Goal: Task Accomplishment & Management: Manage account settings

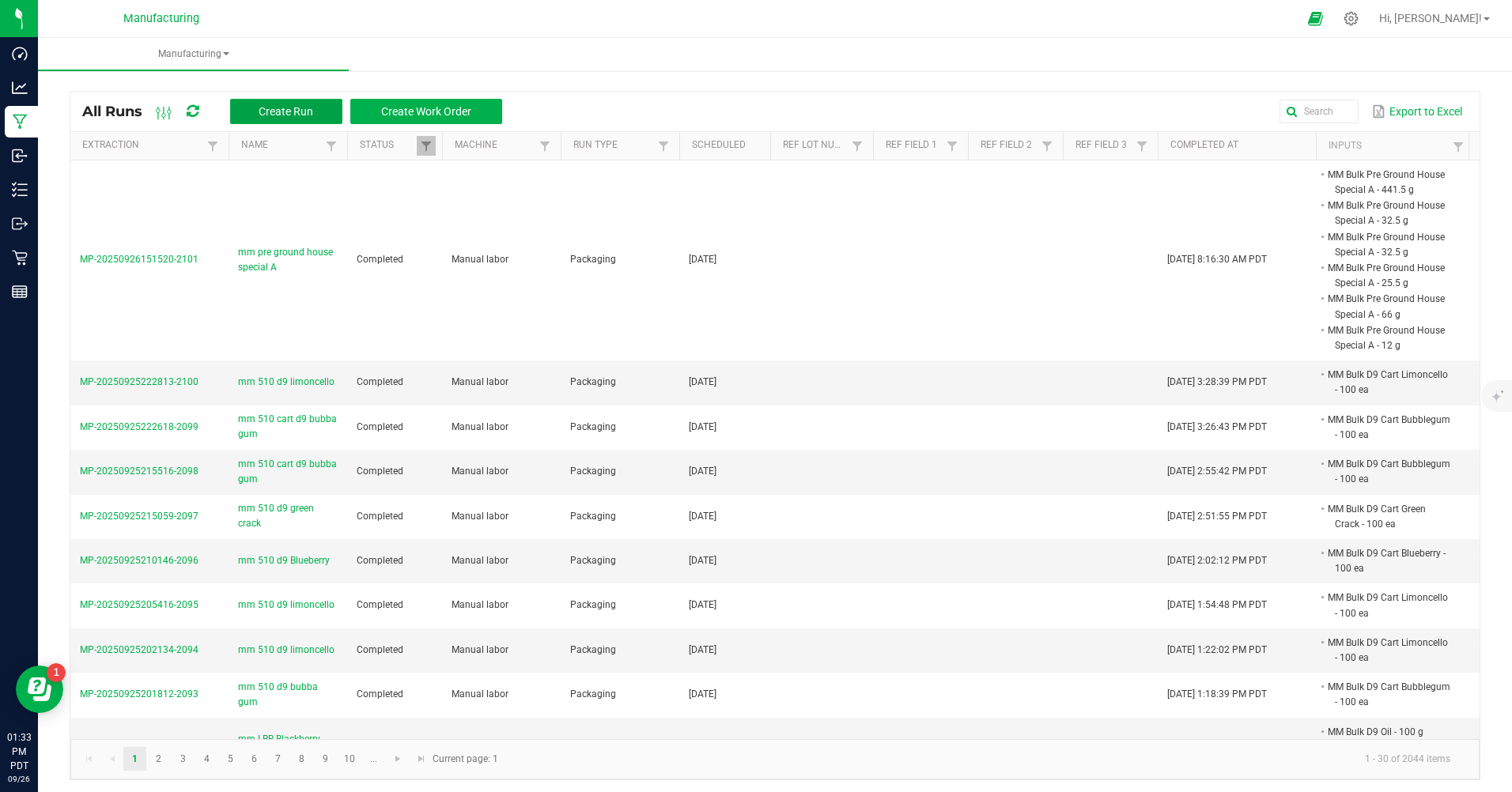
click at [268, 103] on button "Create Run" at bounding box center [286, 111] width 112 height 25
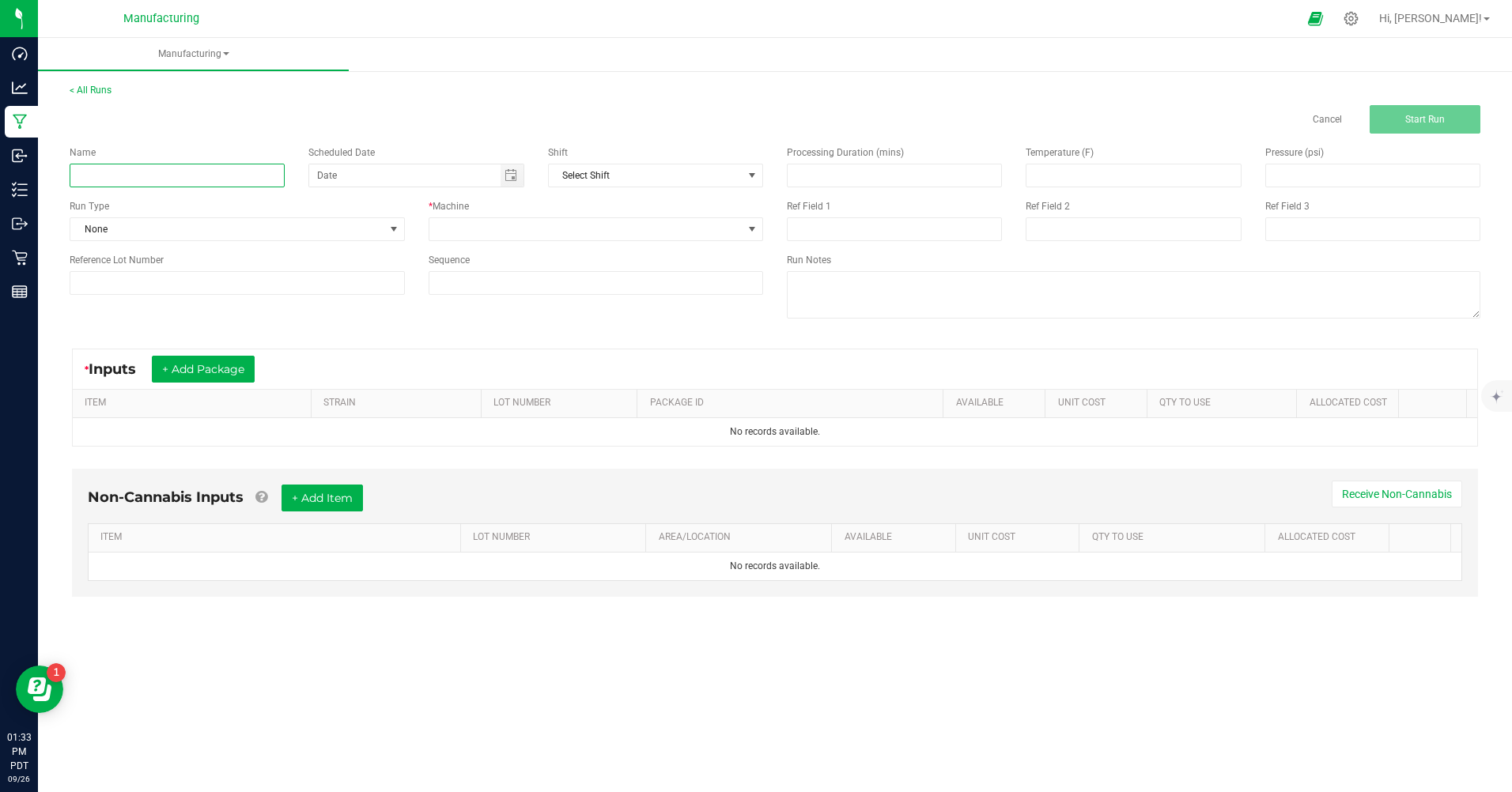
click at [253, 176] on input at bounding box center [176, 175] width 215 height 23
type input "mm pre roll house special"
click at [397, 233] on span at bounding box center [394, 229] width 13 height 13
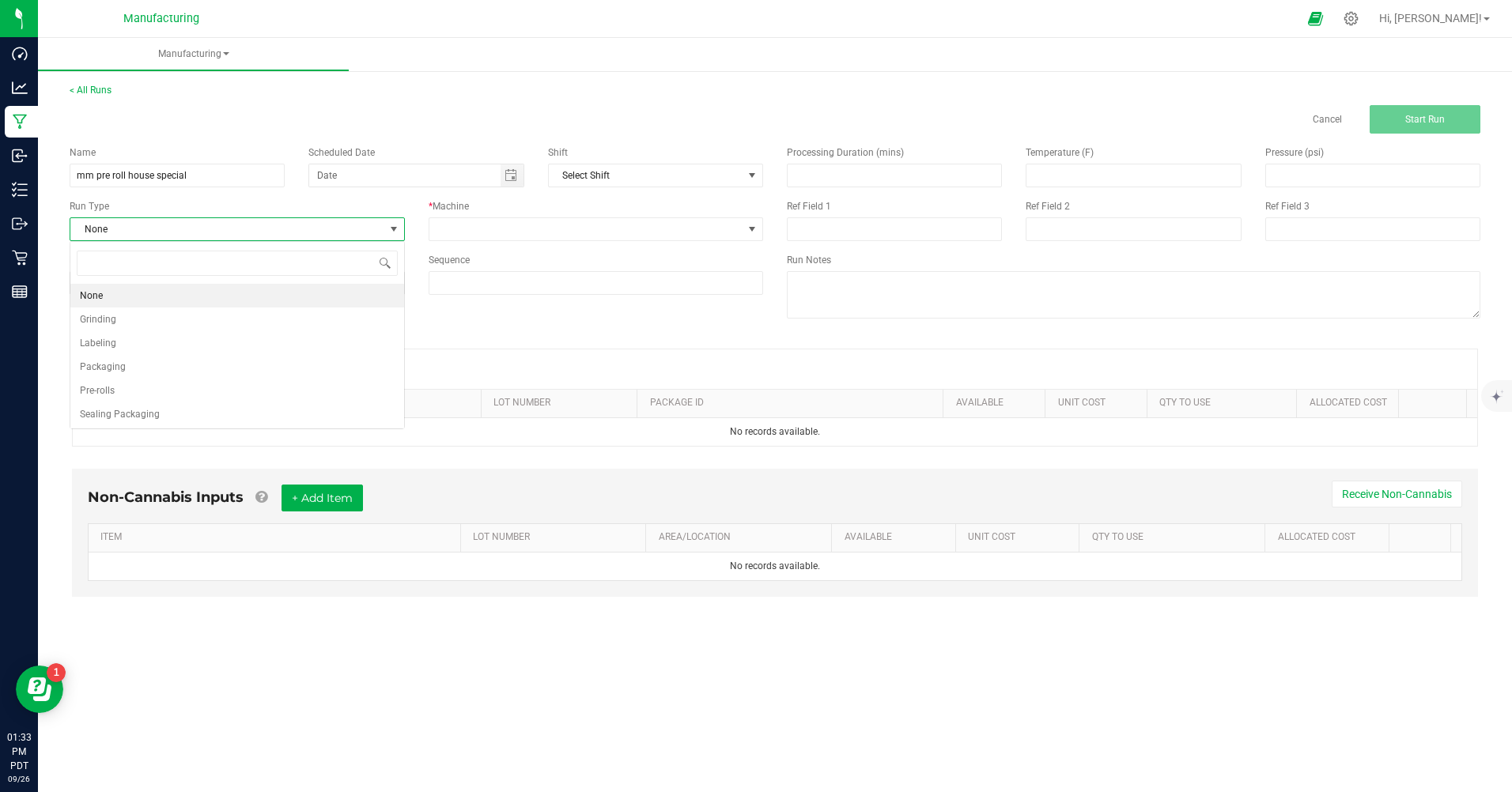
scroll to position [23, 335]
click at [117, 367] on span "Packaging" at bounding box center [103, 367] width 46 height 16
click at [511, 182] on span "Toggle calendar" at bounding box center [513, 175] width 23 height 22
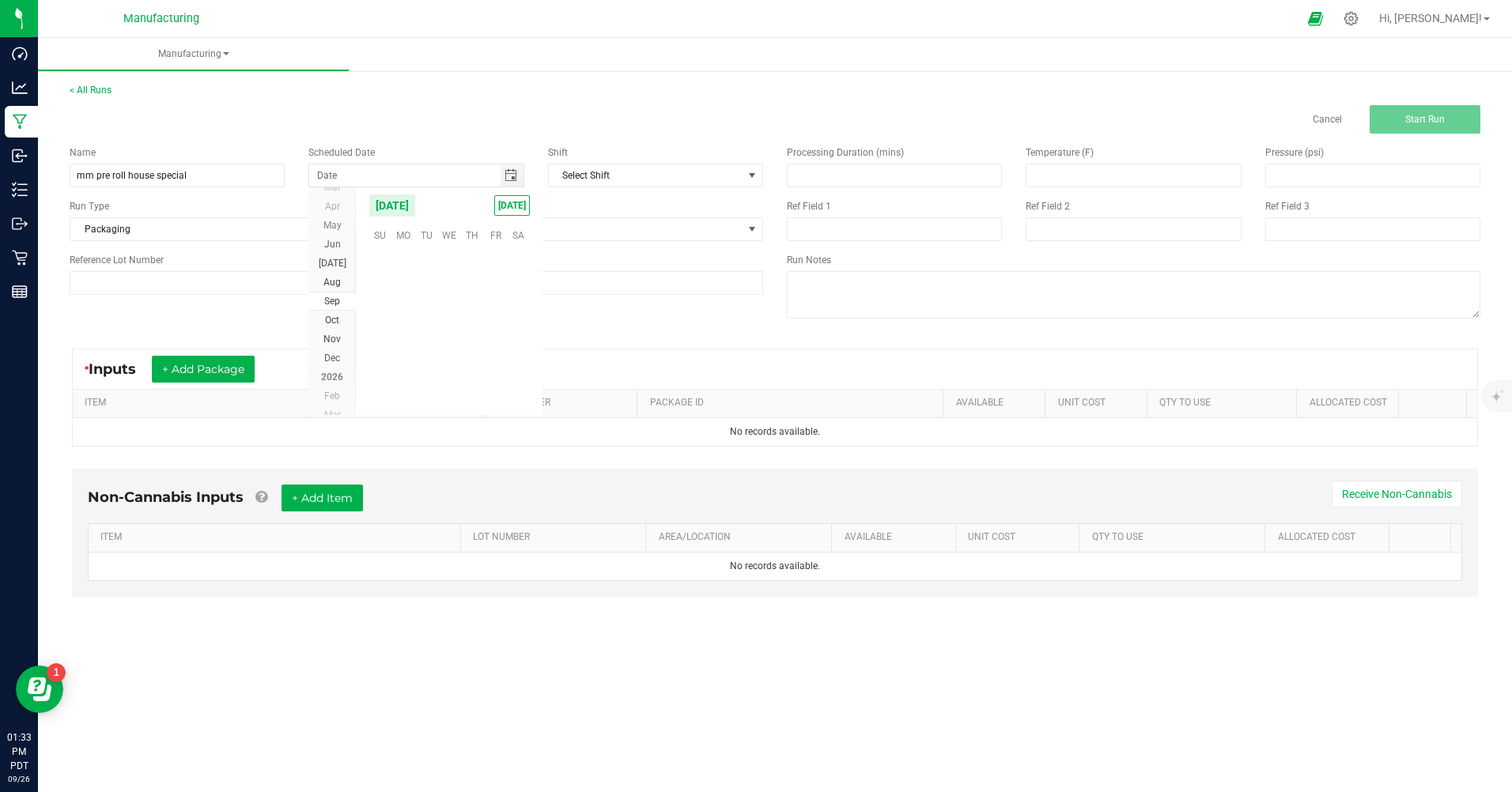
scroll to position [256434, 0]
click at [506, 207] on span "[DATE]" at bounding box center [513, 205] width 36 height 21
type input "[DATE]"
click at [500, 227] on span at bounding box center [586, 229] width 314 height 22
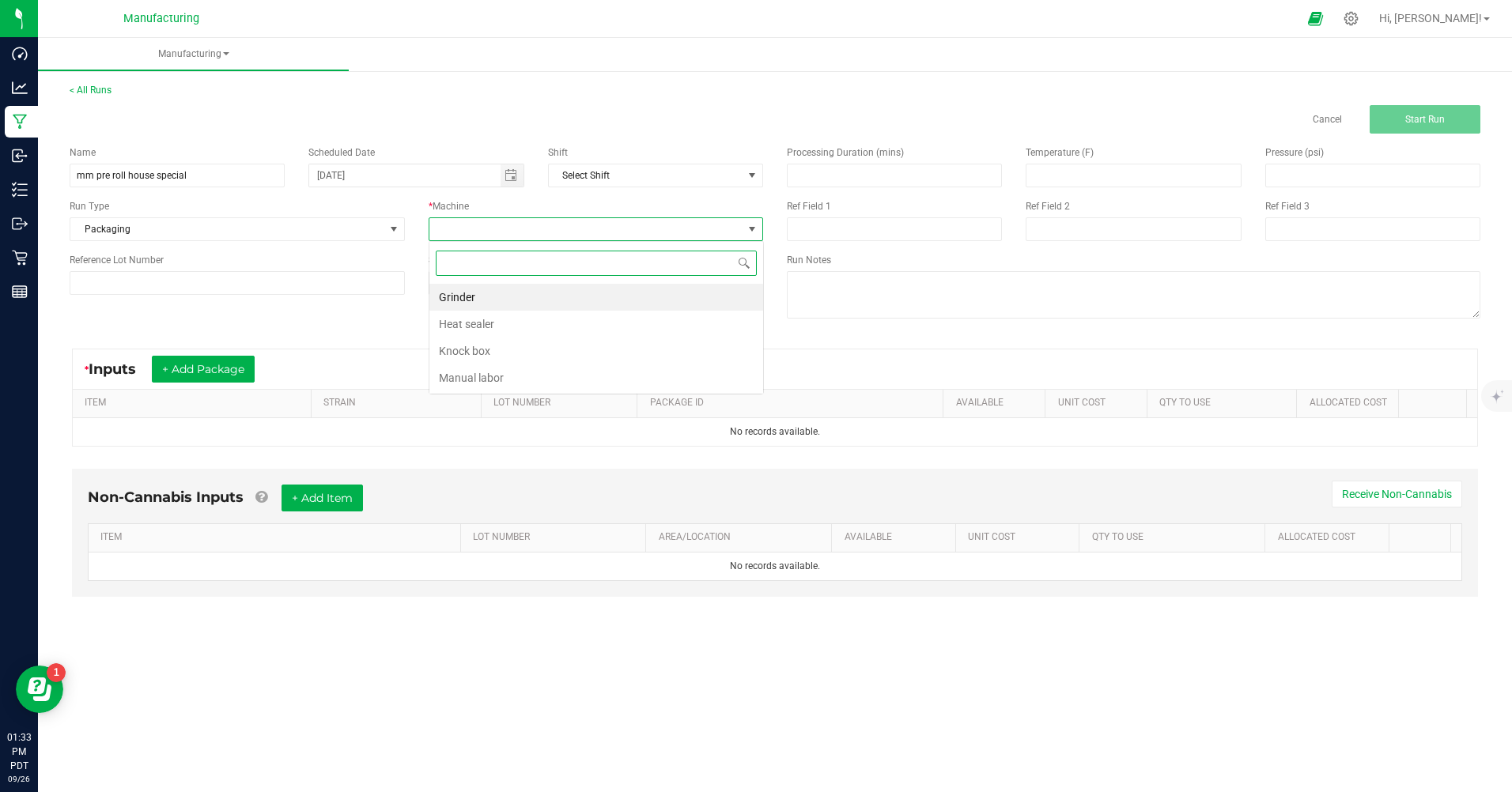
scroll to position [23, 335]
click at [441, 371] on li "Manual labor" at bounding box center [595, 378] width 334 height 27
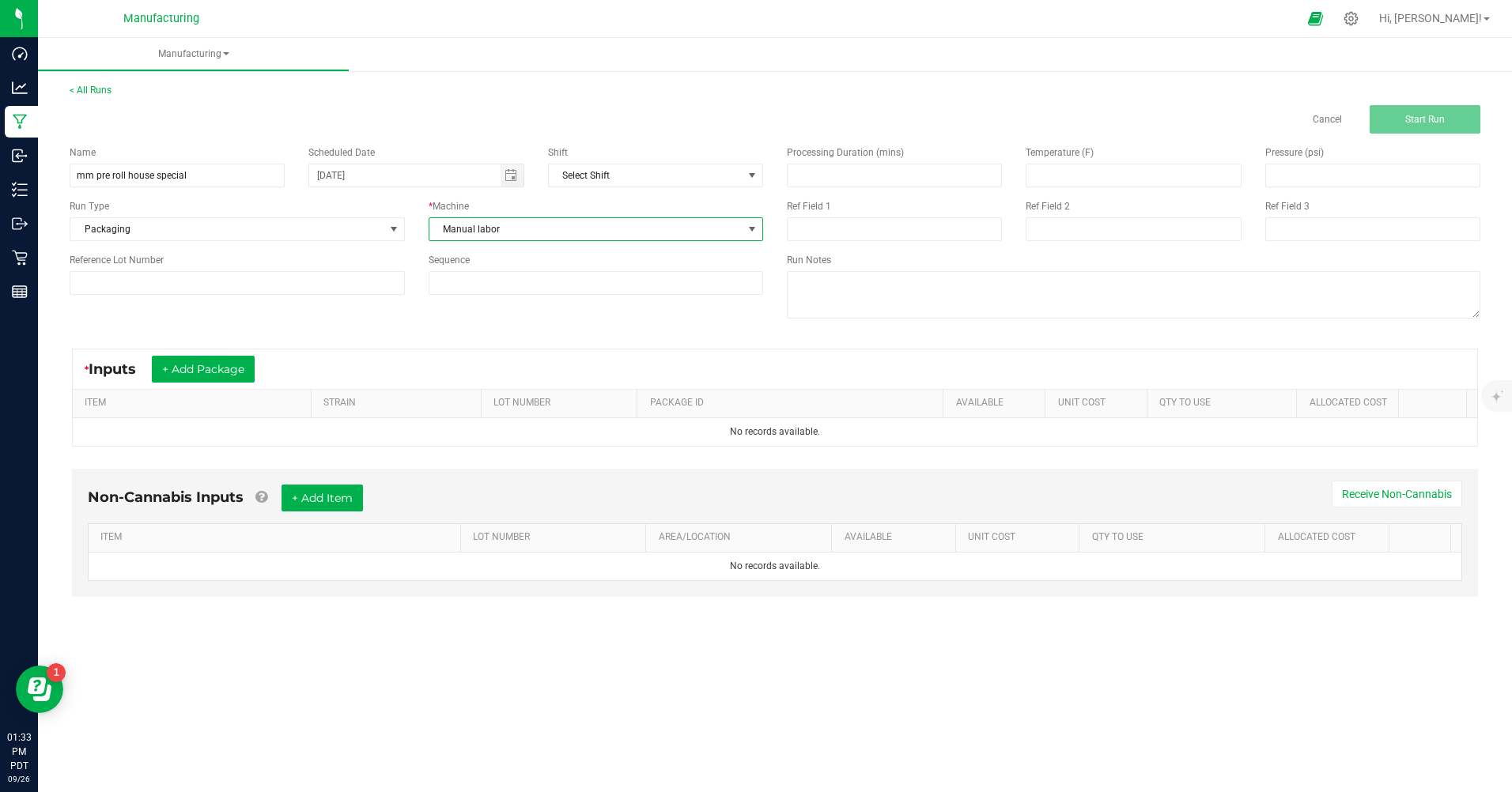
click at [630, 239] on span "Manual labor" at bounding box center [586, 229] width 314 height 22
click at [459, 355] on li "Knock box" at bounding box center [595, 351] width 334 height 27
click at [397, 231] on span at bounding box center [394, 229] width 13 height 13
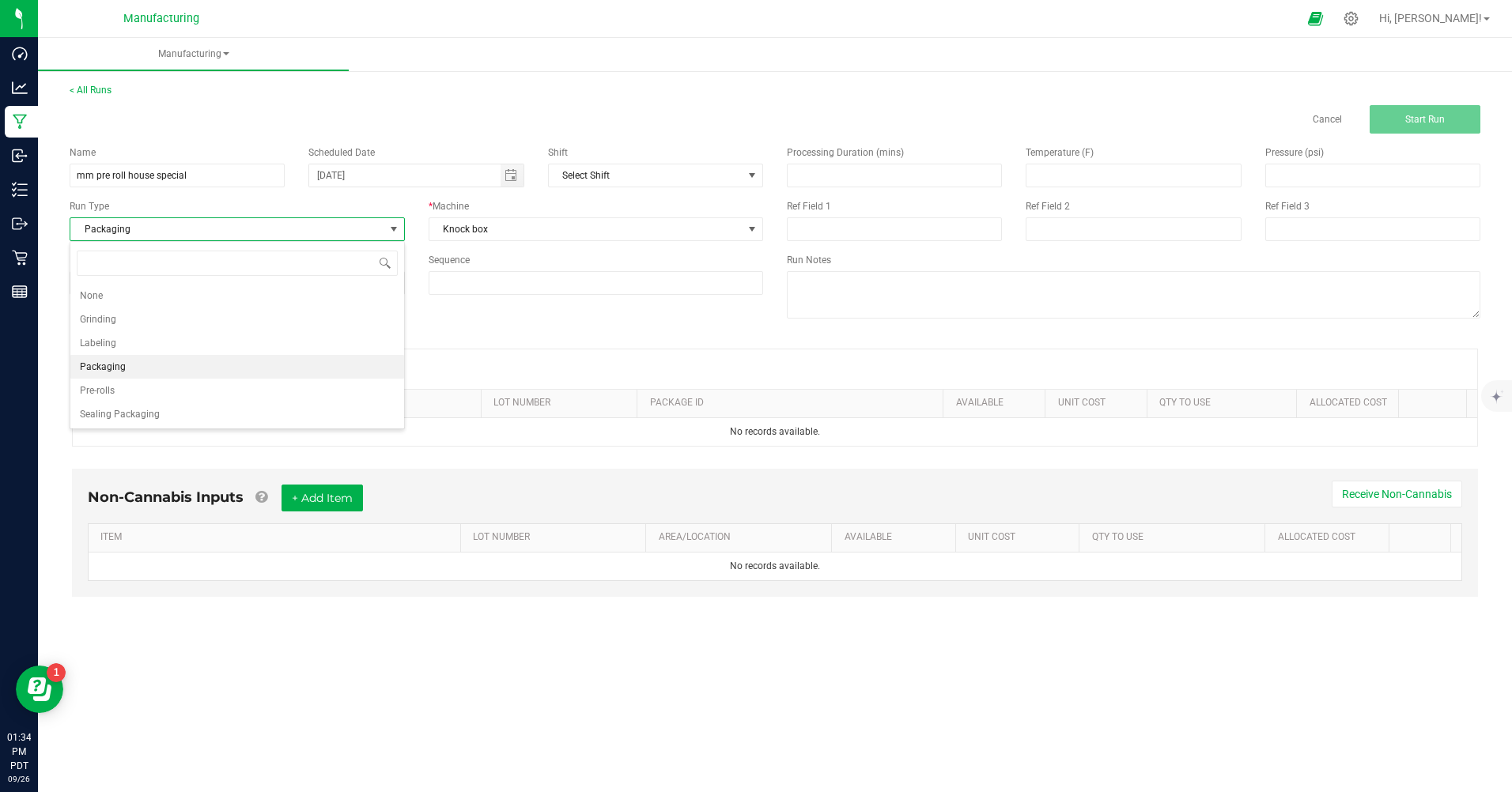
click at [104, 396] on ul "None Grinding Labeling Packaging Pre-rolls Sealing Packaging" at bounding box center [237, 355] width 334 height 142
click at [106, 387] on span "Pre-rolls" at bounding box center [97, 391] width 35 height 16
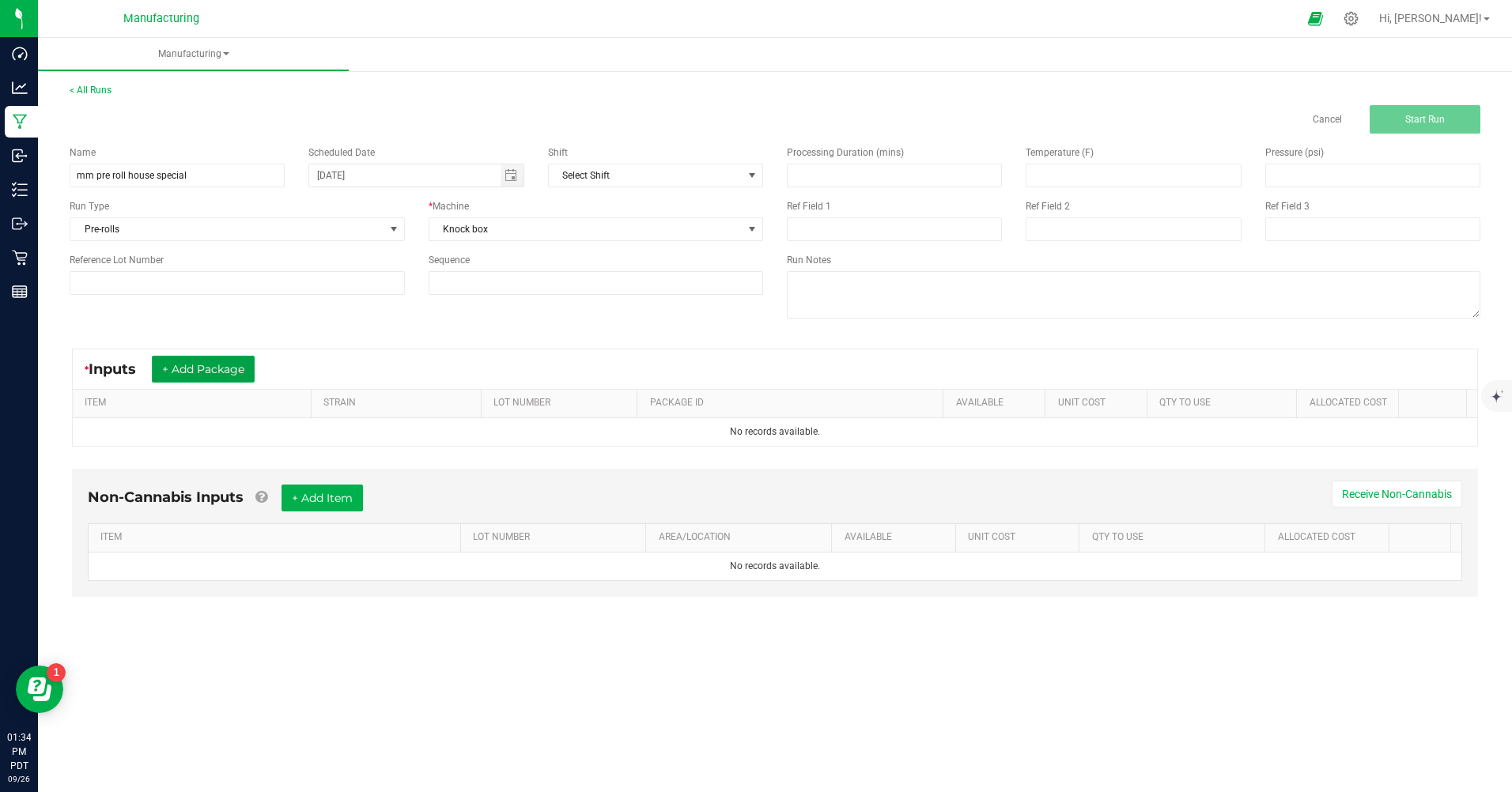
click at [255, 375] on button "+ Add Package" at bounding box center [203, 369] width 103 height 27
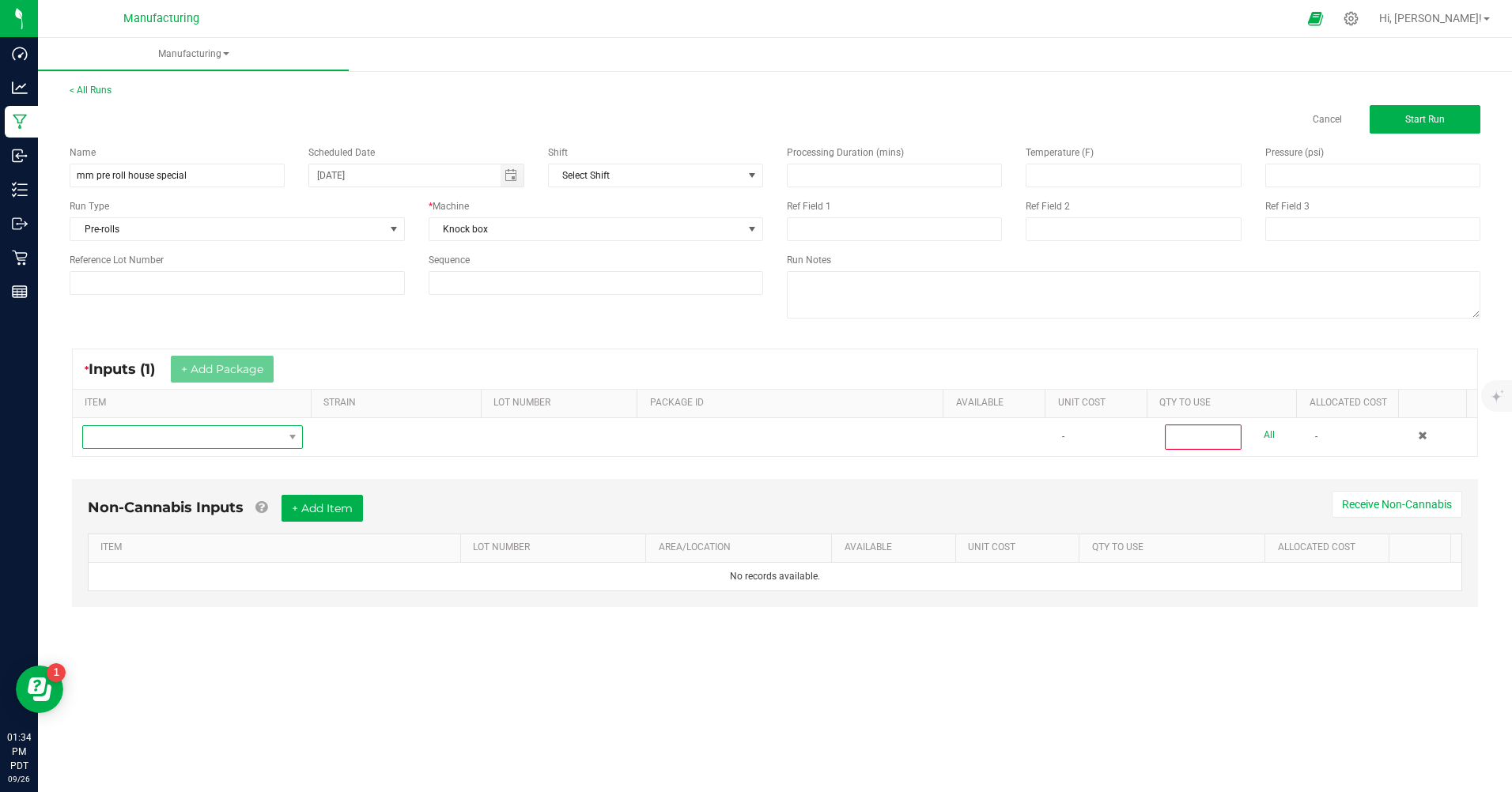
click at [183, 436] on span "NO DATA FOUND" at bounding box center [183, 437] width 200 height 22
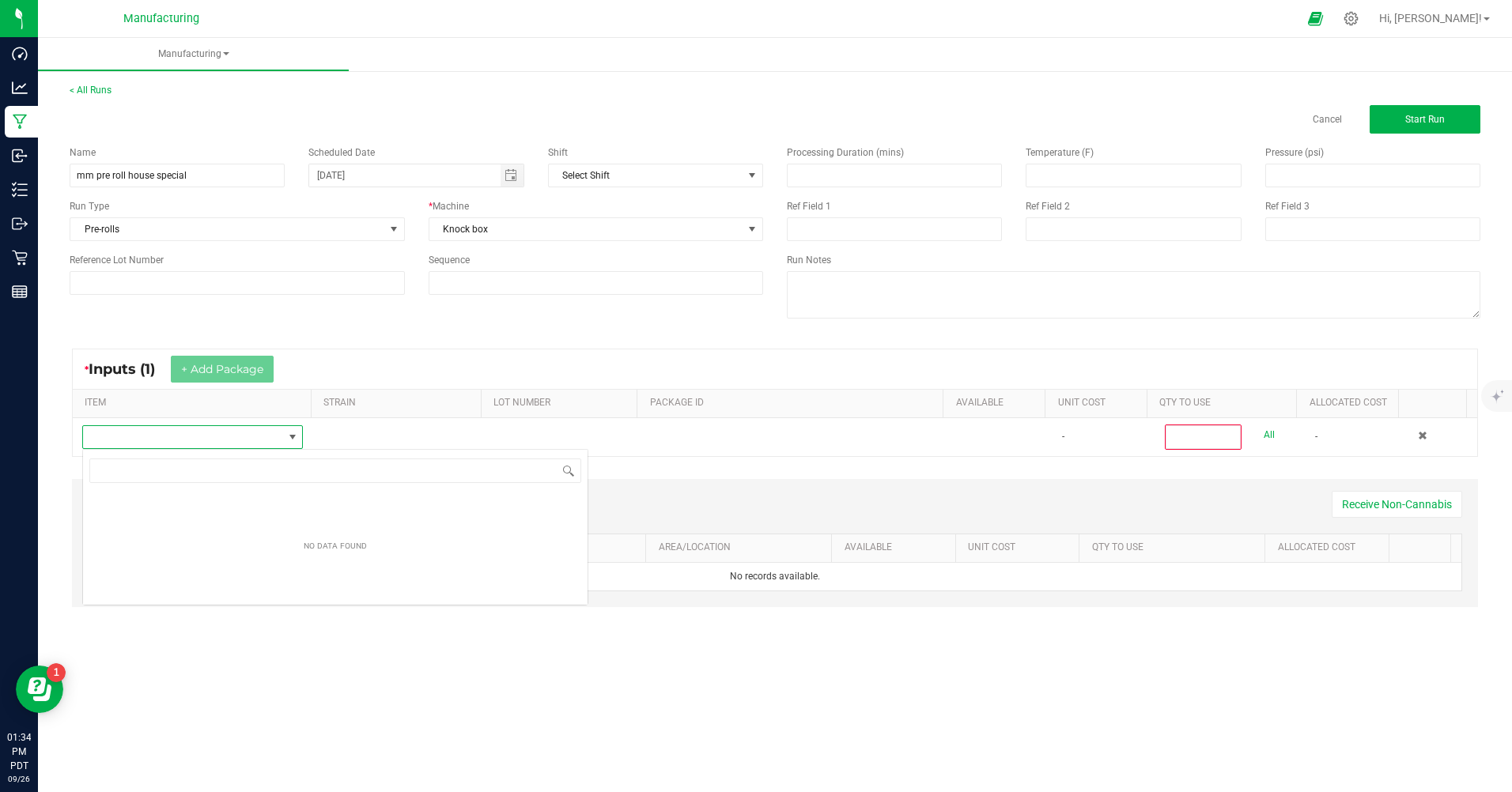
scroll to position [23, 219]
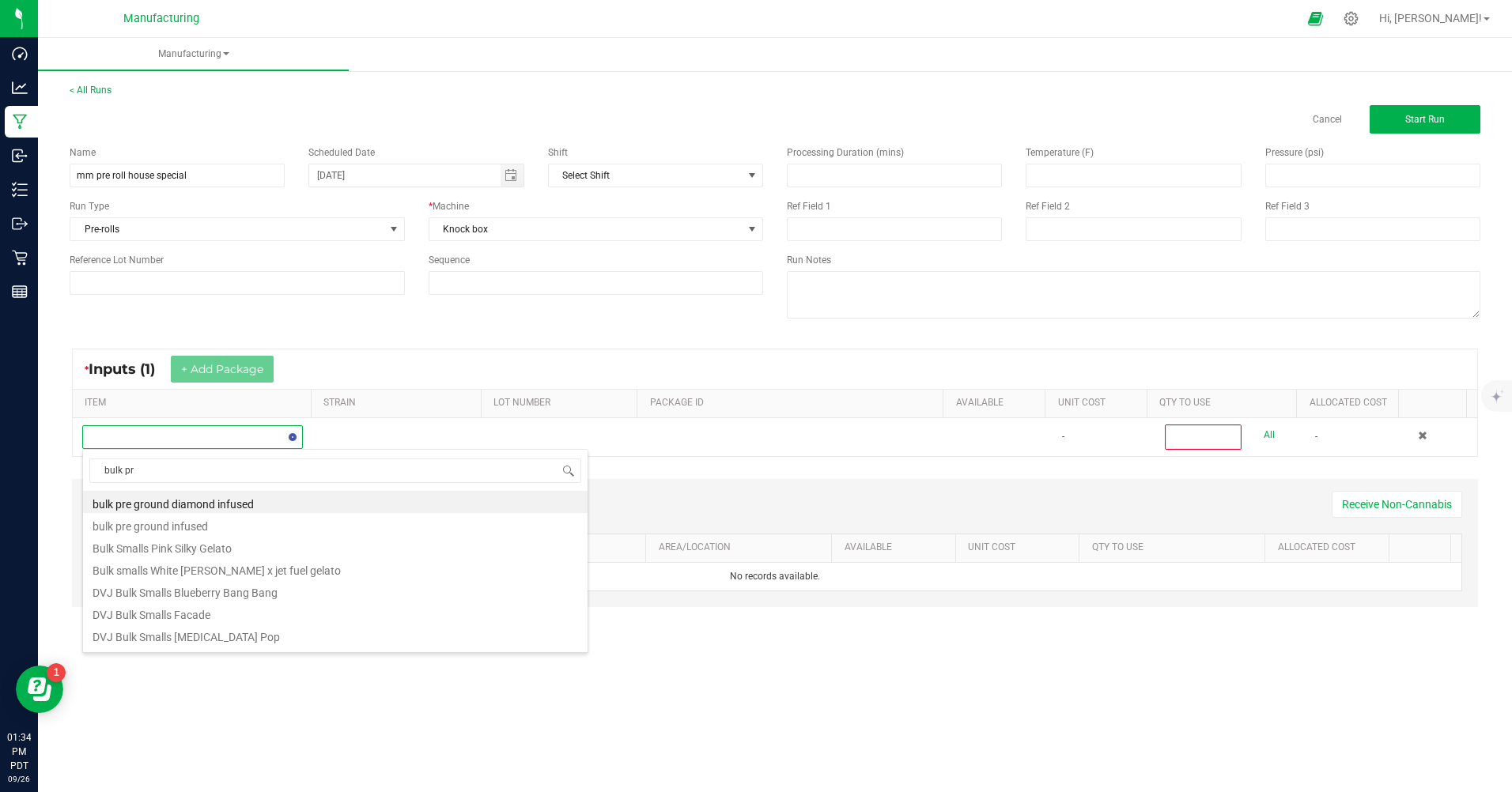
type input "bulk pre"
click at [192, 642] on li "MM Bulk Pre Ground House Special A" at bounding box center [335, 635] width 505 height 22
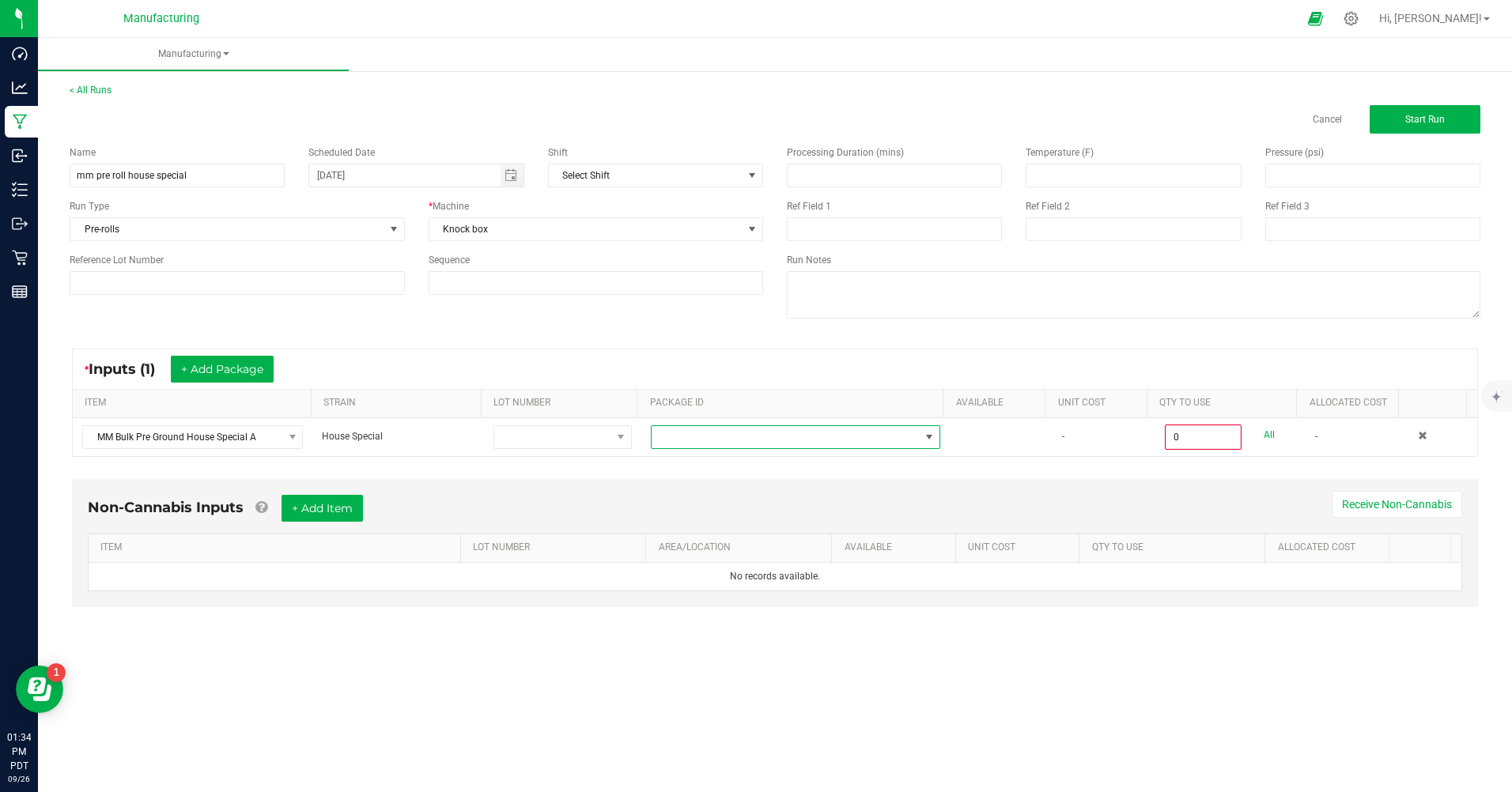
click at [923, 438] on span at bounding box center [929, 437] width 13 height 13
click at [747, 505] on li "CAMMCMF-20250926-001" at bounding box center [789, 504] width 285 height 27
click at [1196, 433] on input "0" at bounding box center [1203, 437] width 74 height 22
type input "532.0000 g"
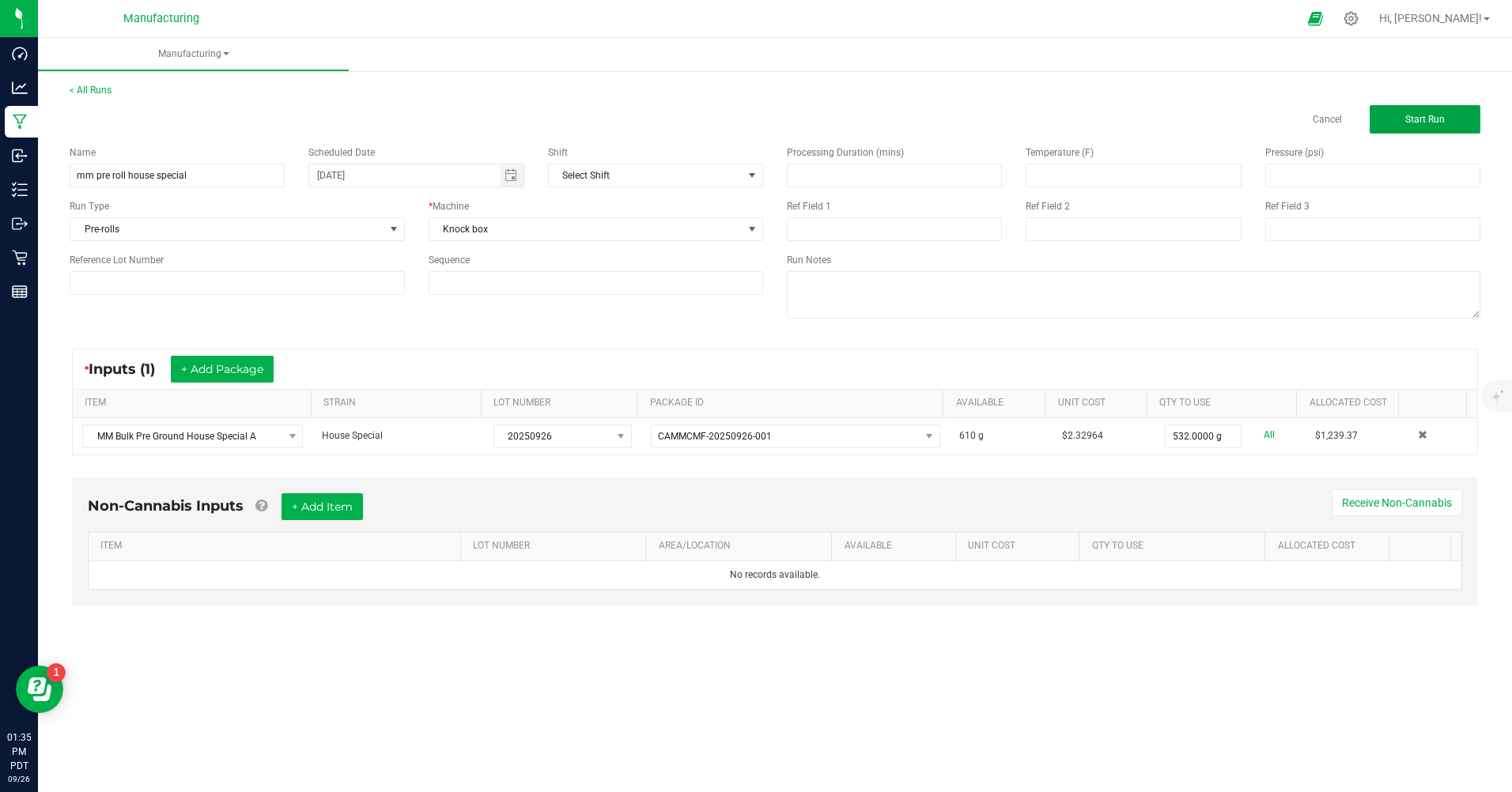
click at [1405, 128] on button "Start Run" at bounding box center [1425, 120] width 111 height 29
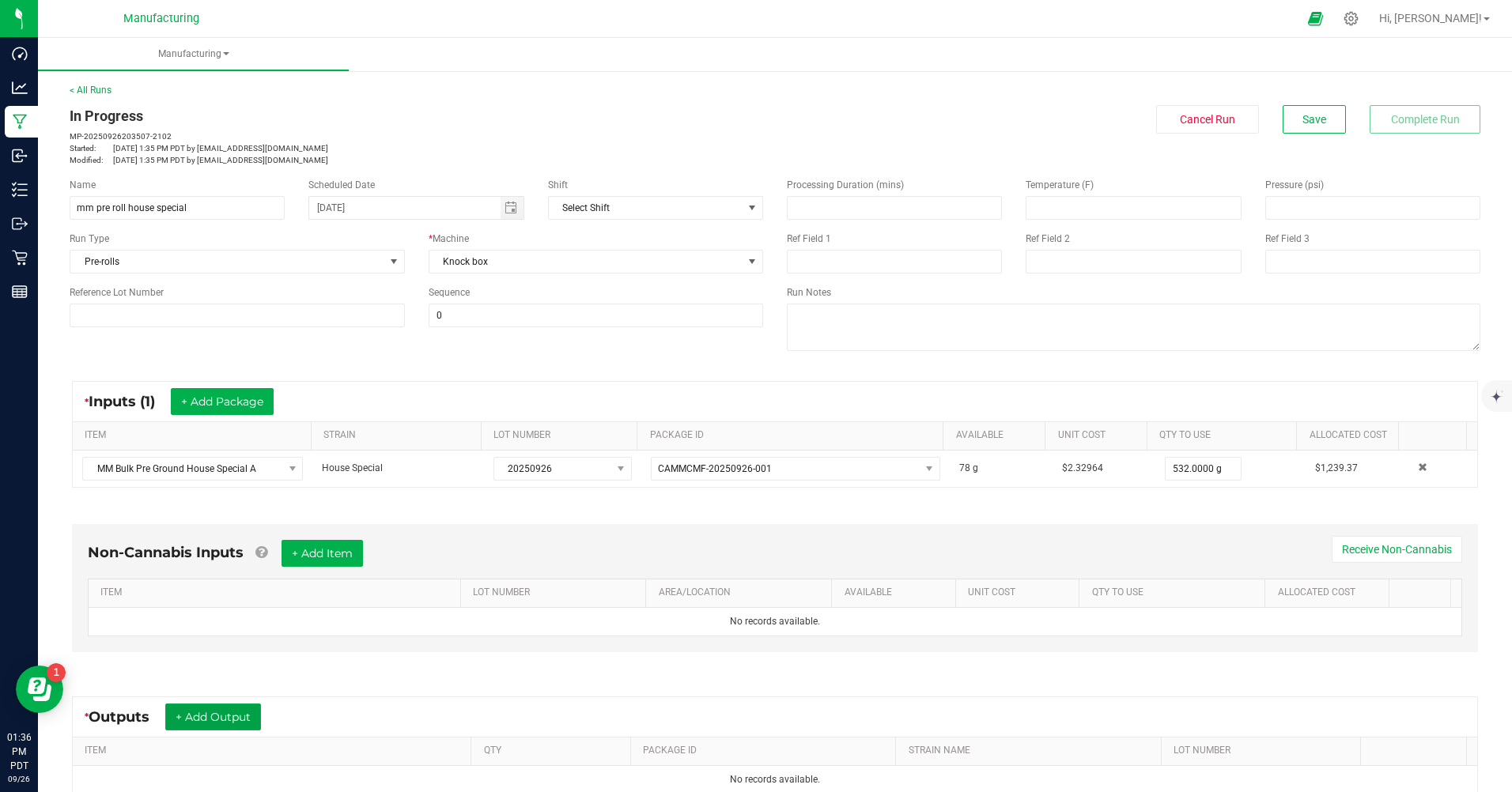
click at [213, 709] on button "+ Add Output" at bounding box center [213, 717] width 95 height 27
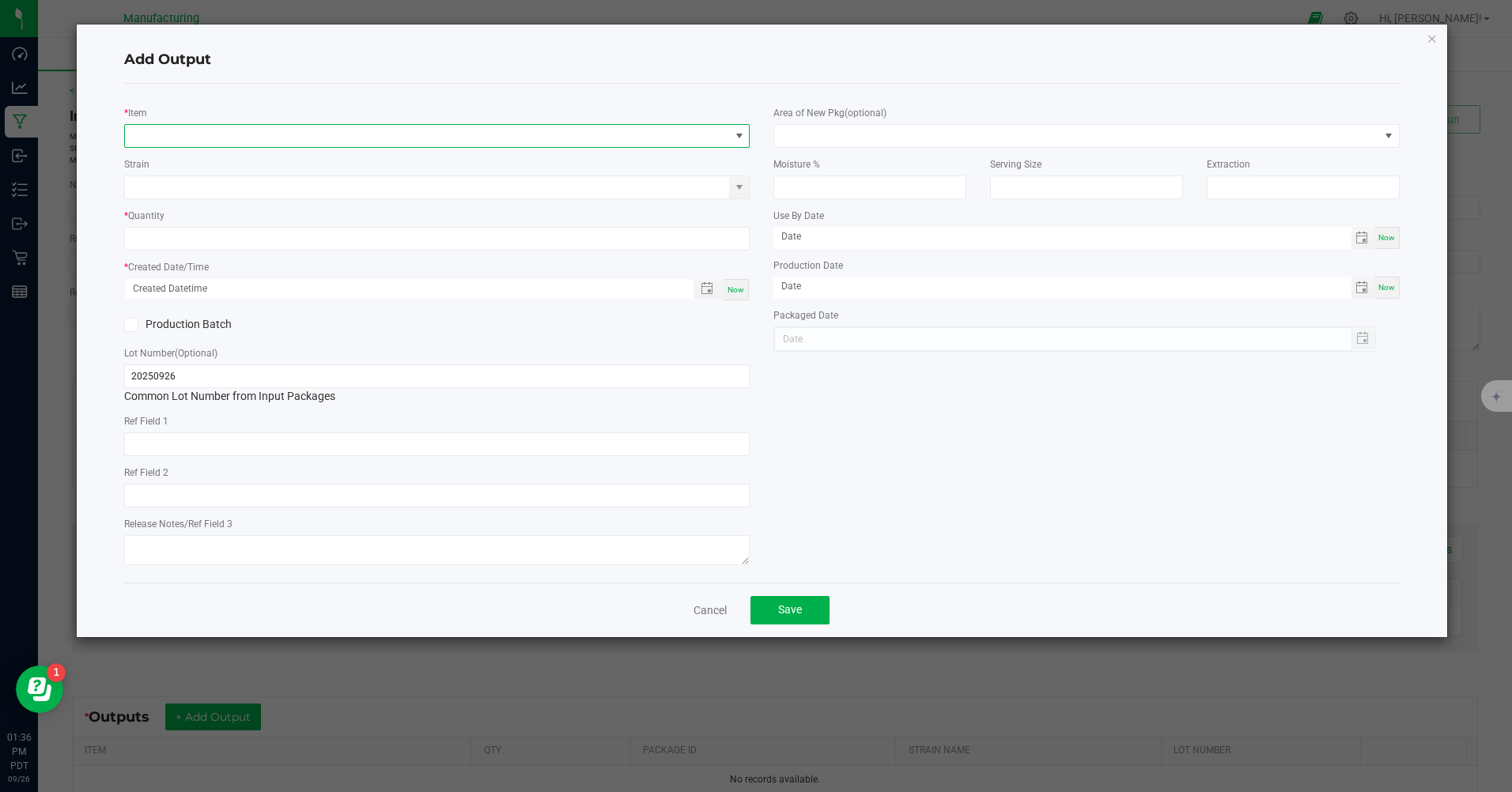
click at [309, 131] on span "NO DATA FOUND" at bounding box center [427, 136] width 604 height 22
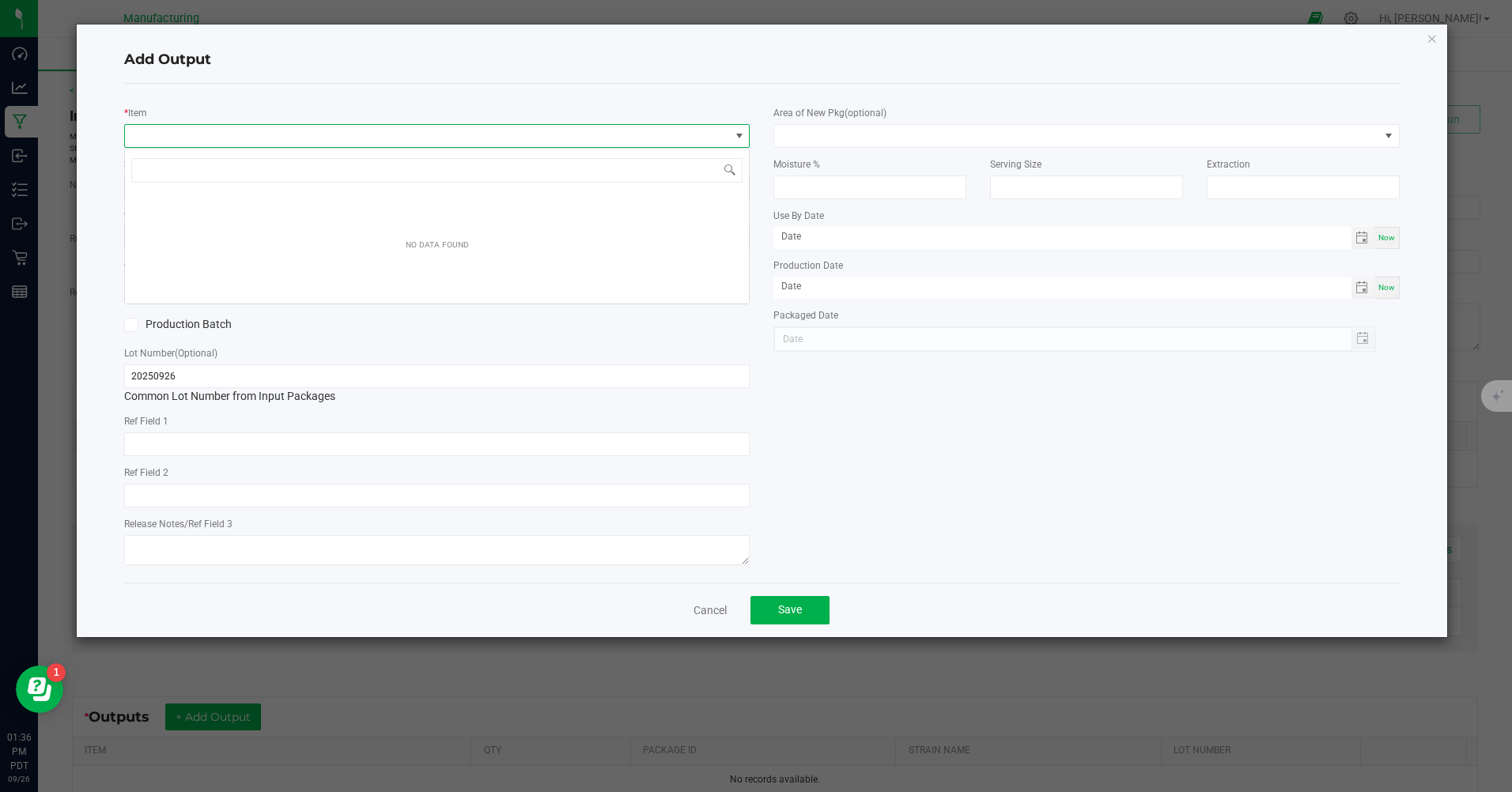
scroll to position [23, 626]
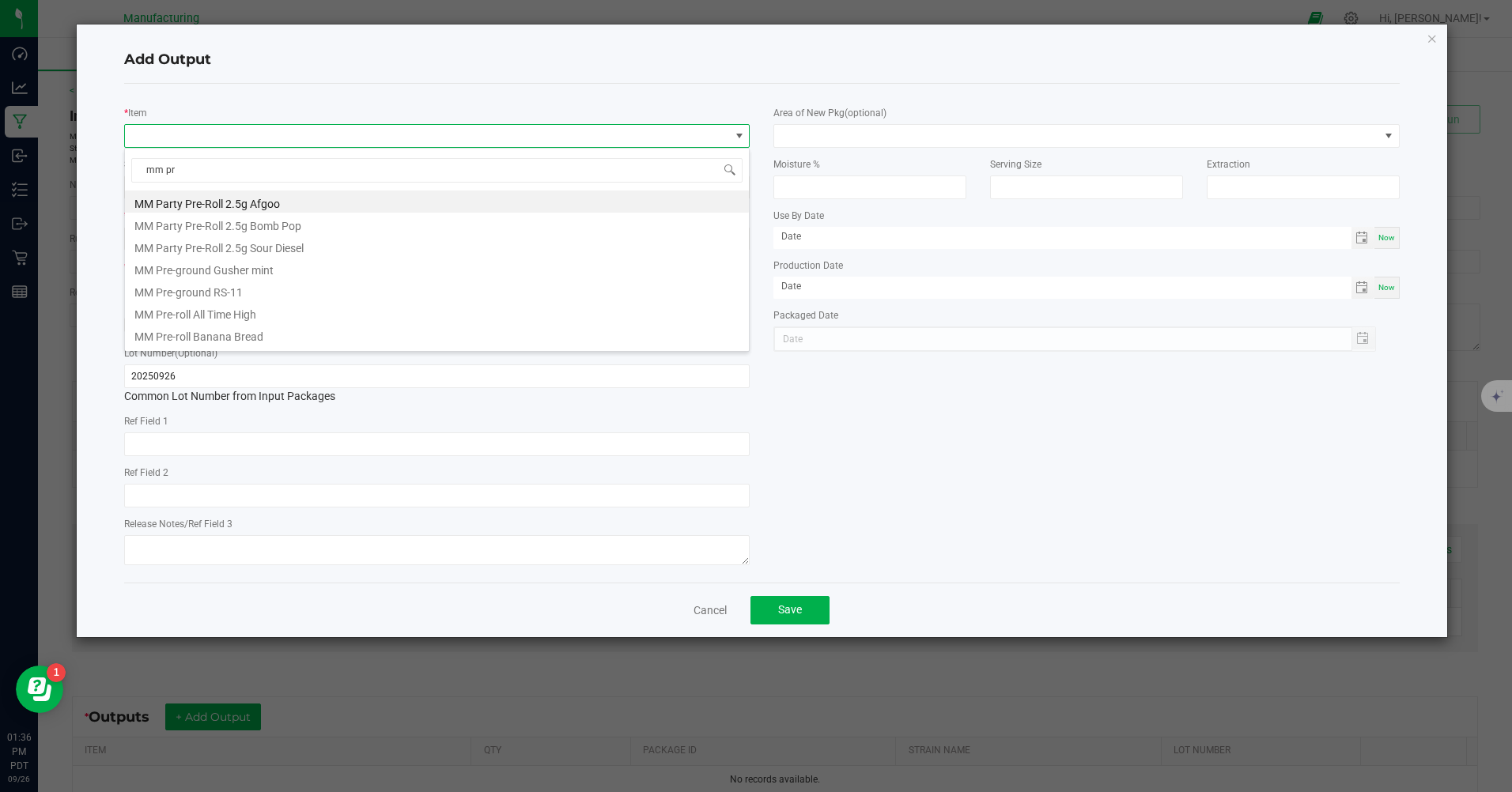
type input "mm pre"
click at [315, 343] on li "MM Pre-Roll Single House Special Flower" at bounding box center [437, 337] width 624 height 22
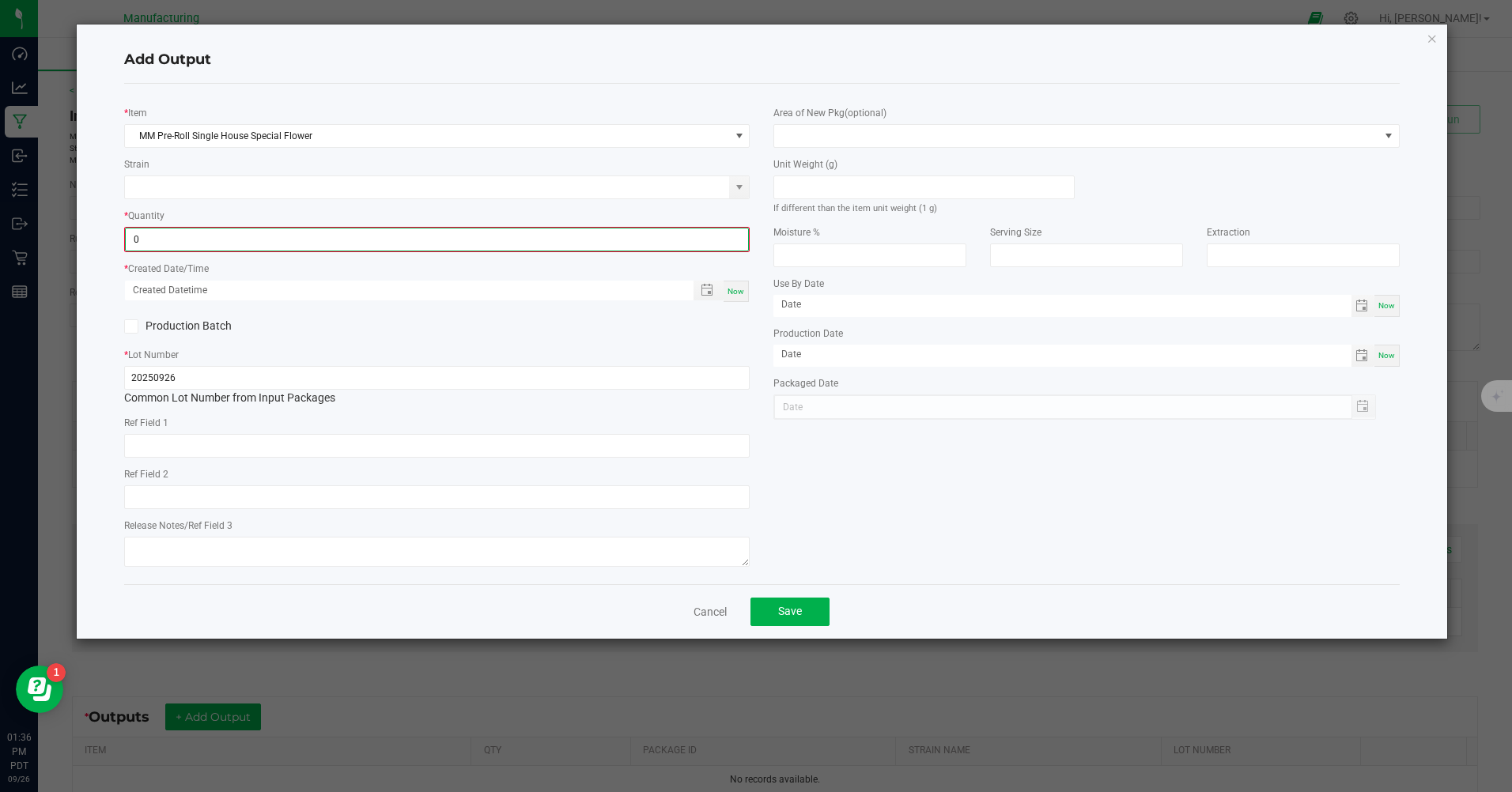
click at [319, 242] on input "0" at bounding box center [437, 239] width 622 height 22
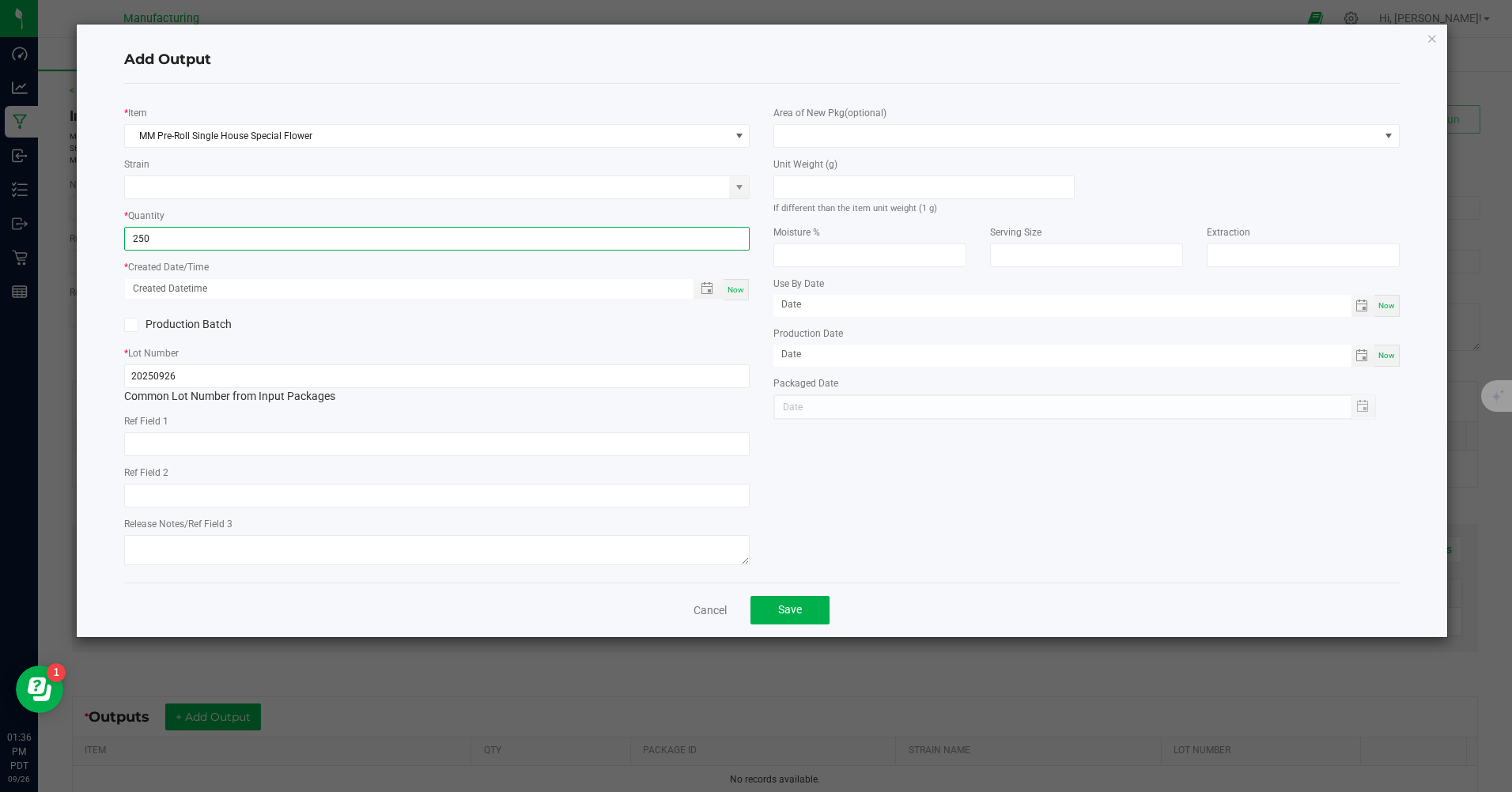
type input "250 ea"
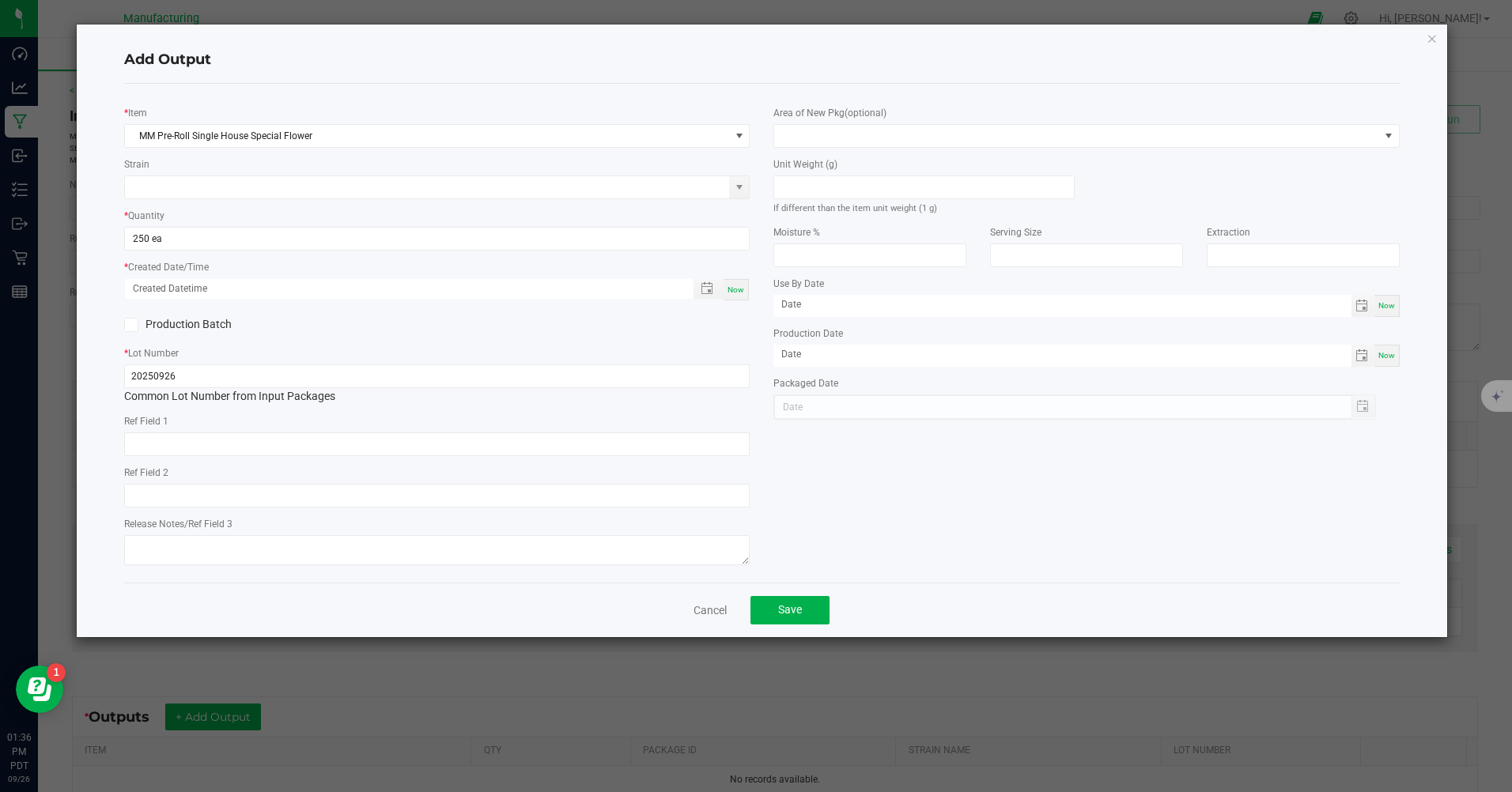
click at [727, 291] on div "Now" at bounding box center [737, 289] width 25 height 22
type input "[DATE] 1:36 PM"
type input "[DATE]"
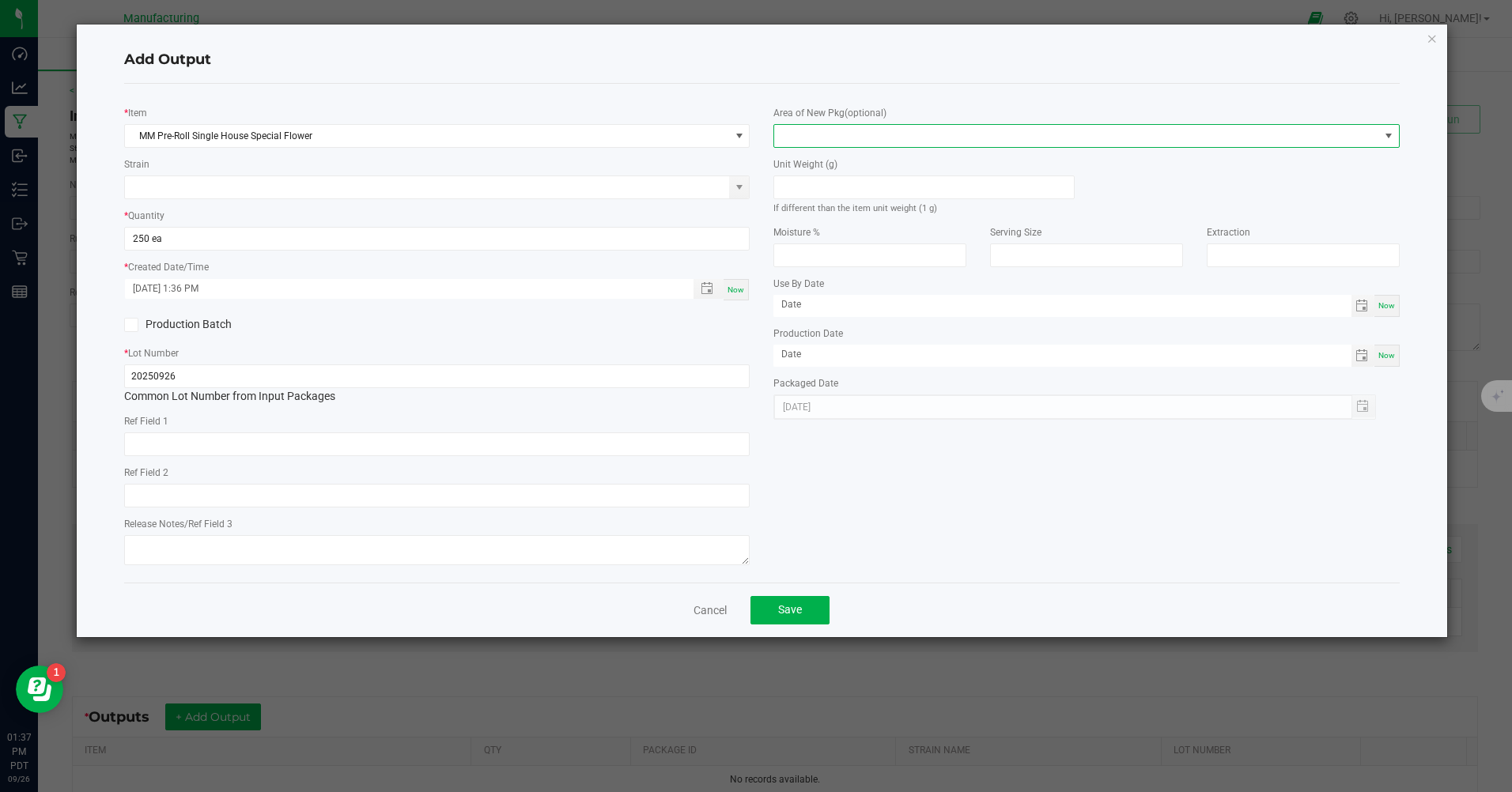
click at [1111, 141] on span at bounding box center [1077, 136] width 604 height 22
click at [846, 336] on li "Inventory Room" at bounding box center [1087, 338] width 624 height 27
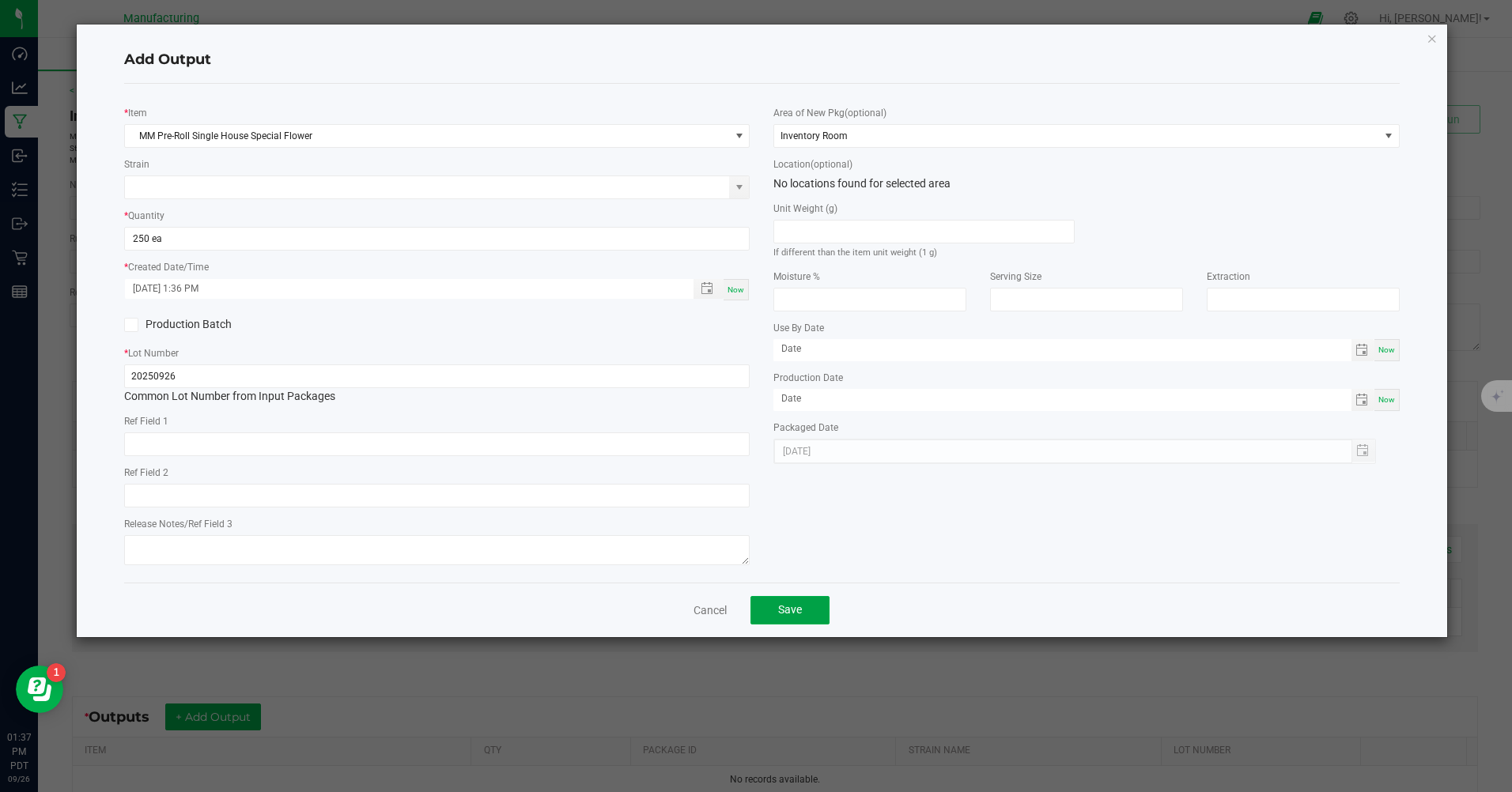
click at [810, 613] on button "Save" at bounding box center [791, 610] width 79 height 29
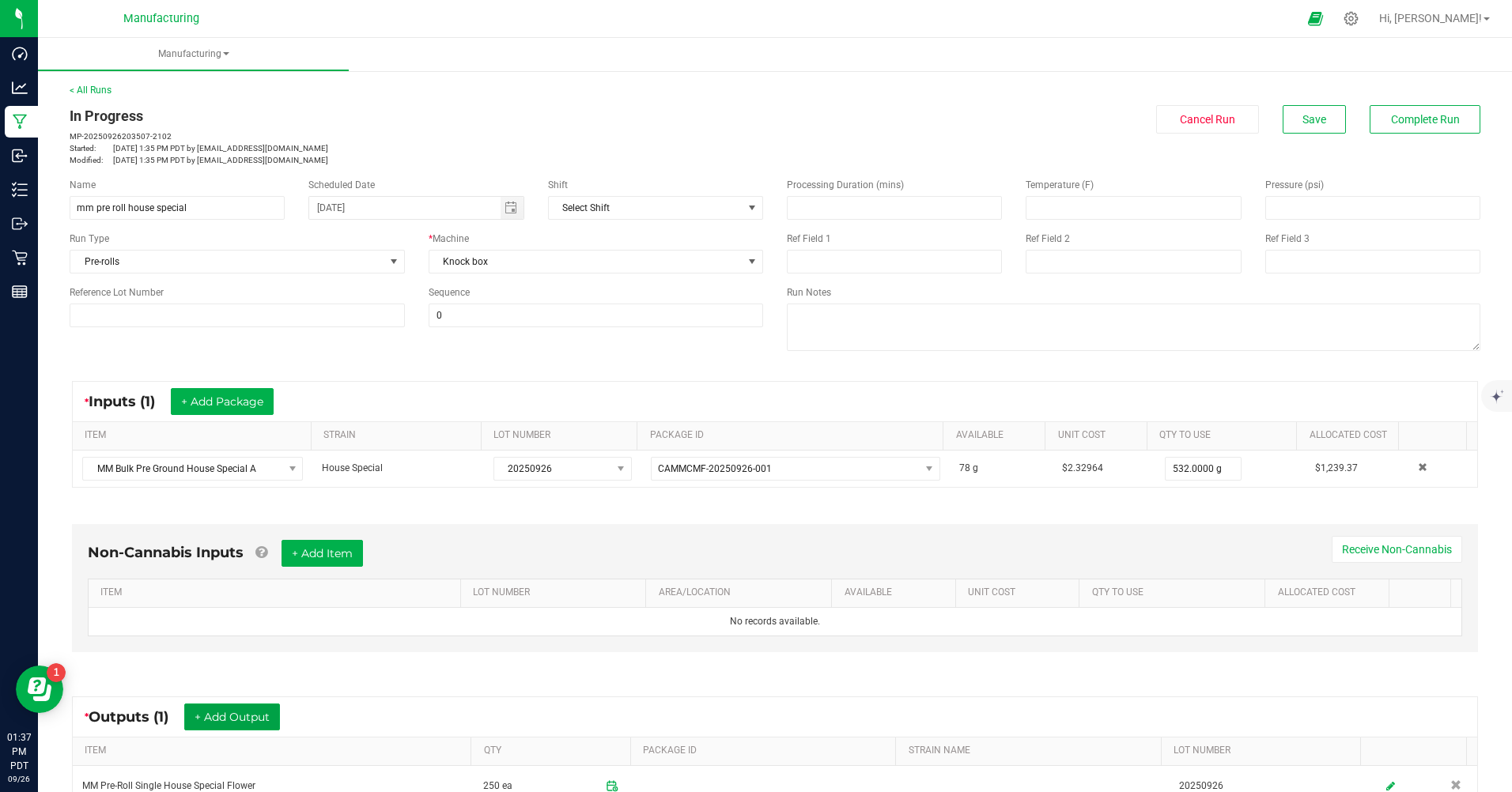
click at [241, 721] on button "+ Add Output" at bounding box center [232, 717] width 95 height 27
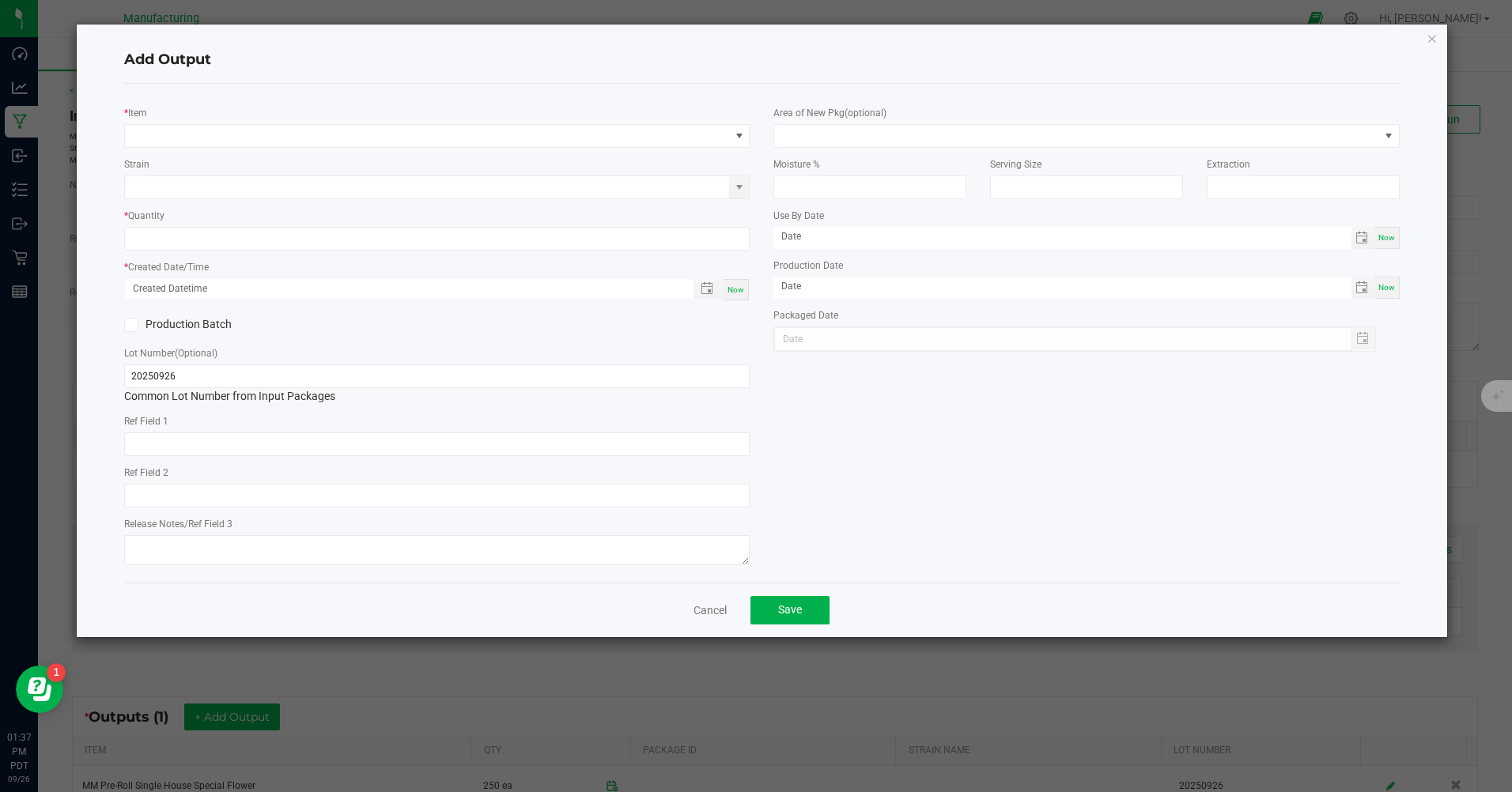
click at [366, 147] on div "* Item Strain * Quantity * Created Date/Time Now Production Batch Lot Number (O…" at bounding box center [437, 333] width 649 height 474
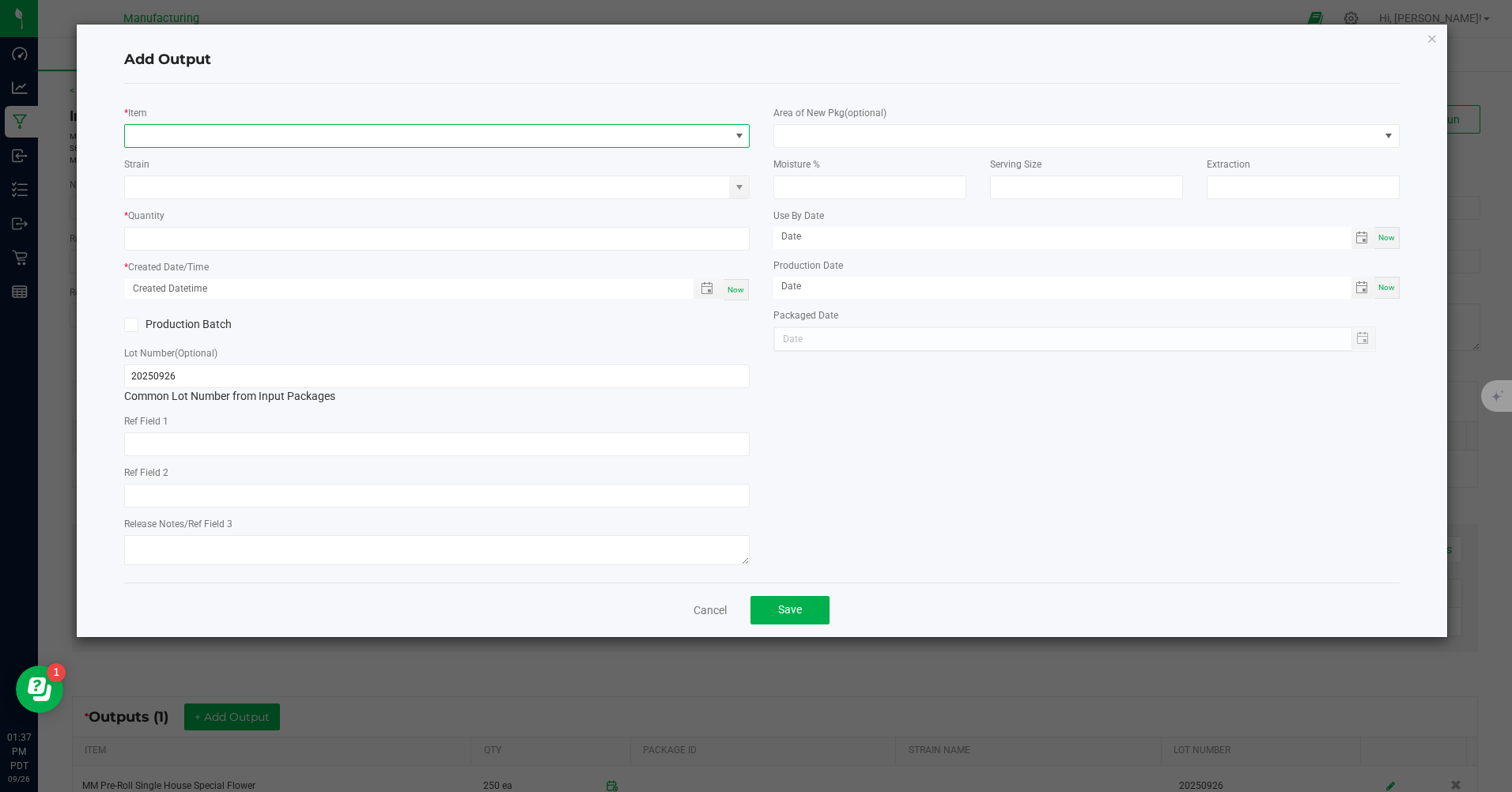
click at [385, 141] on span "NO DATA FOUND" at bounding box center [427, 136] width 604 height 22
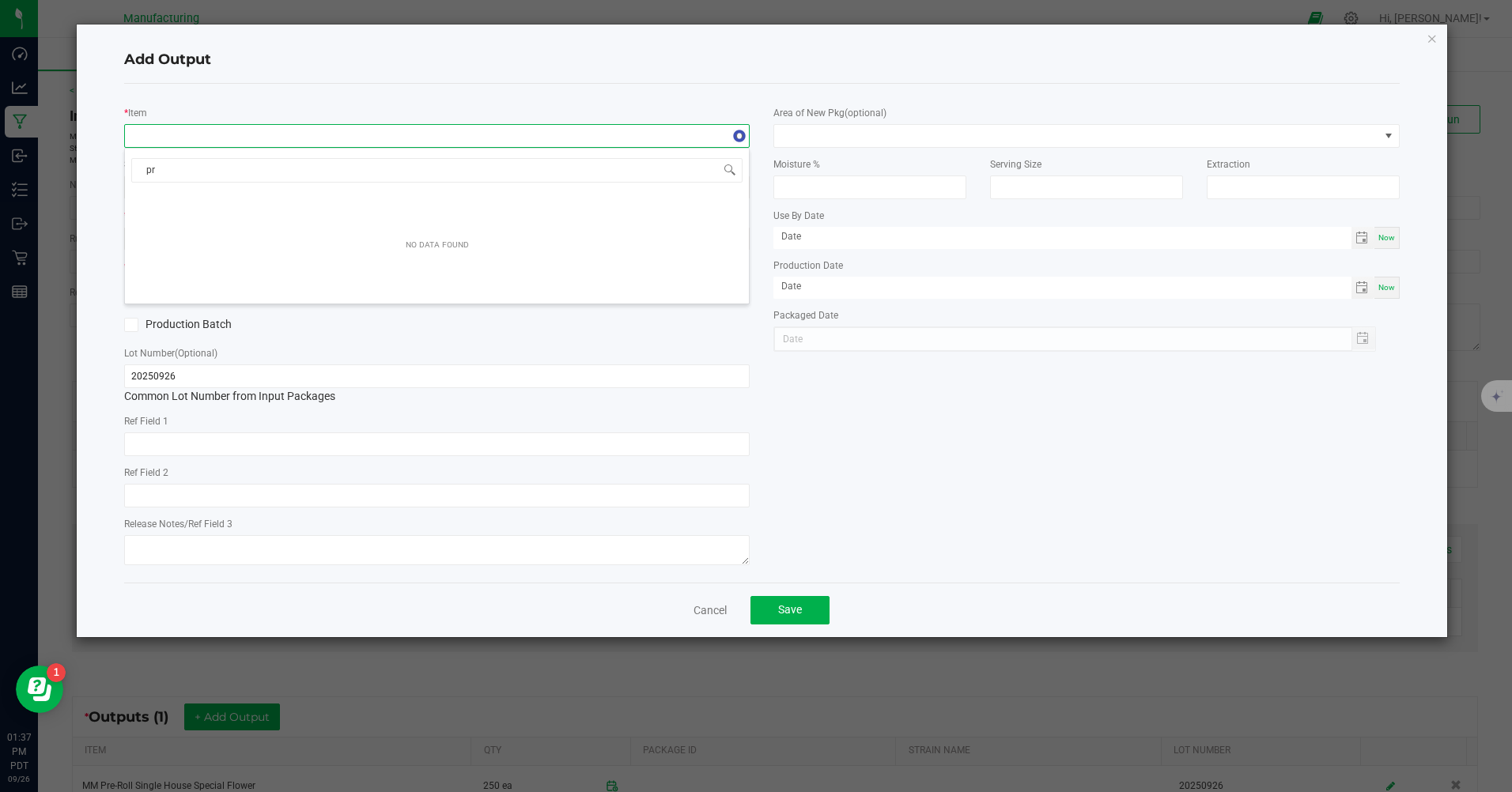
type input "p"
type input "mm pre"
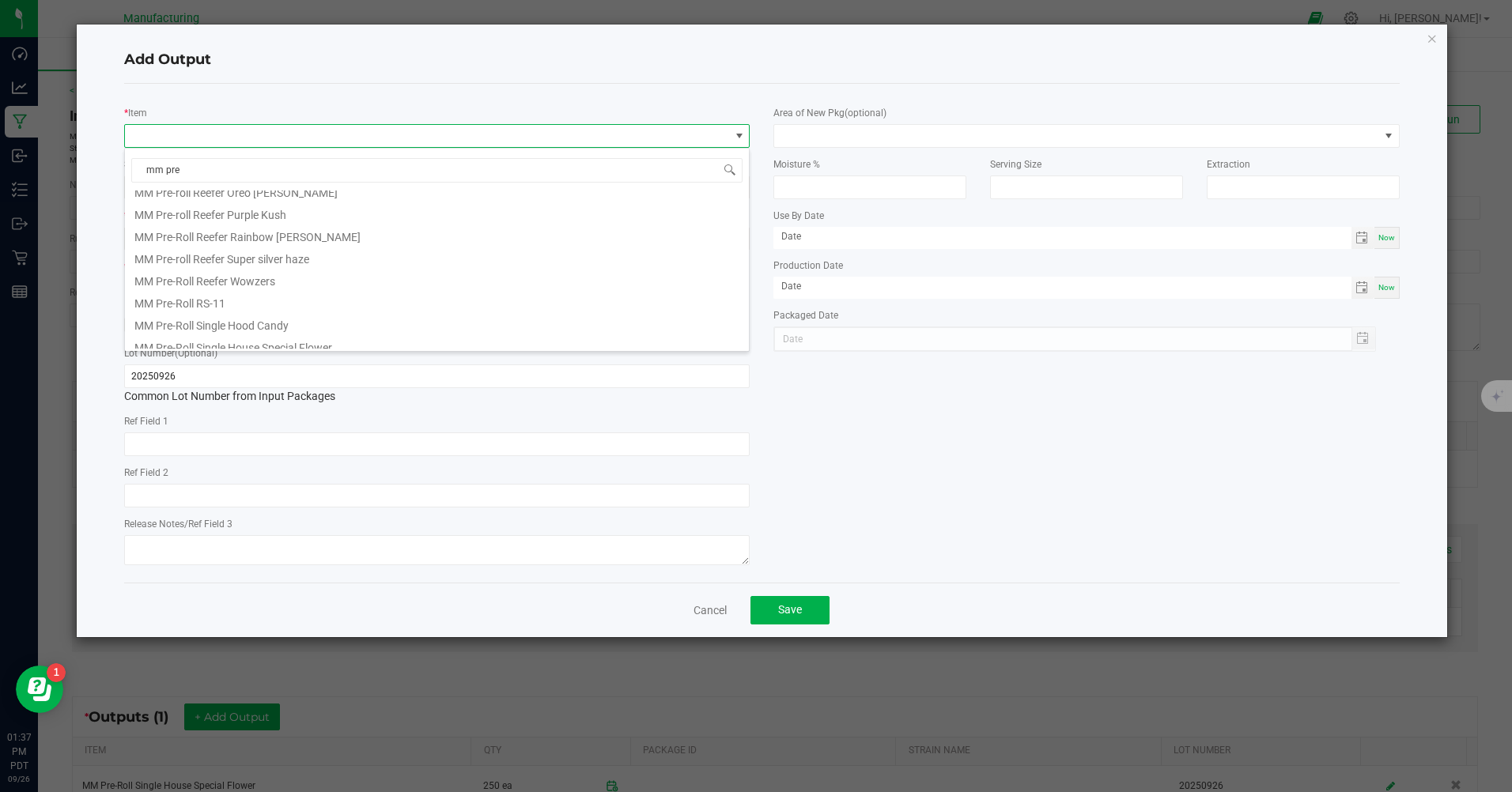
scroll to position [948, 0]
click at [262, 344] on li "MM Pre-Roll Single House Special Flower" at bounding box center [437, 337] width 624 height 22
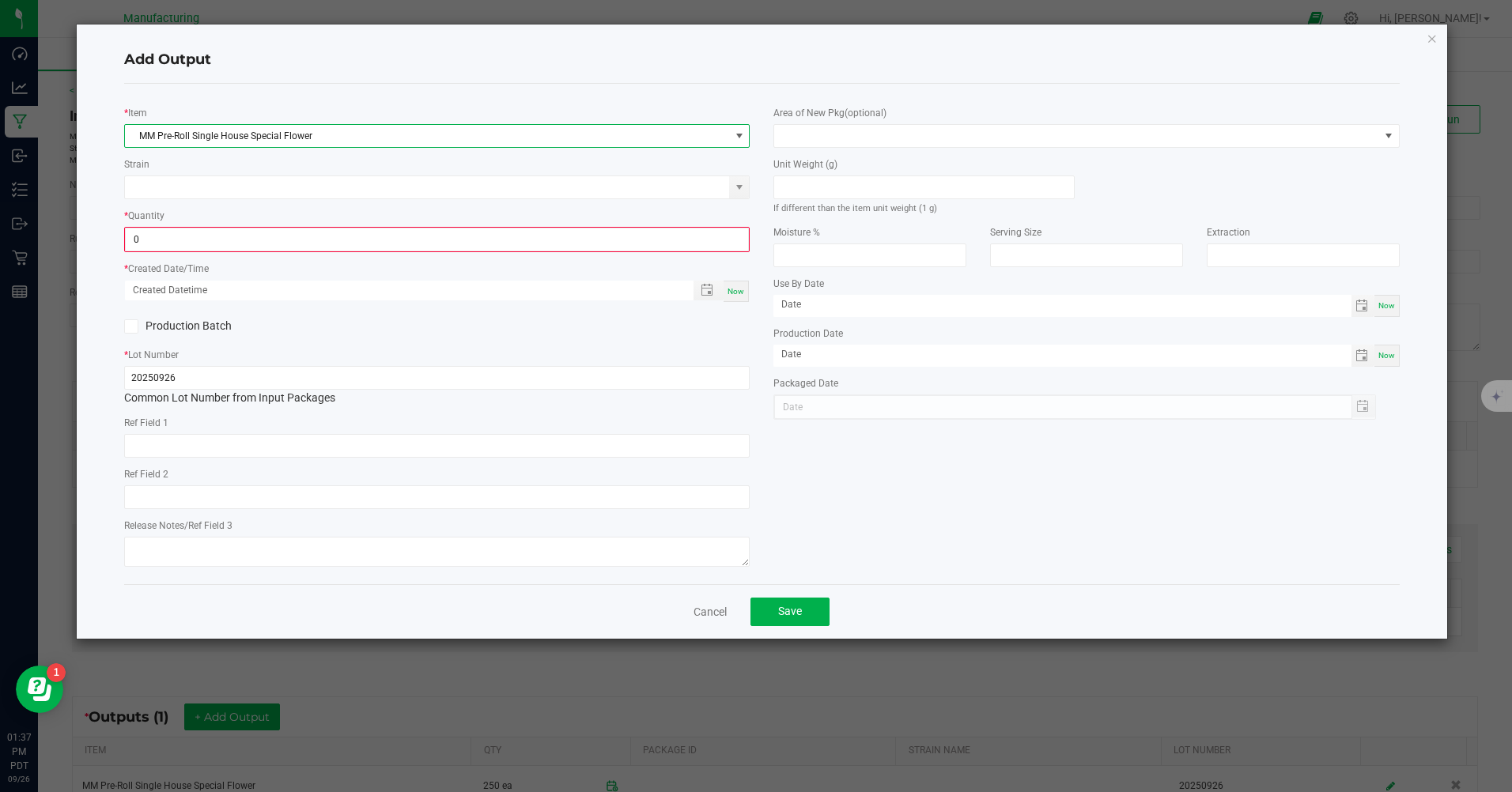
click at [192, 233] on input "0" at bounding box center [437, 239] width 622 height 22
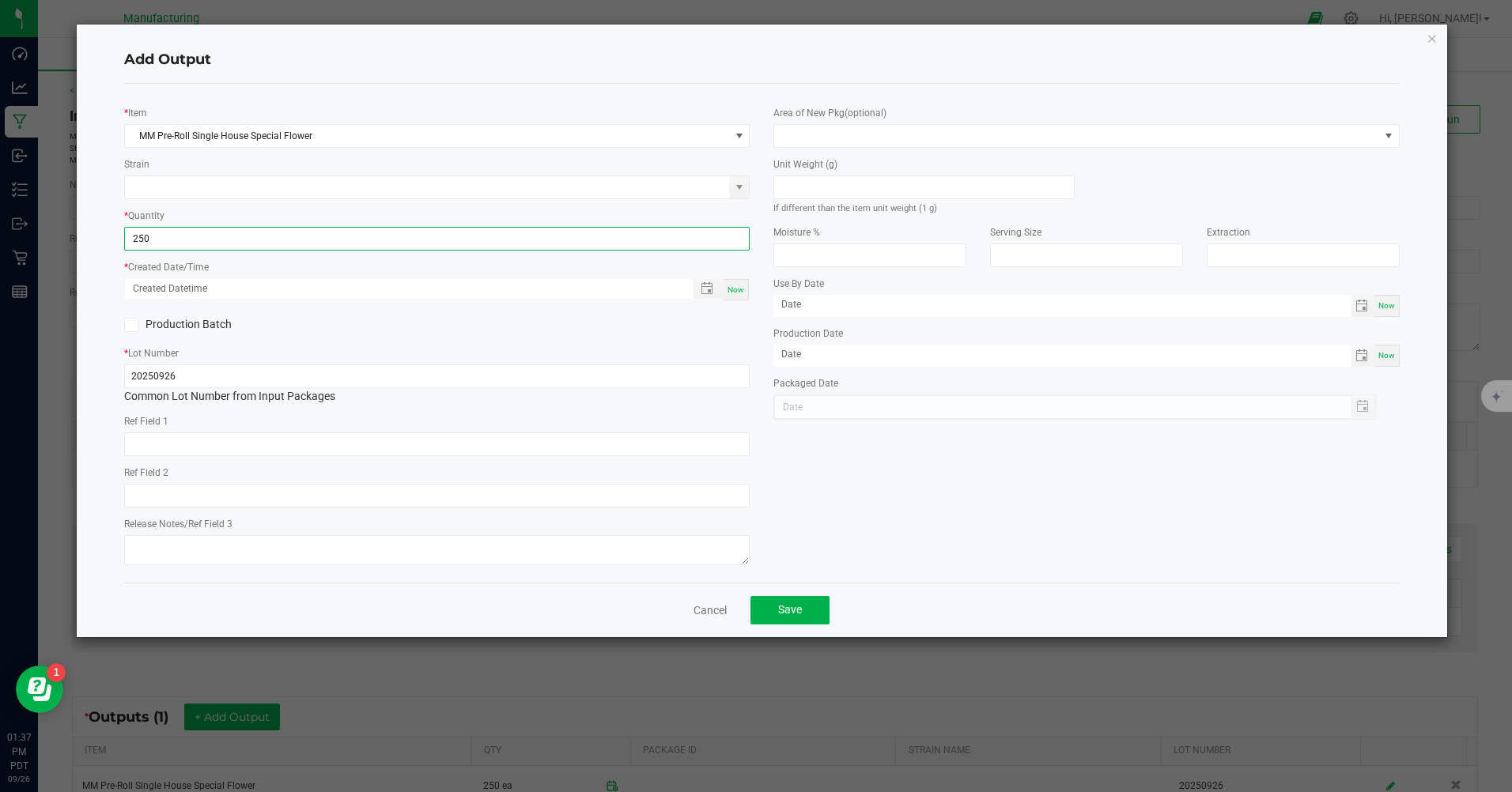
type input "250 ea"
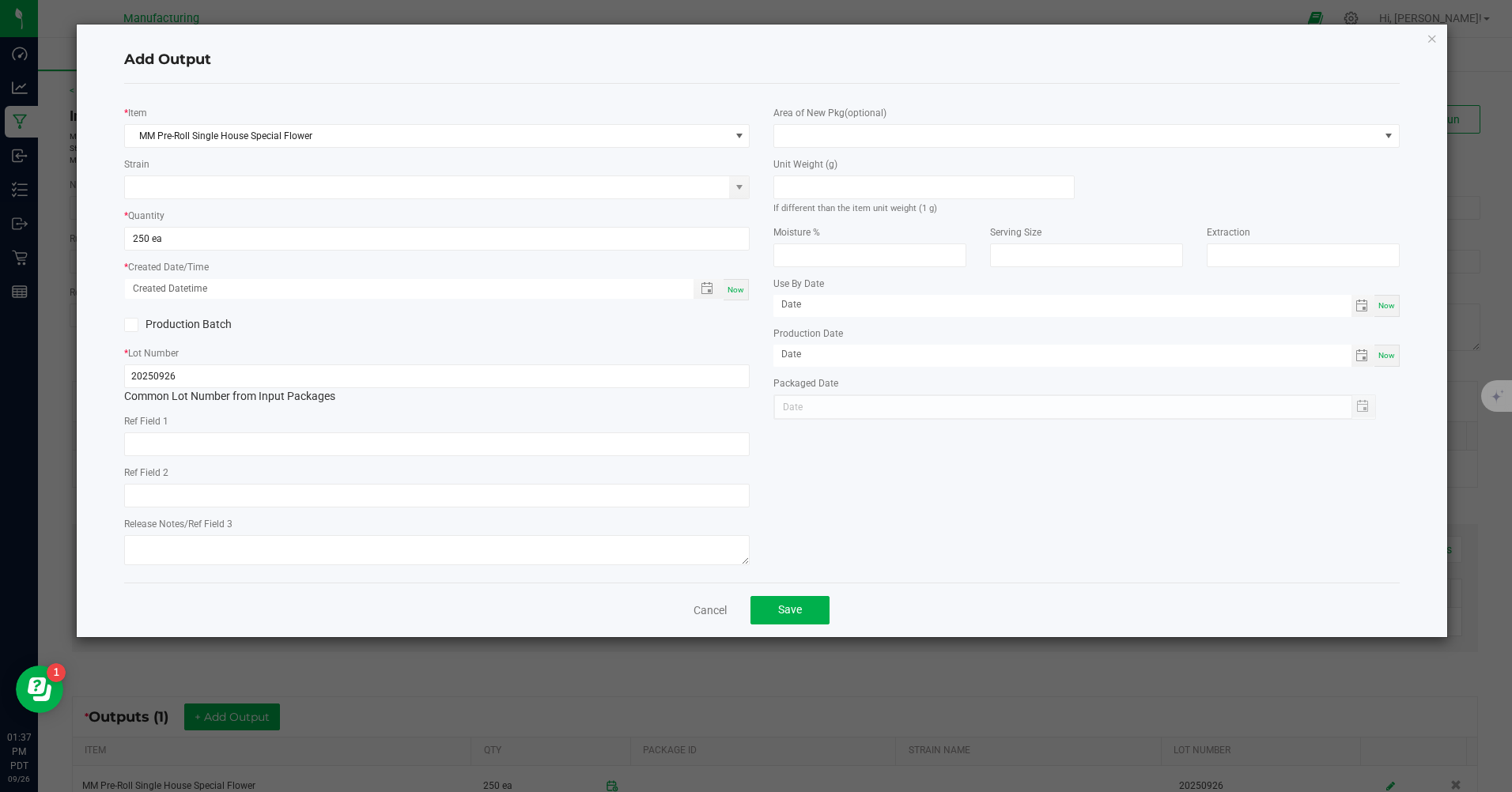
click at [743, 304] on div "* Item MM Pre-Roll Single House Special Flower Strain * Quantity 250 ea * Creat…" at bounding box center [437, 333] width 649 height 474
click at [744, 297] on div "Now" at bounding box center [737, 289] width 25 height 22
type input "[DATE] 1:37 PM"
type input "[DATE]"
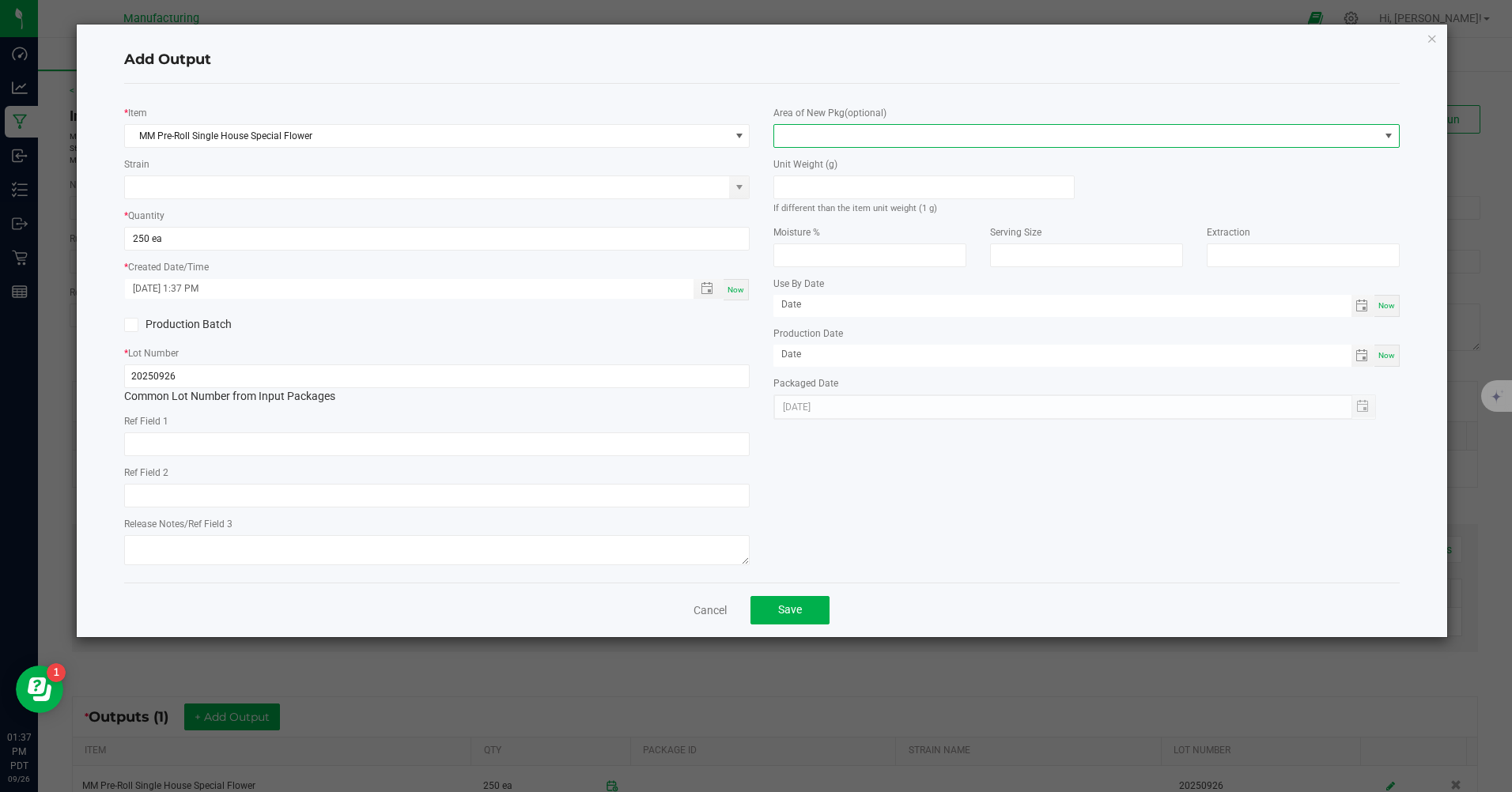
click at [866, 131] on span at bounding box center [1077, 136] width 604 height 22
click at [836, 335] on li "Inventory Room" at bounding box center [1087, 338] width 624 height 27
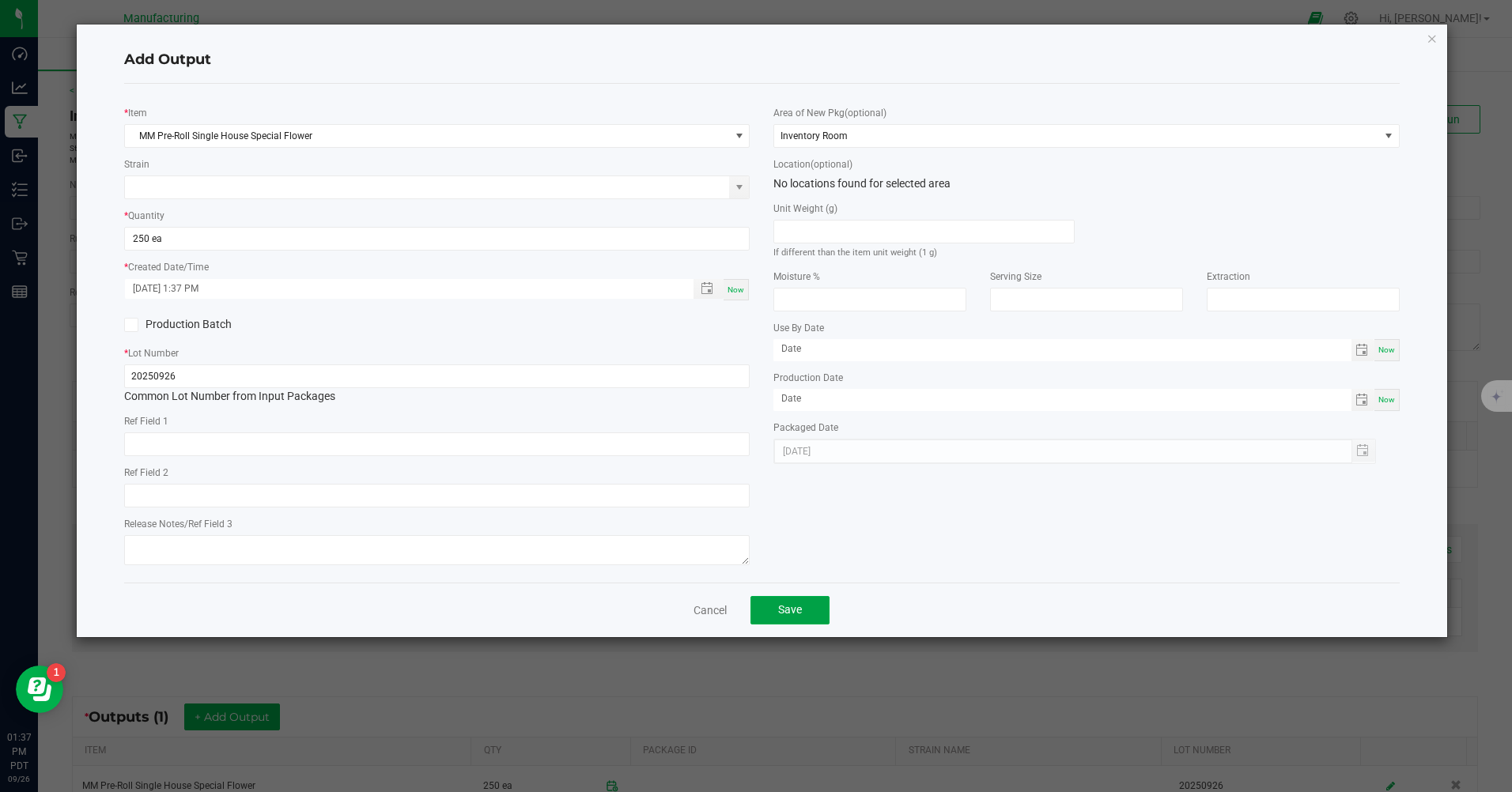
click at [786, 606] on button "Save" at bounding box center [791, 610] width 79 height 29
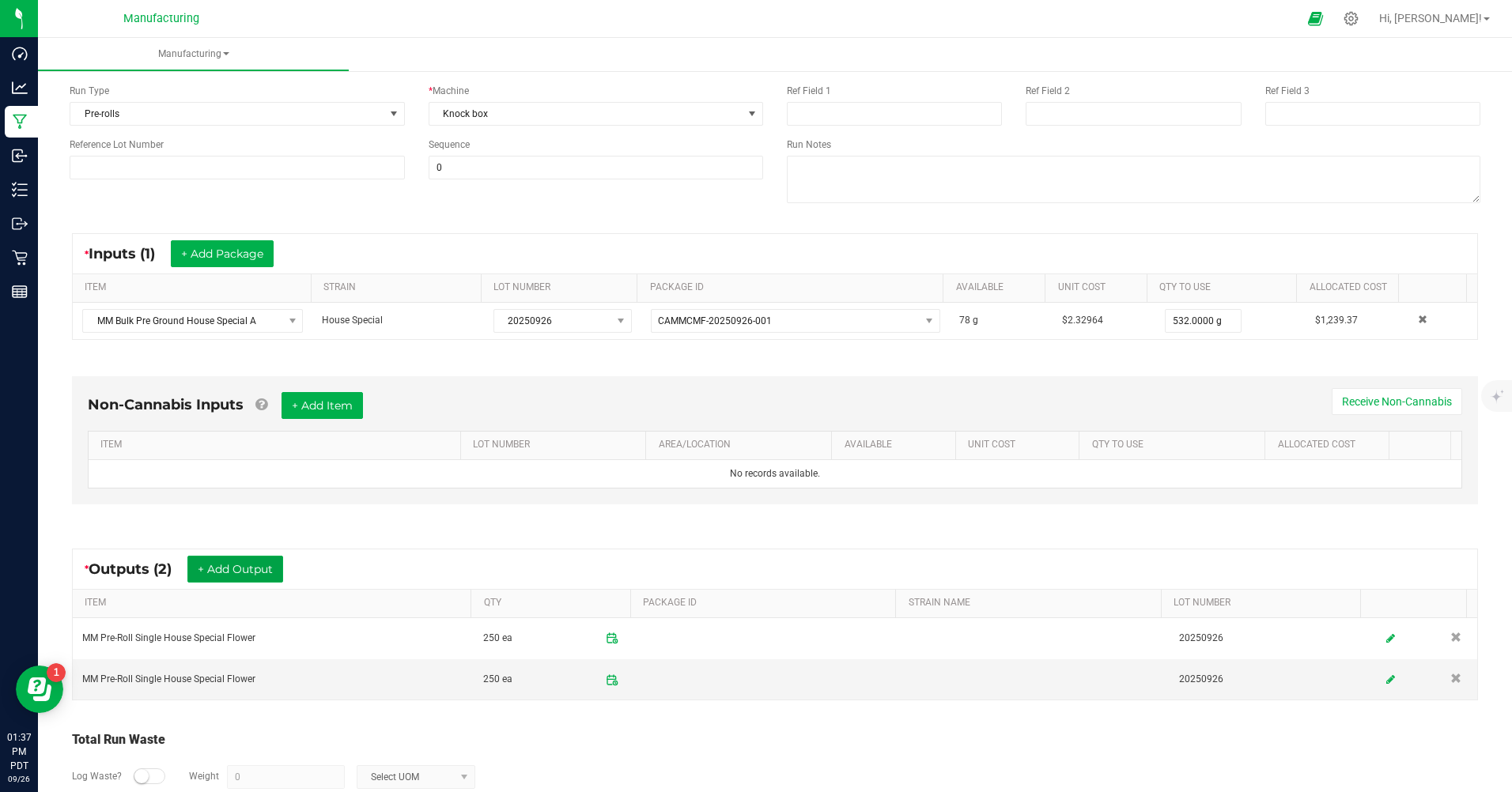
scroll to position [0, 0]
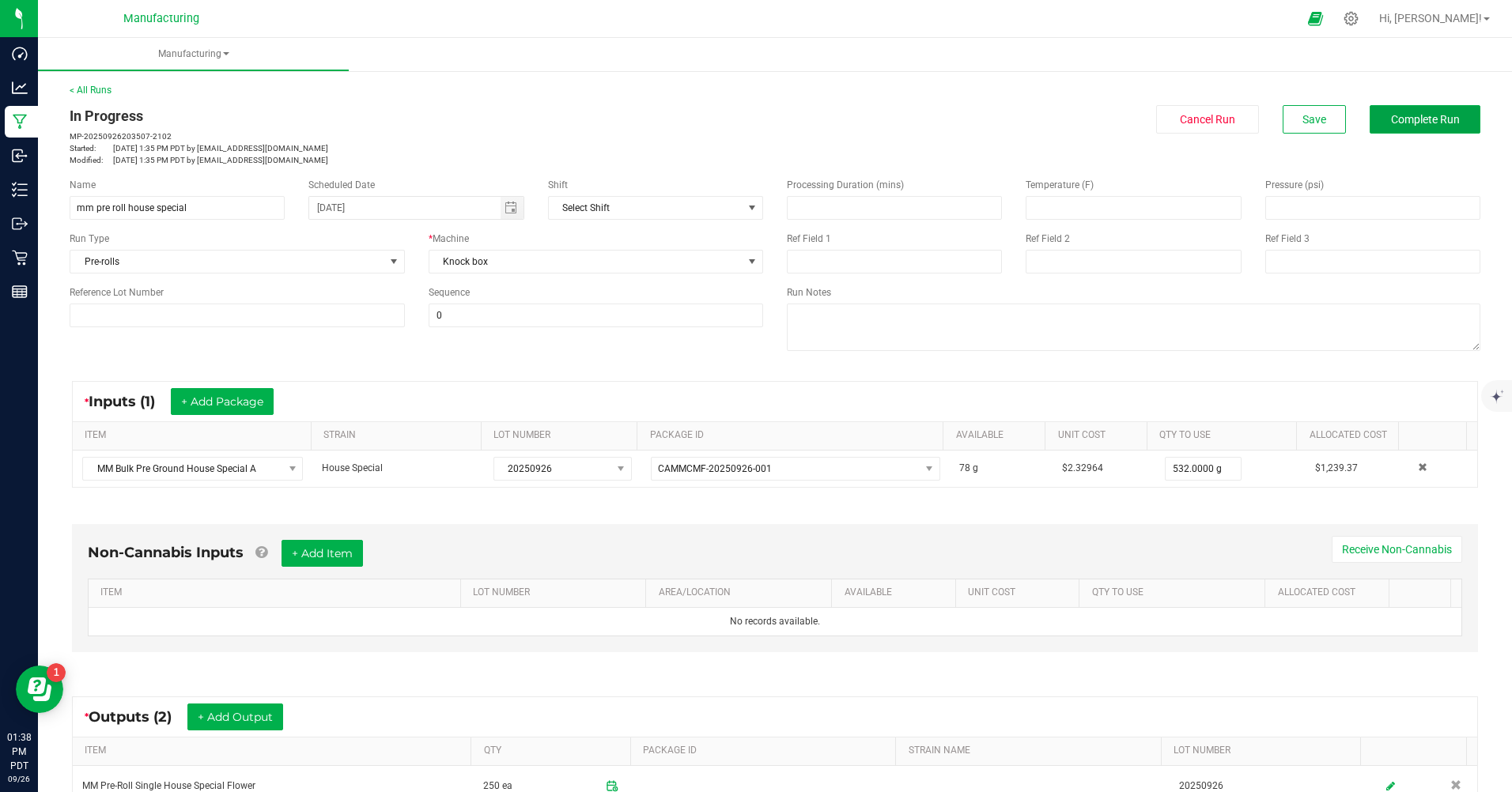
click at [1427, 111] on button "Complete Run" at bounding box center [1425, 120] width 111 height 29
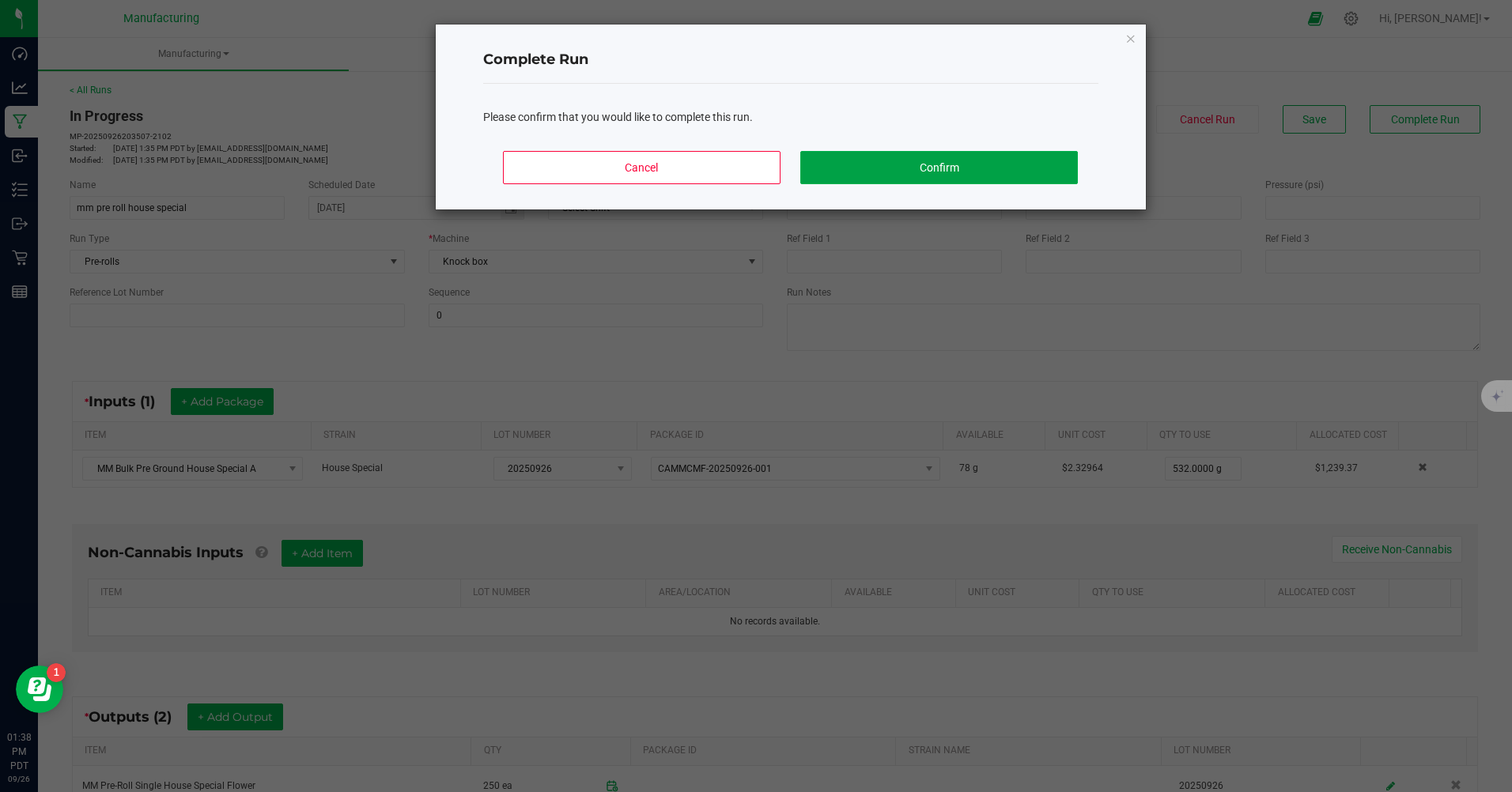
click at [975, 172] on button "Confirm" at bounding box center [939, 167] width 277 height 33
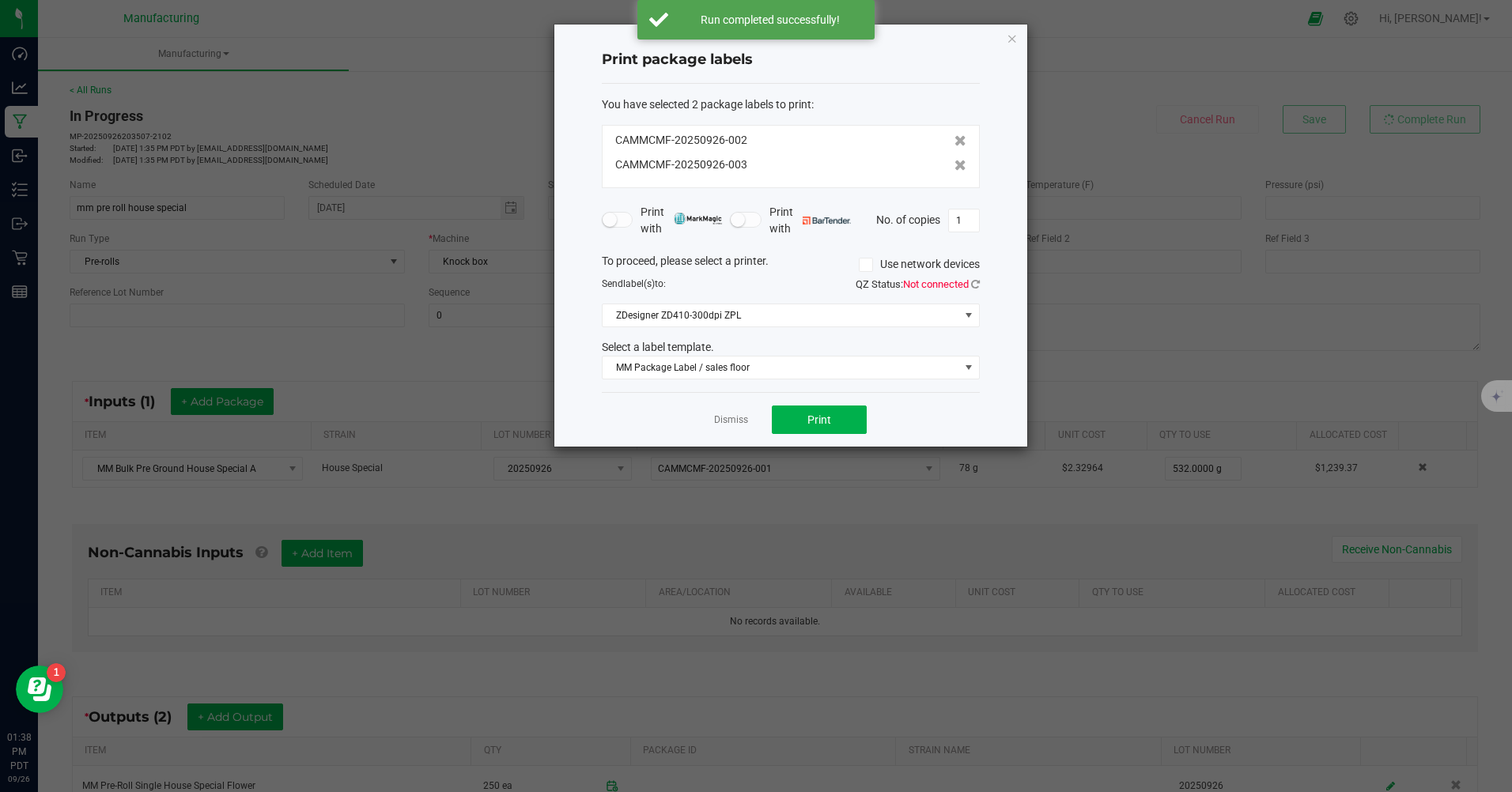
click at [819, 354] on div "Select a label template." at bounding box center [791, 347] width 402 height 16
click at [819, 357] on span "MM Package Label / sales floor" at bounding box center [781, 368] width 357 height 22
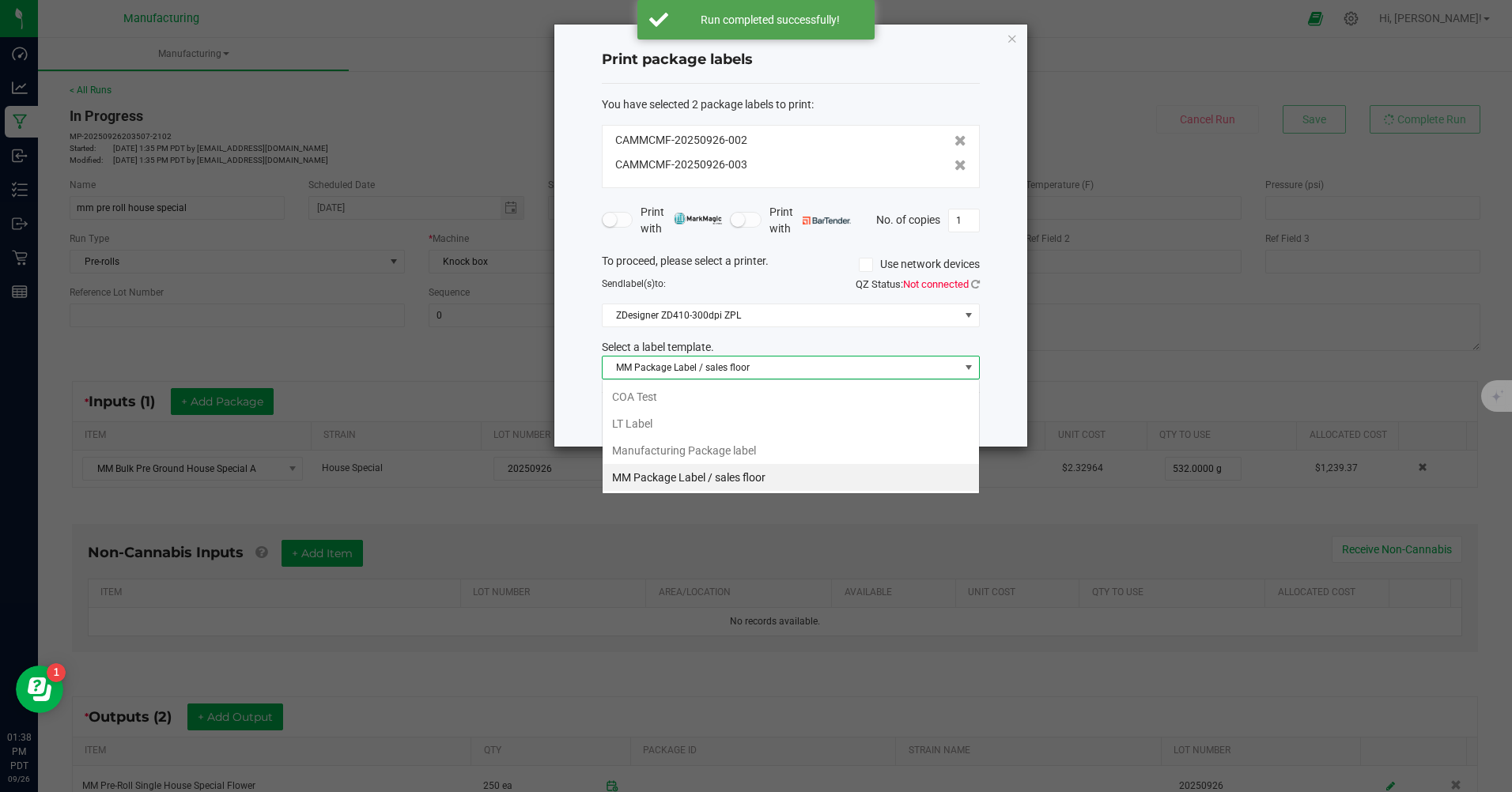
scroll to position [23, 378]
click at [689, 448] on li "Manufacturing Package label" at bounding box center [791, 450] width 377 height 27
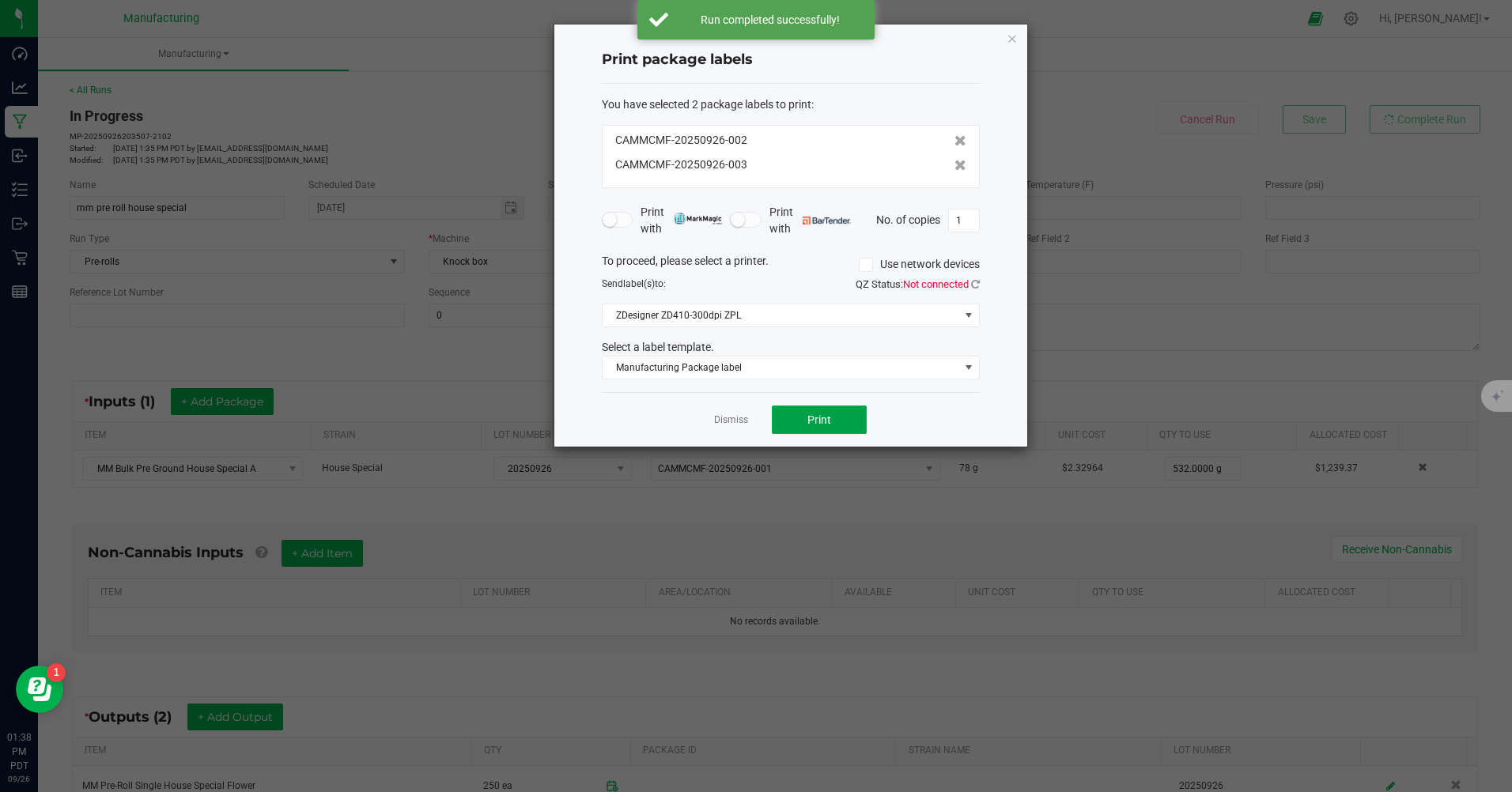
click at [828, 411] on button "Print" at bounding box center [819, 420] width 95 height 29
drag, startPoint x: 725, startPoint y: 395, endPoint x: 731, endPoint y: 414, distance: 19.9
click at [731, 414] on div "Dismiss Print" at bounding box center [791, 419] width 378 height 55
click at [731, 417] on link "Dismiss" at bounding box center [731, 420] width 34 height 13
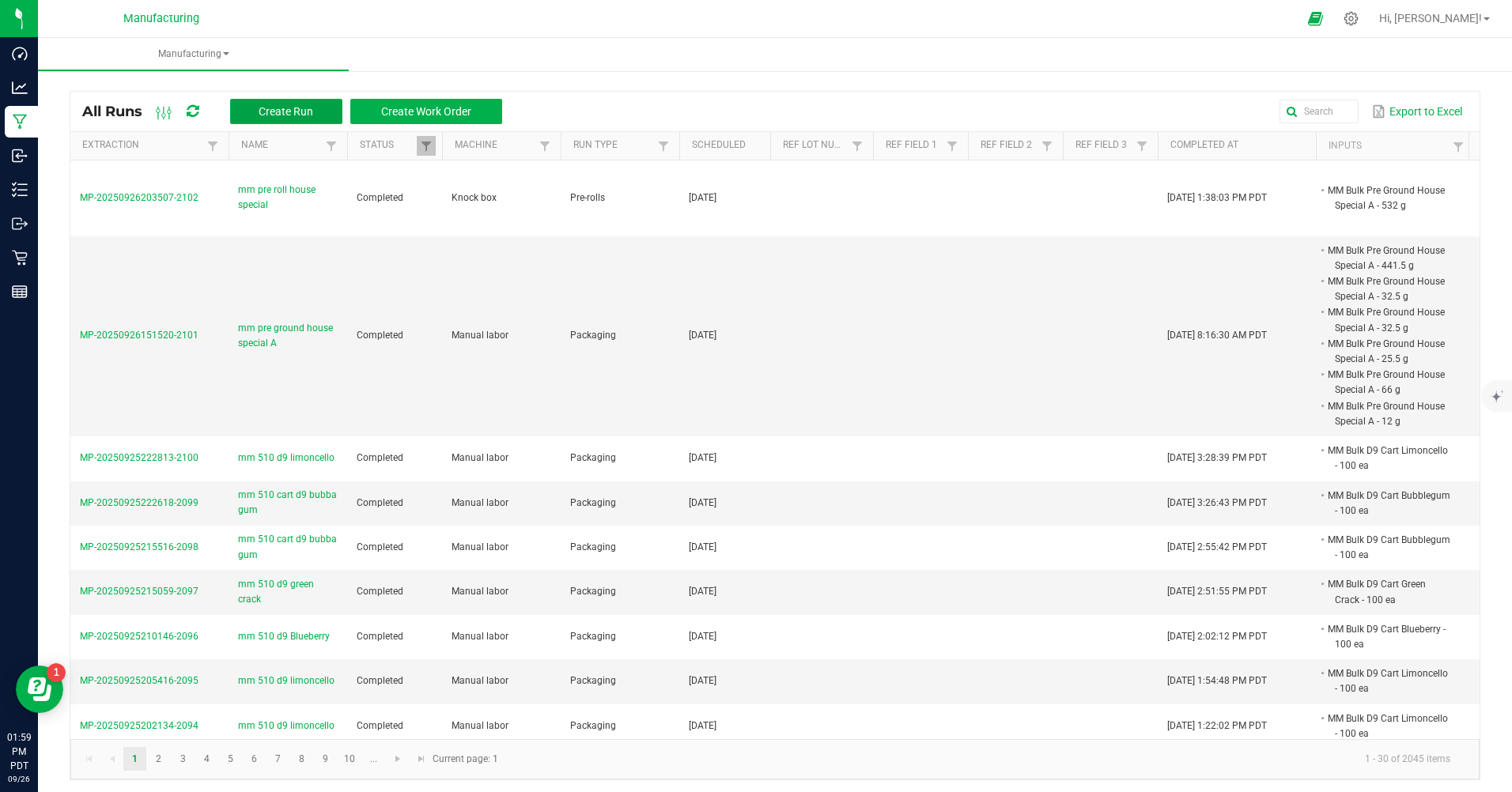
click at [322, 119] on button "Create Run" at bounding box center [286, 111] width 112 height 25
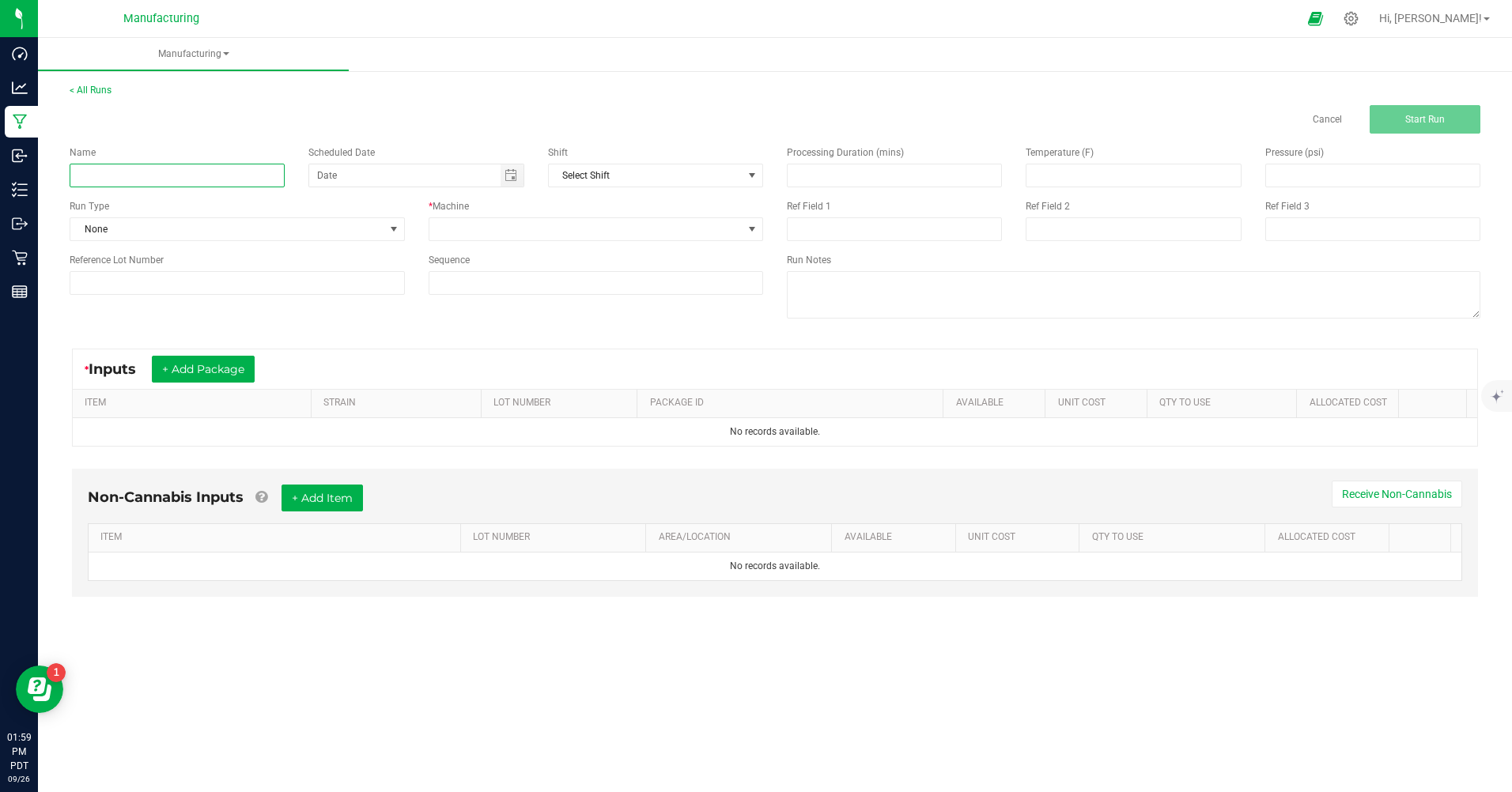
click at [135, 181] on input at bounding box center [176, 175] width 215 height 23
click at [512, 173] on span "Toggle calendar" at bounding box center [511, 175] width 13 height 13
type input "mm pre ground J1"
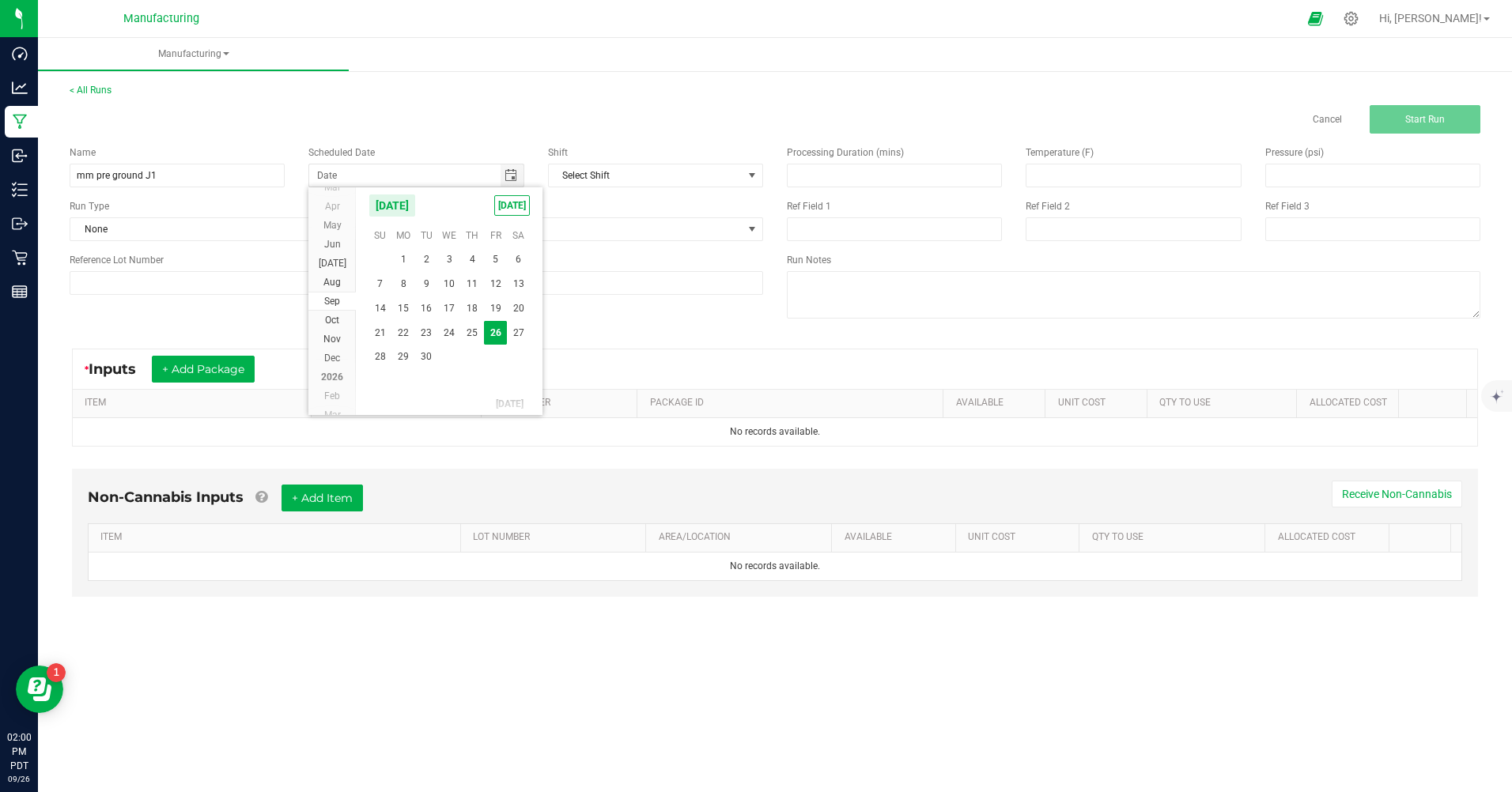
click at [502, 204] on span "[DATE]" at bounding box center [513, 205] width 36 height 21
type input "[DATE]"
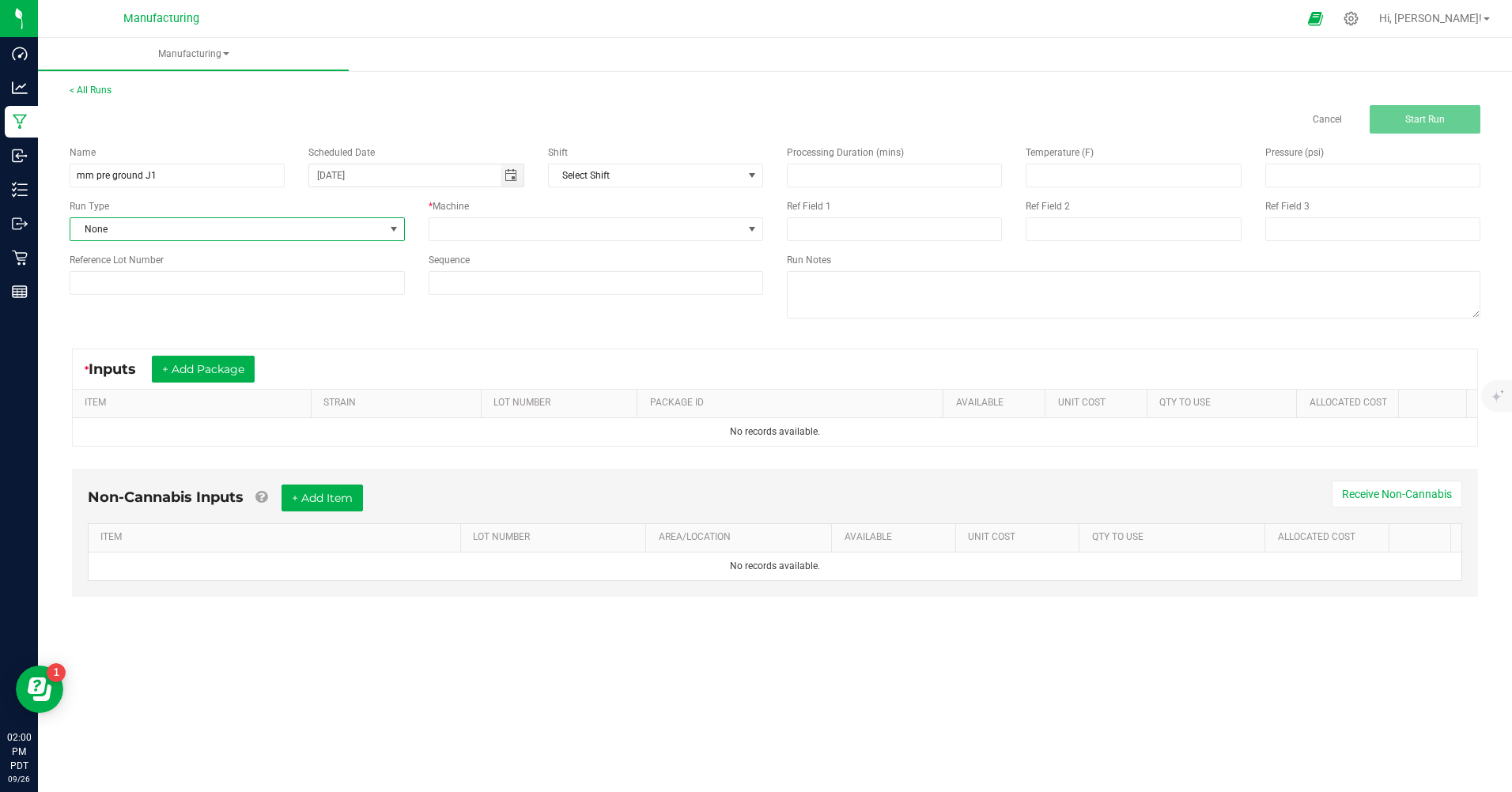
click at [397, 233] on span at bounding box center [394, 229] width 13 height 13
click at [118, 323] on li "Grinding" at bounding box center [237, 319] width 334 height 23
click at [750, 226] on span at bounding box center [752, 229] width 13 height 13
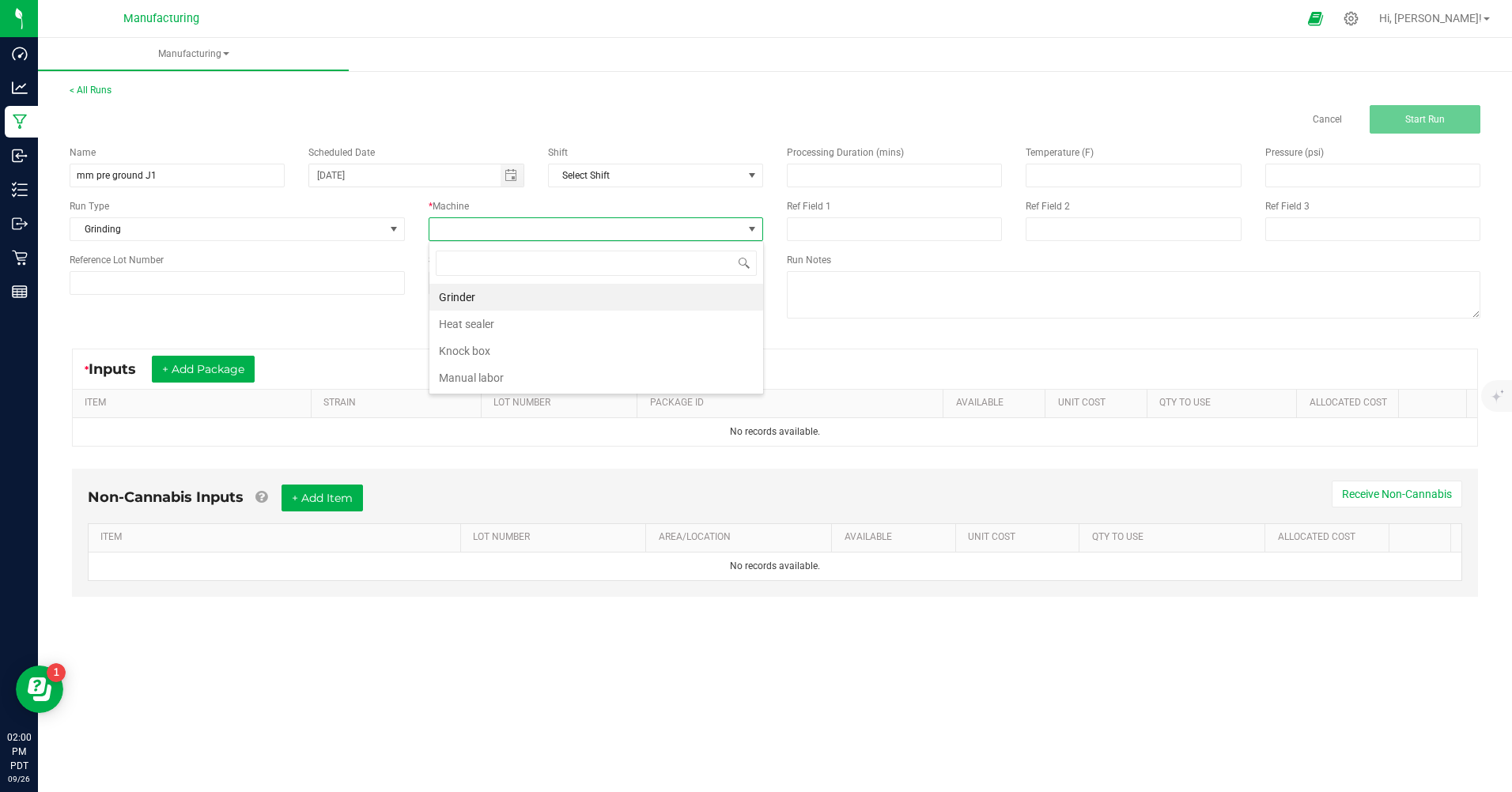
click at [476, 292] on li "Grinder" at bounding box center [595, 298] width 334 height 27
click at [213, 372] on button "+ Add Package" at bounding box center [203, 369] width 103 height 27
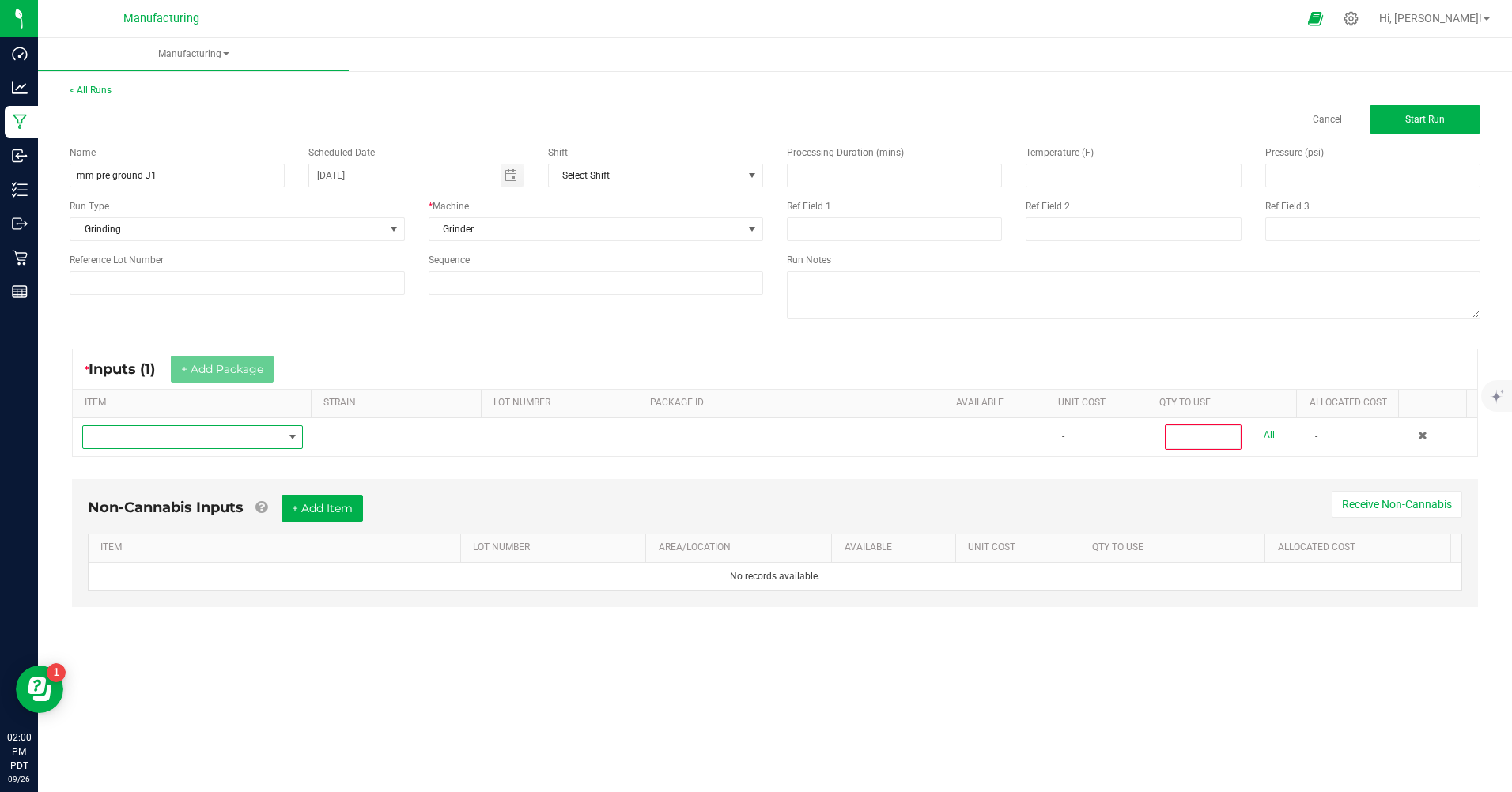
click at [209, 429] on span "NO DATA FOUND" at bounding box center [183, 437] width 200 height 22
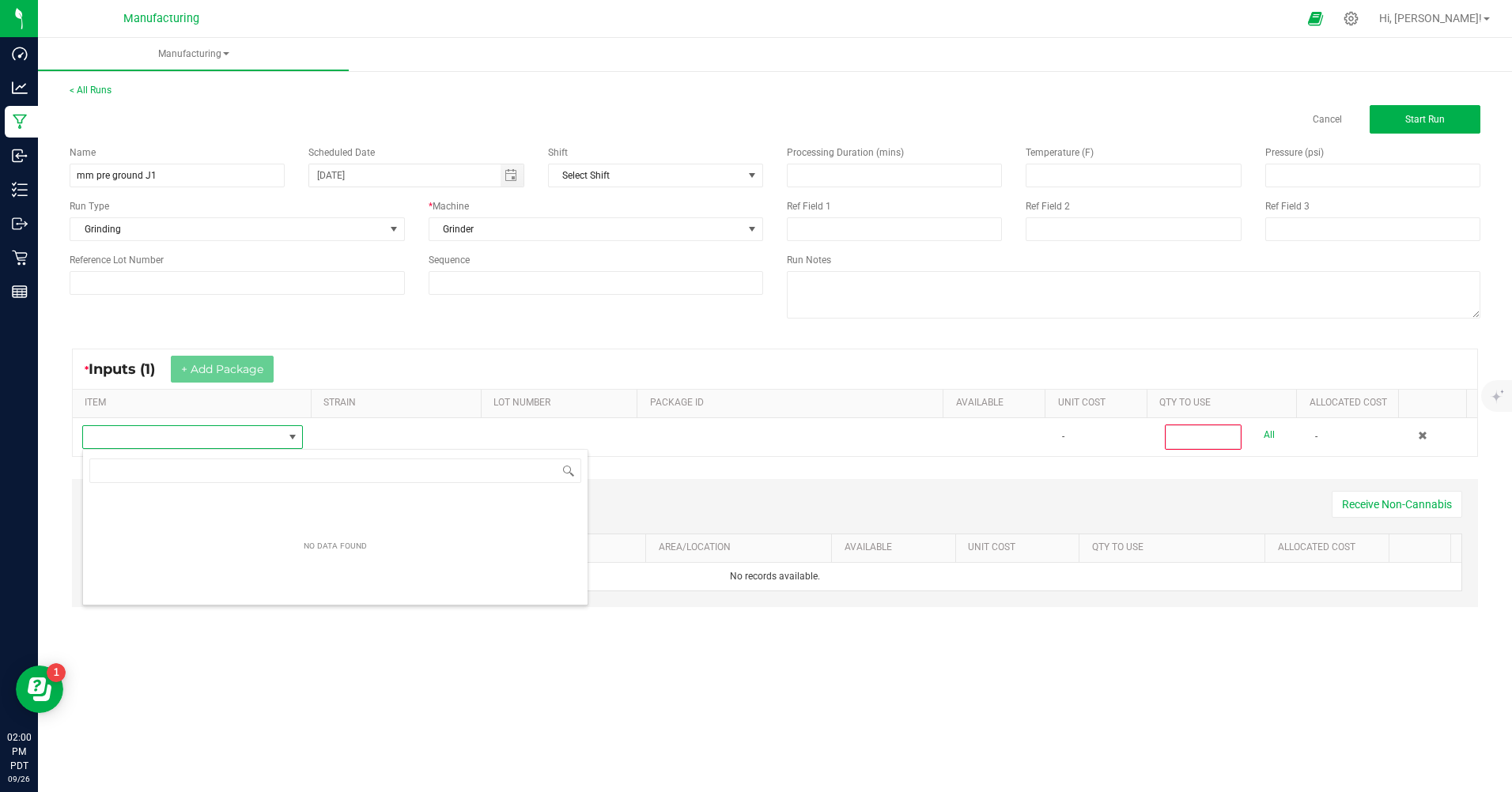
scroll to position [23, 219]
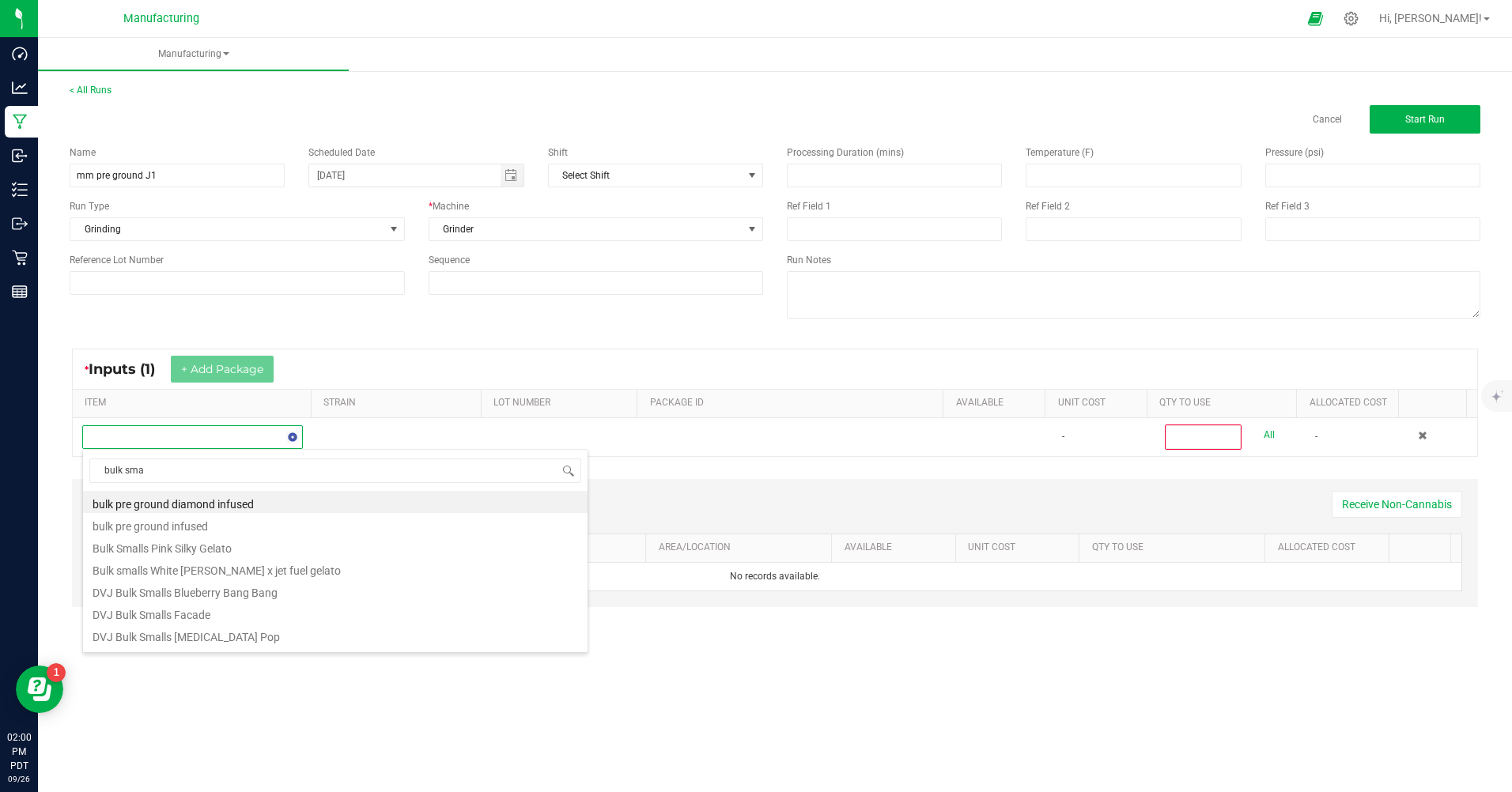
type input "bulk smal"
click at [177, 568] on li "MM Bulk Smalls J1" at bounding box center [335, 565] width 505 height 22
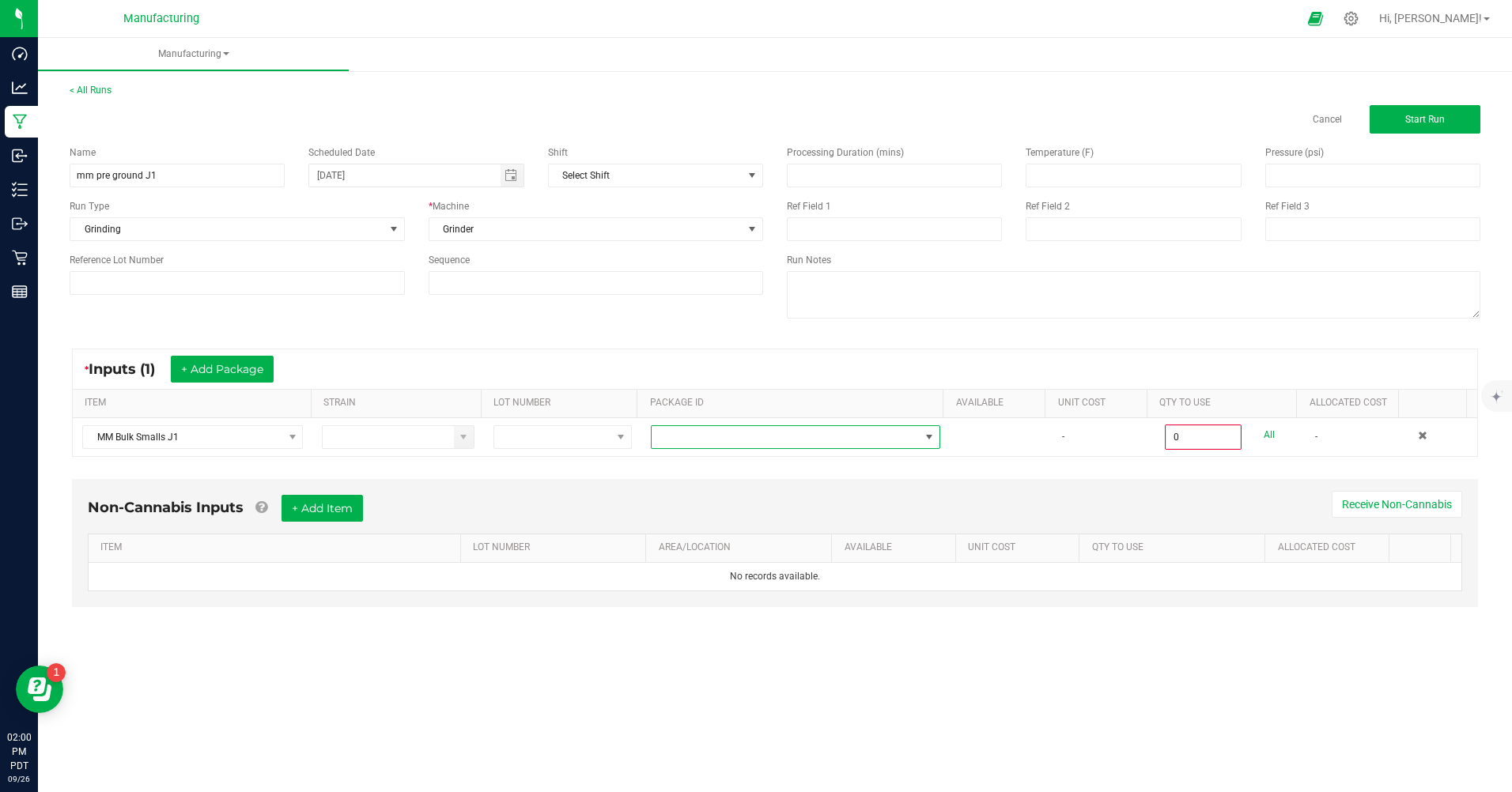
click at [777, 437] on span at bounding box center [786, 437] width 268 height 22
click at [765, 494] on li "CAMMCMF-20250822-307" at bounding box center [789, 504] width 285 height 27
click at [1264, 431] on link "All" at bounding box center [1269, 435] width 11 height 22
type input "400.0000 g"
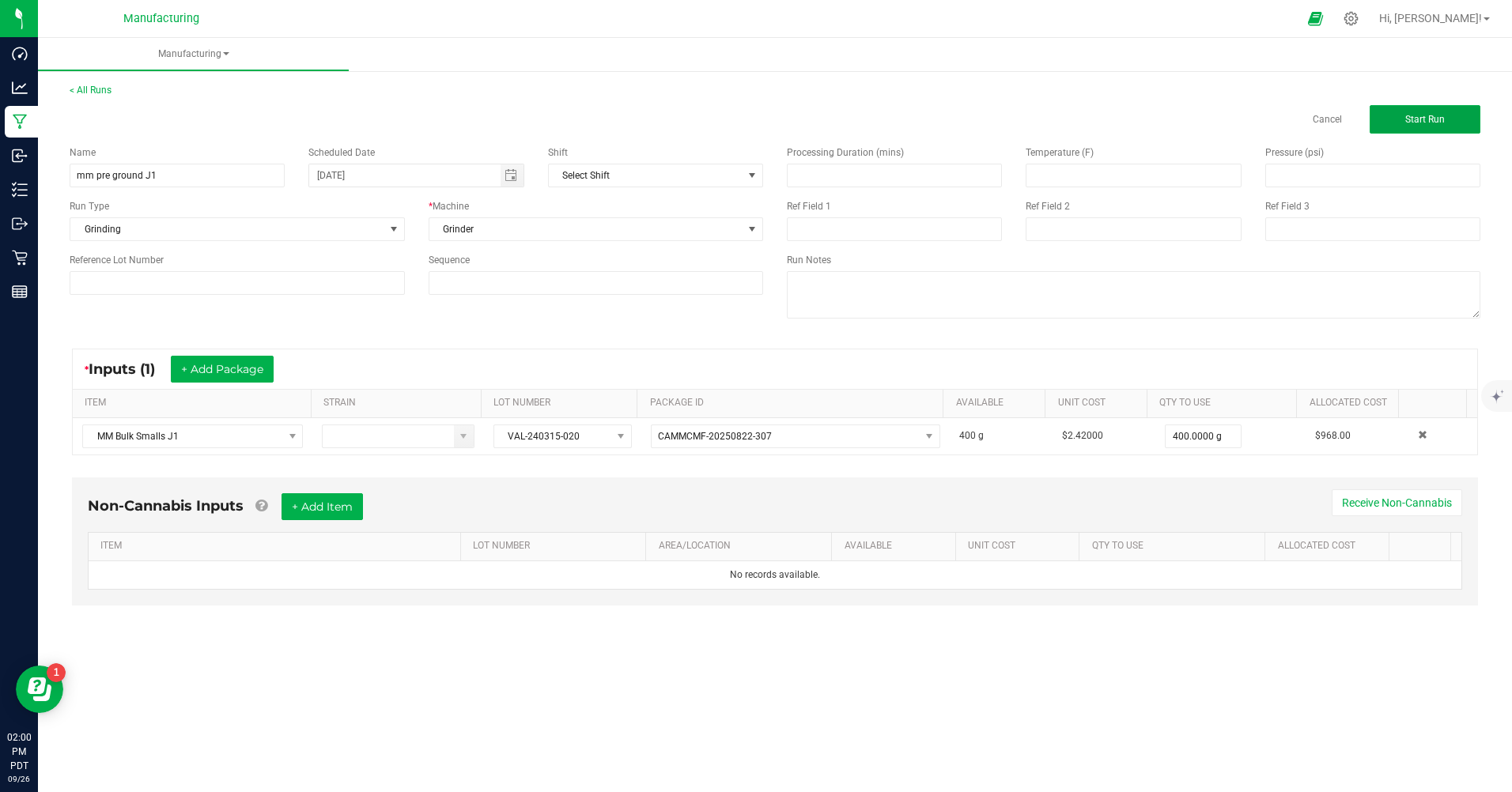
click at [1461, 128] on button "Start Run" at bounding box center [1425, 120] width 111 height 29
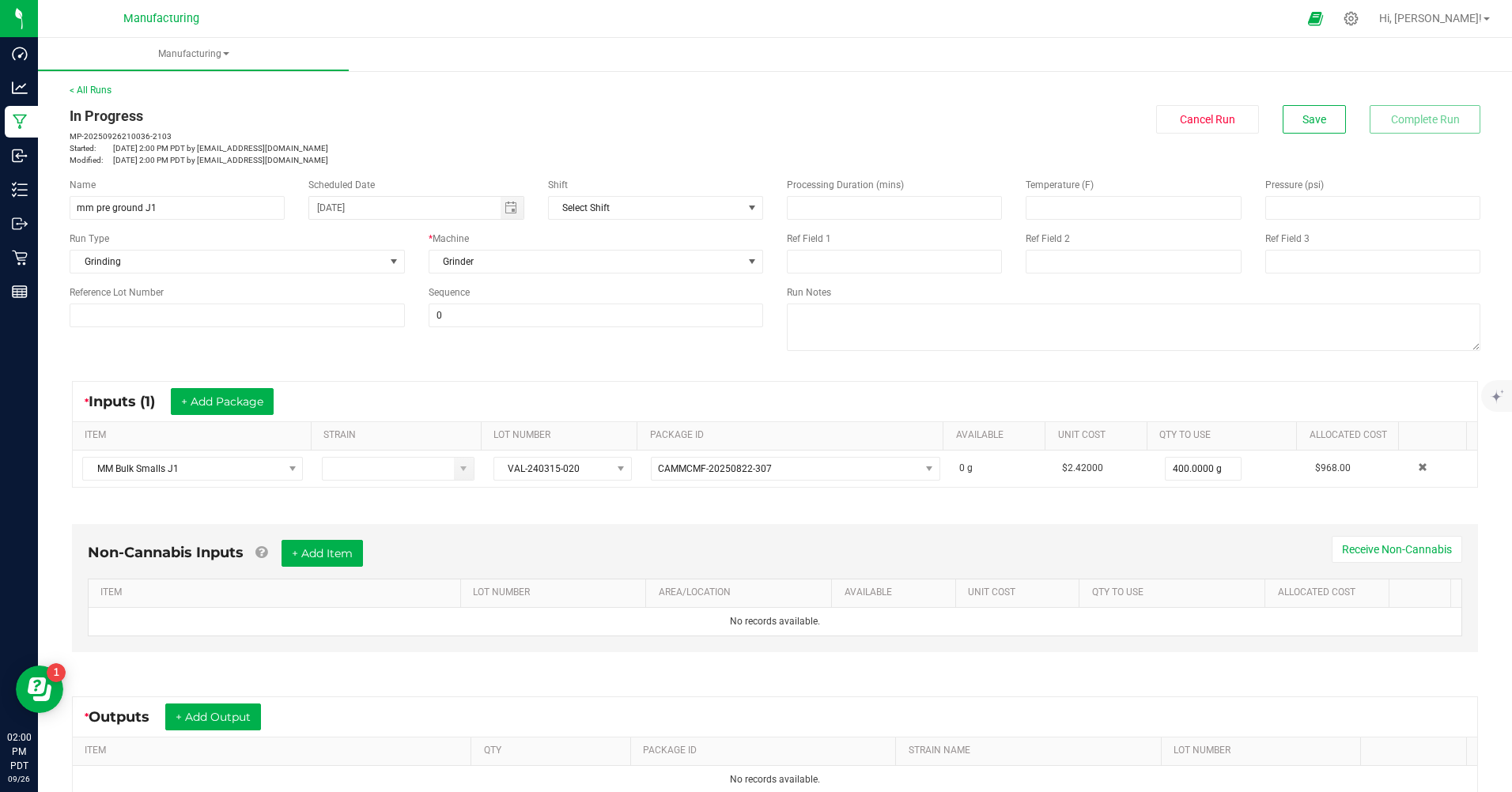
click at [259, 691] on div "* Outputs + Add Output ITEM QTY PACKAGE ID STRAIN NAME LOT NUMBER No records av…" at bounding box center [774, 745] width 1435 height 127
click at [233, 711] on button "+ Add Output" at bounding box center [213, 717] width 95 height 27
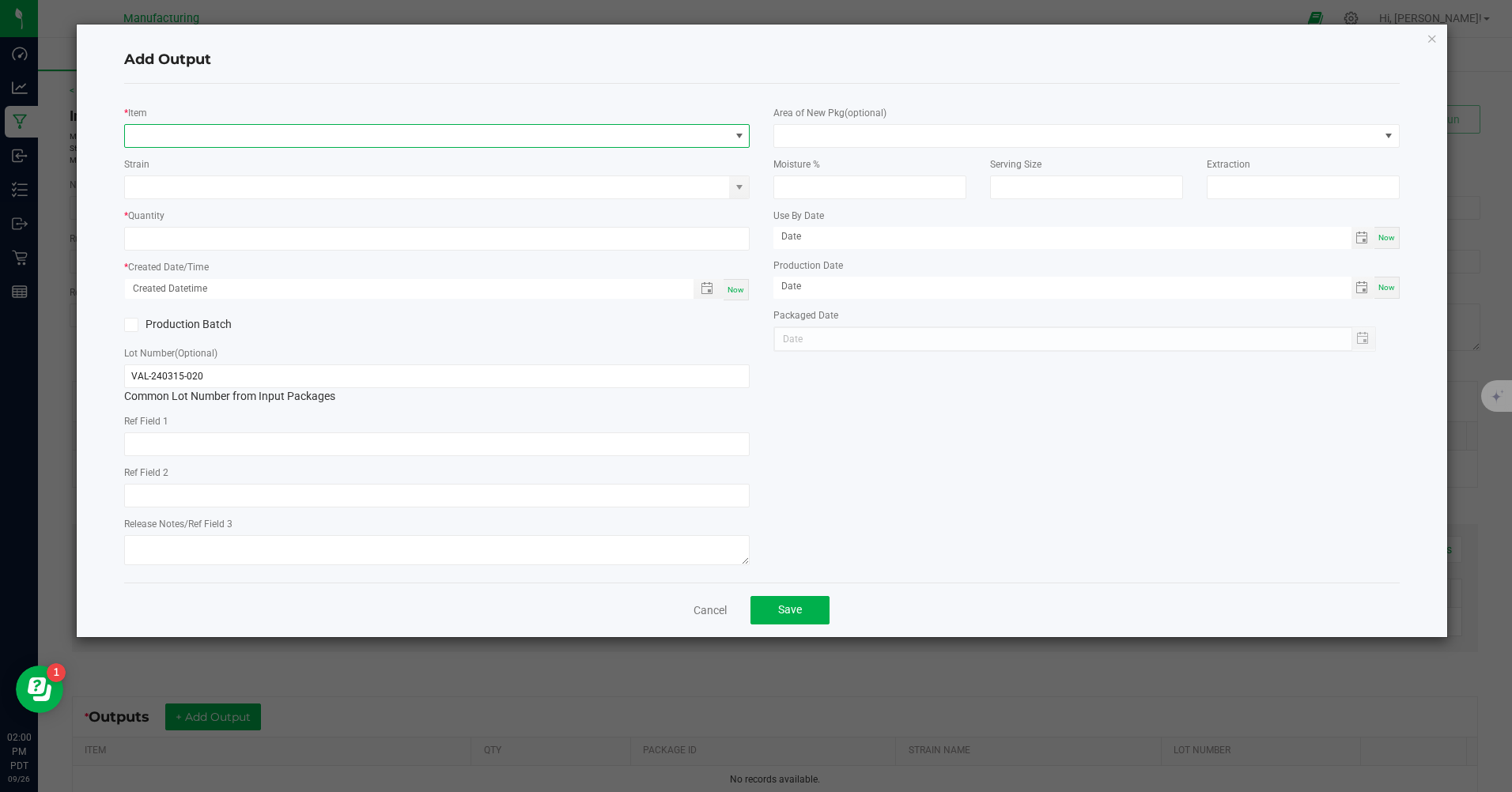
click at [589, 135] on span "NO DATA FOUND" at bounding box center [427, 136] width 604 height 22
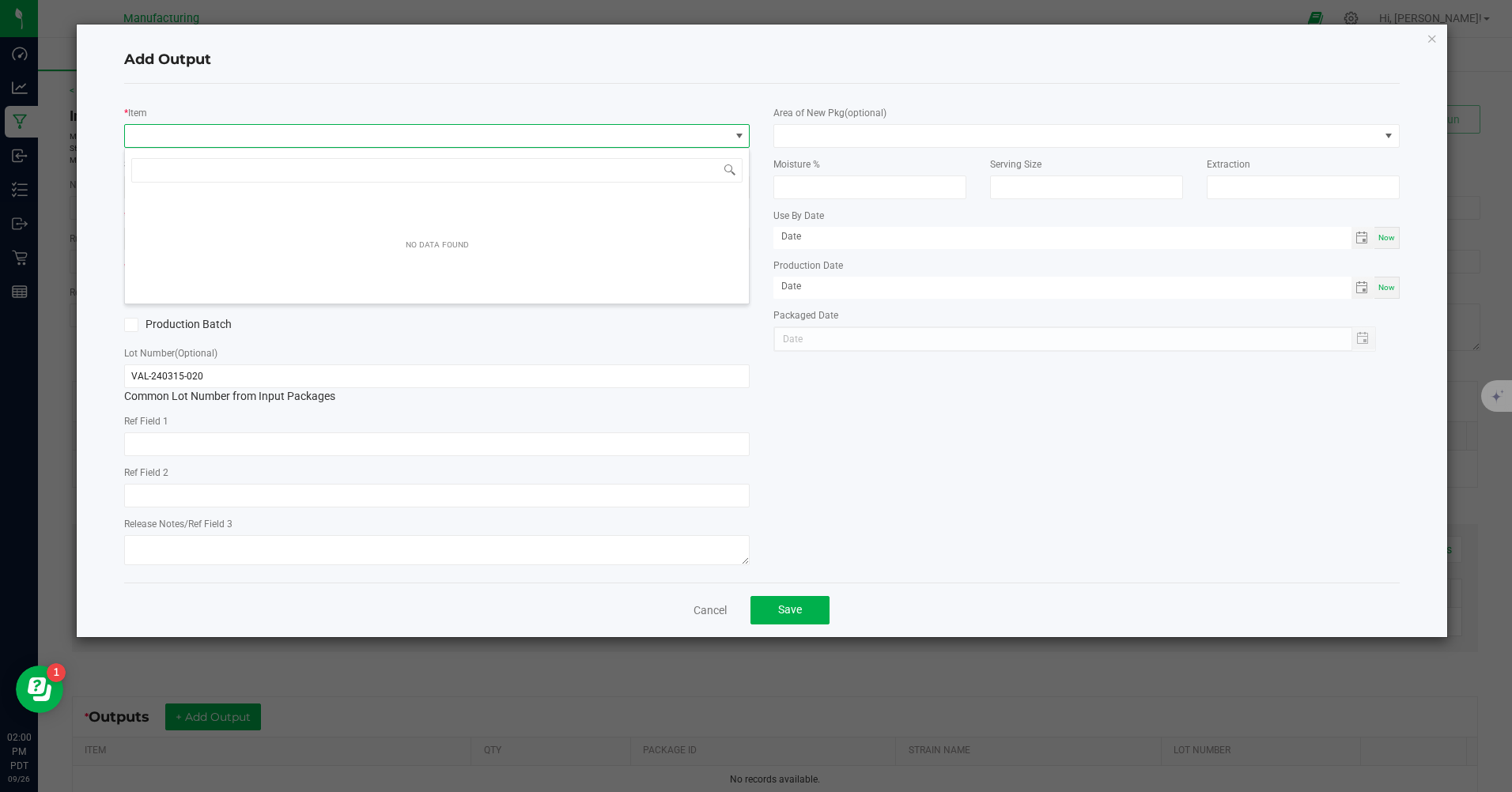
scroll to position [23, 626]
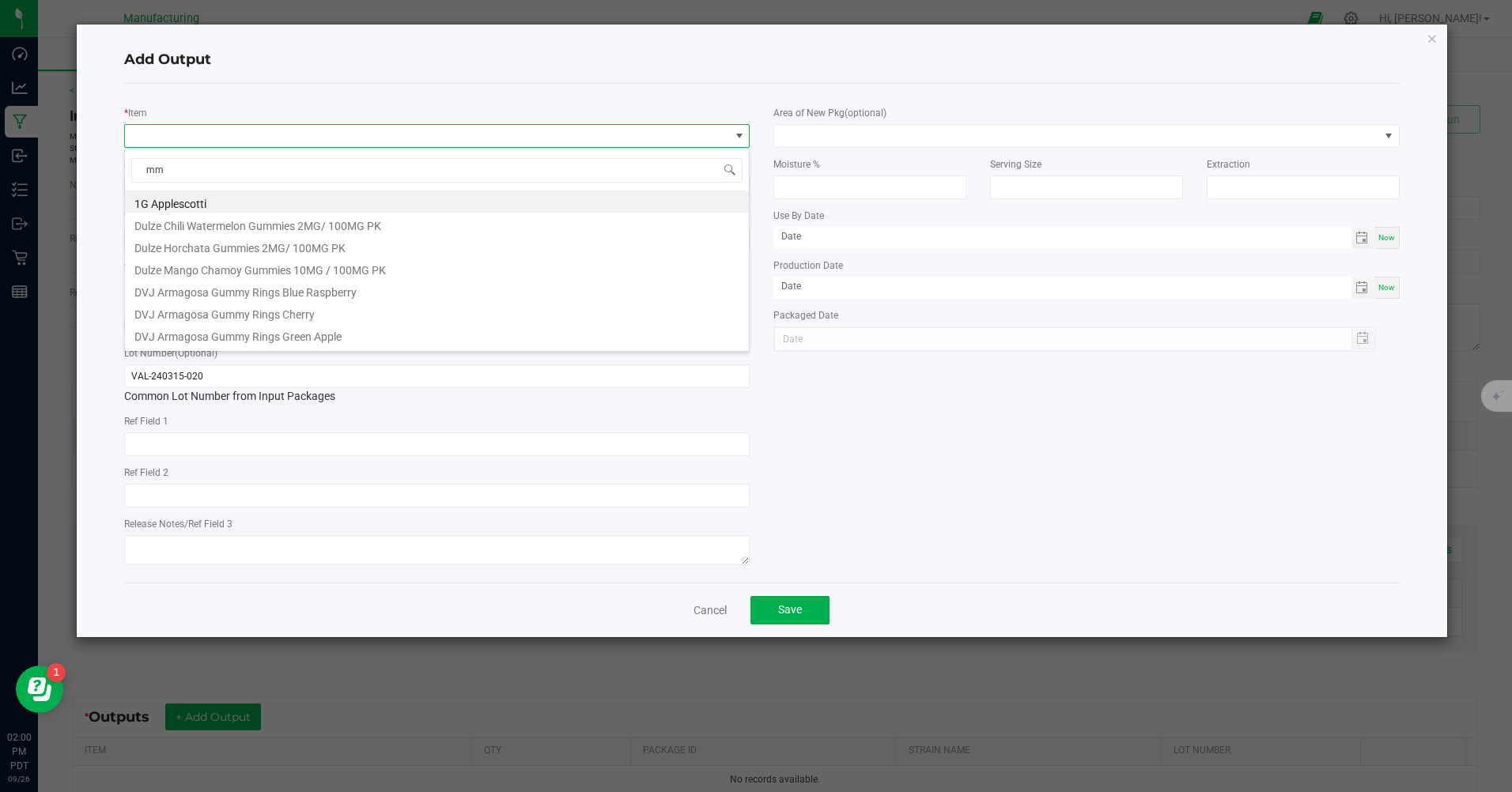
type input "m"
type input "pre g"
click at [187, 318] on li "MM Bulk Pre Ground J1" at bounding box center [437, 316] width 624 height 22
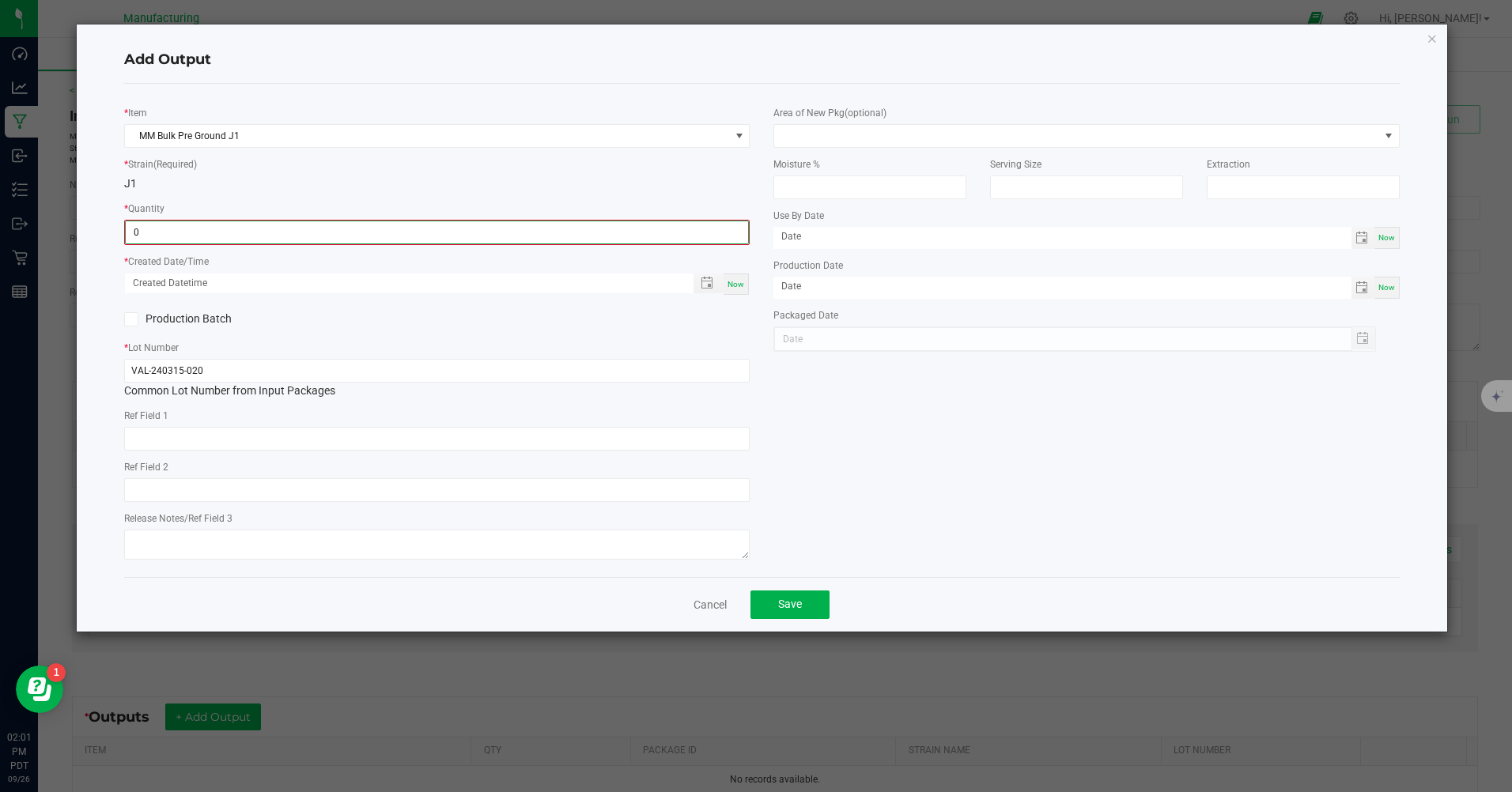
click at [211, 236] on input "0" at bounding box center [437, 232] width 622 height 22
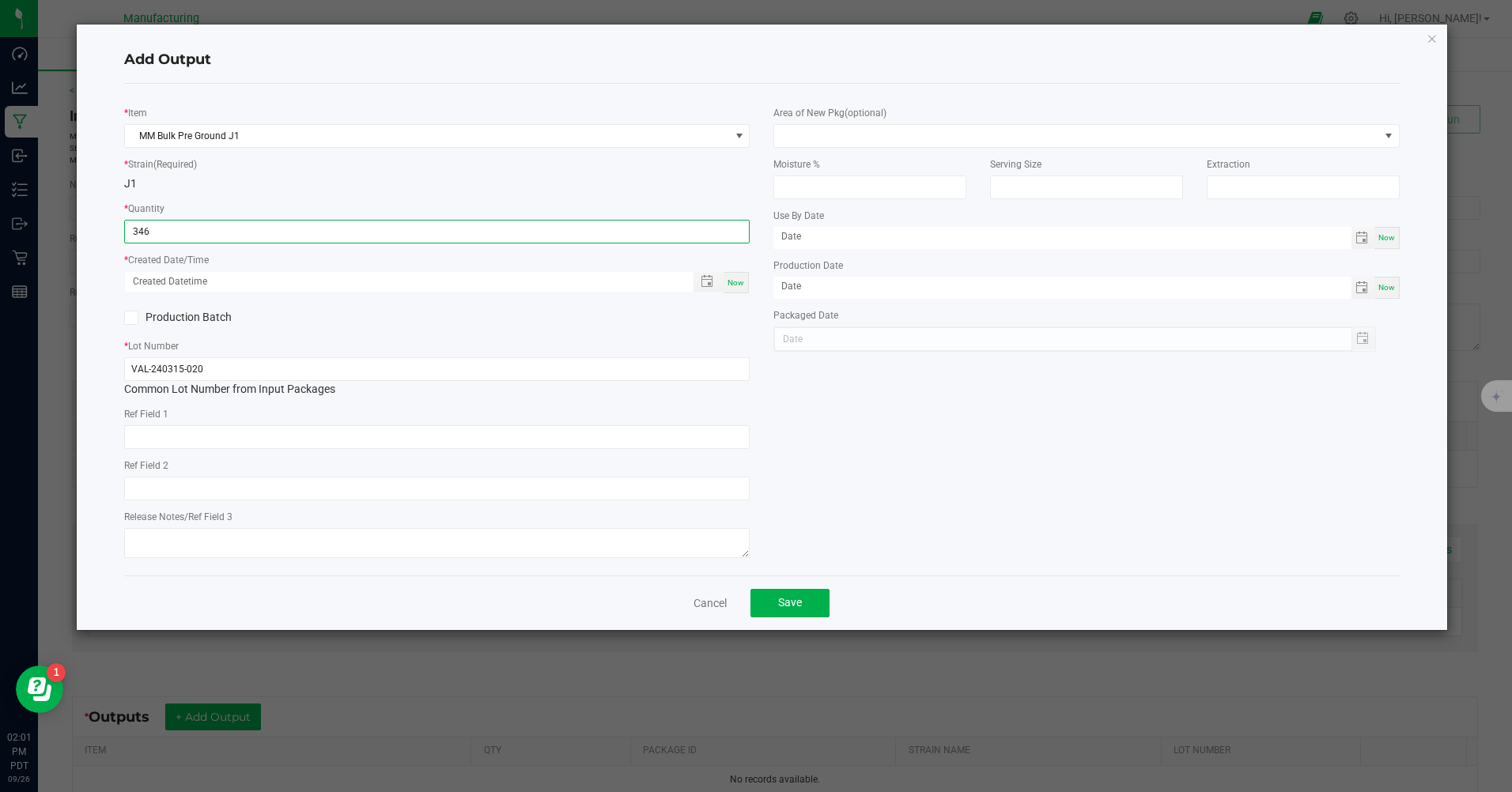
type input "346.0000 g"
click at [735, 283] on span "Now" at bounding box center [736, 283] width 16 height 9
type input "[DATE] 2:01 PM"
type input "[DATE]"
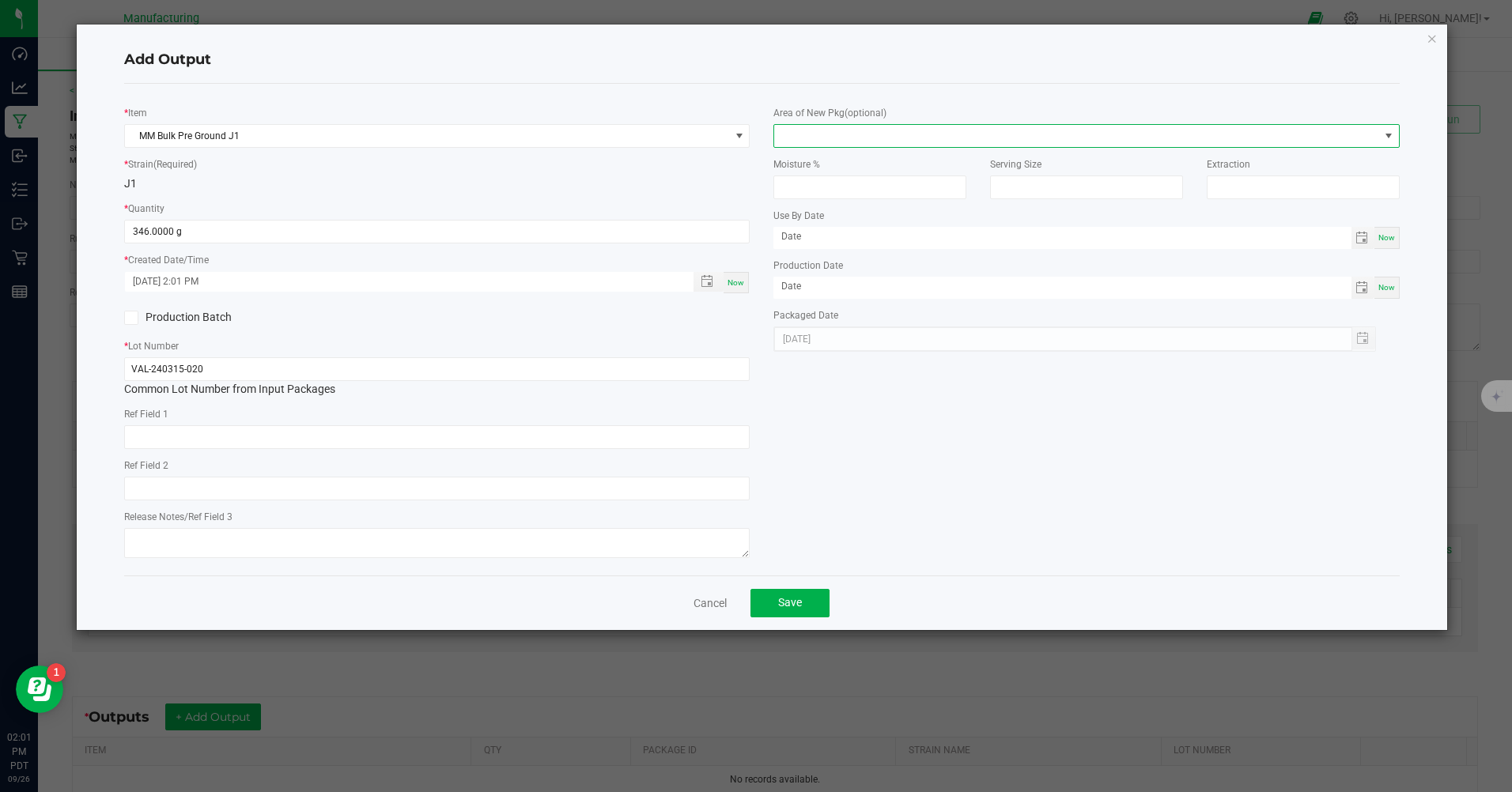
click at [968, 143] on span at bounding box center [1077, 136] width 604 height 22
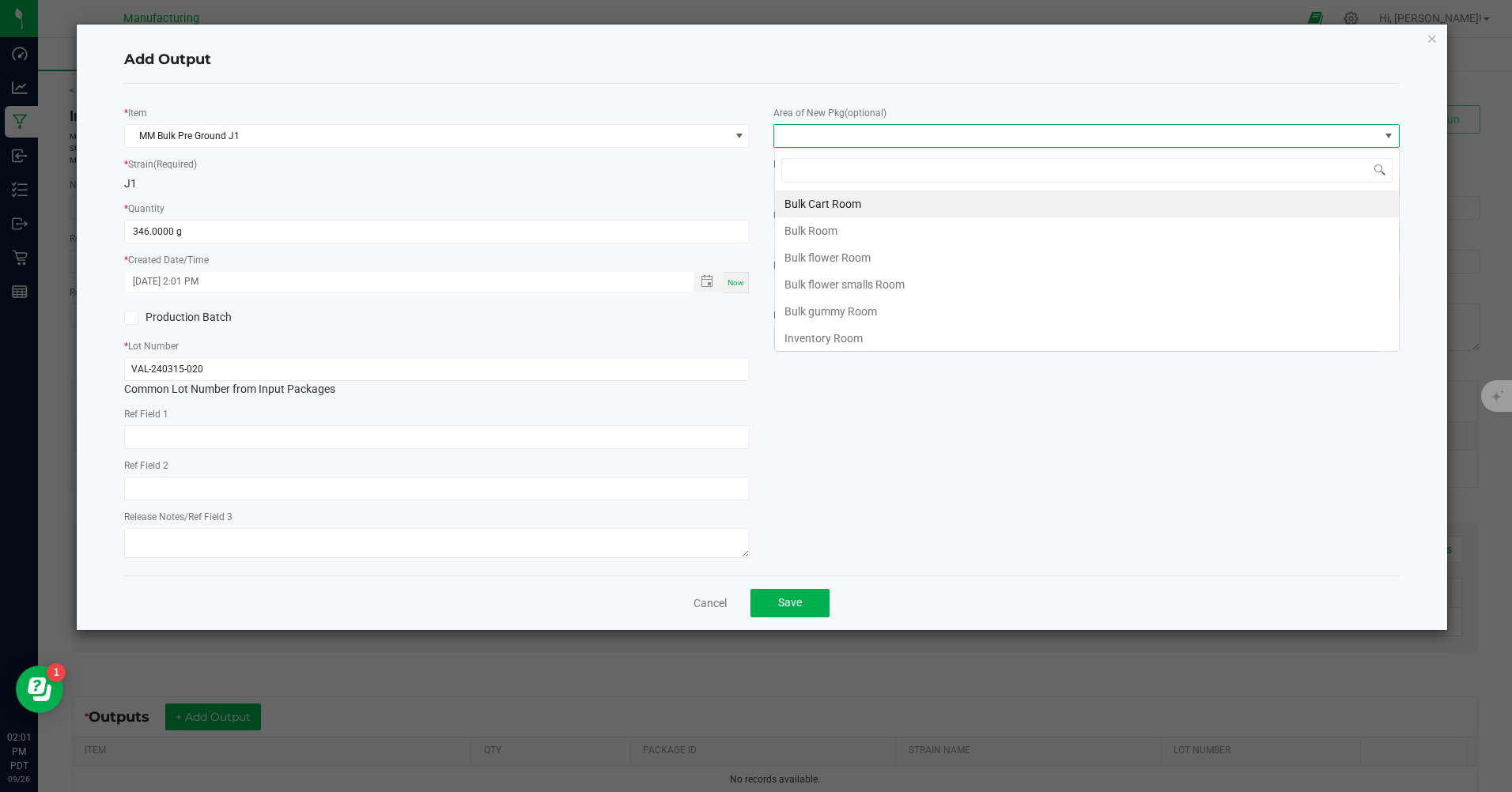
scroll to position [23, 626]
click at [819, 263] on li "Bulk flower Room" at bounding box center [1087, 258] width 624 height 27
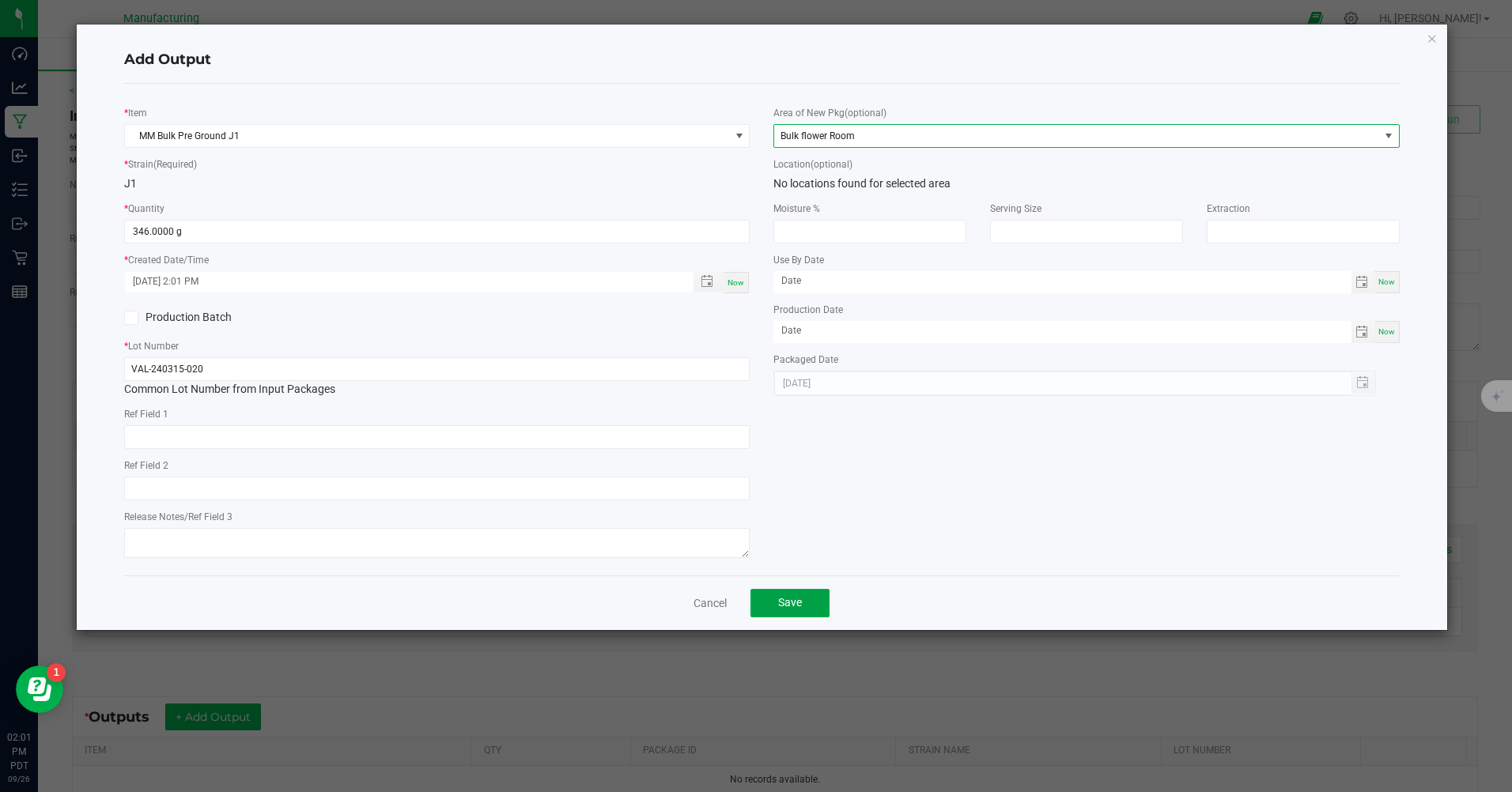
click at [784, 595] on button "Save" at bounding box center [791, 603] width 79 height 29
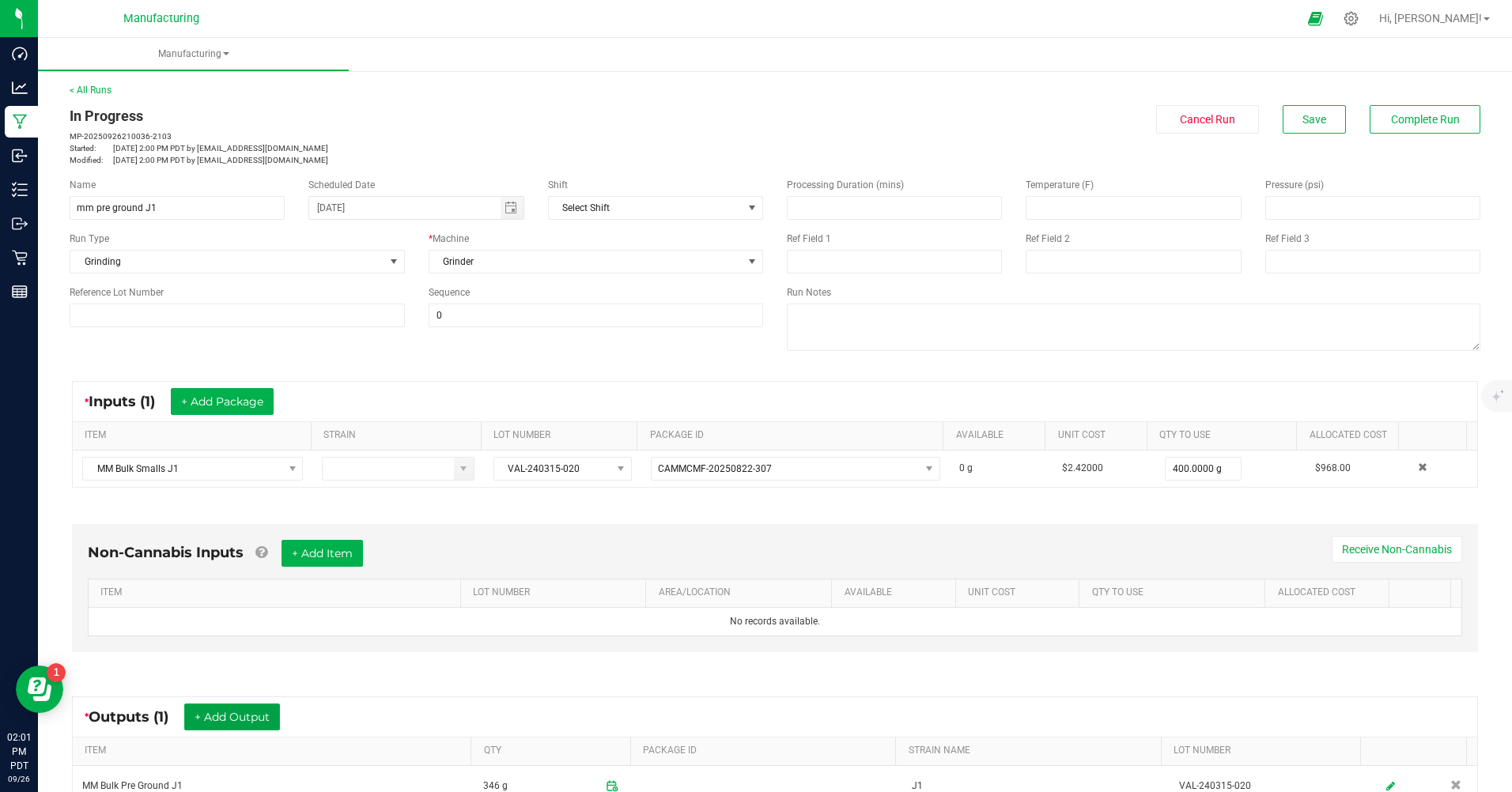
click at [245, 727] on button "+ Add Output" at bounding box center [232, 717] width 95 height 27
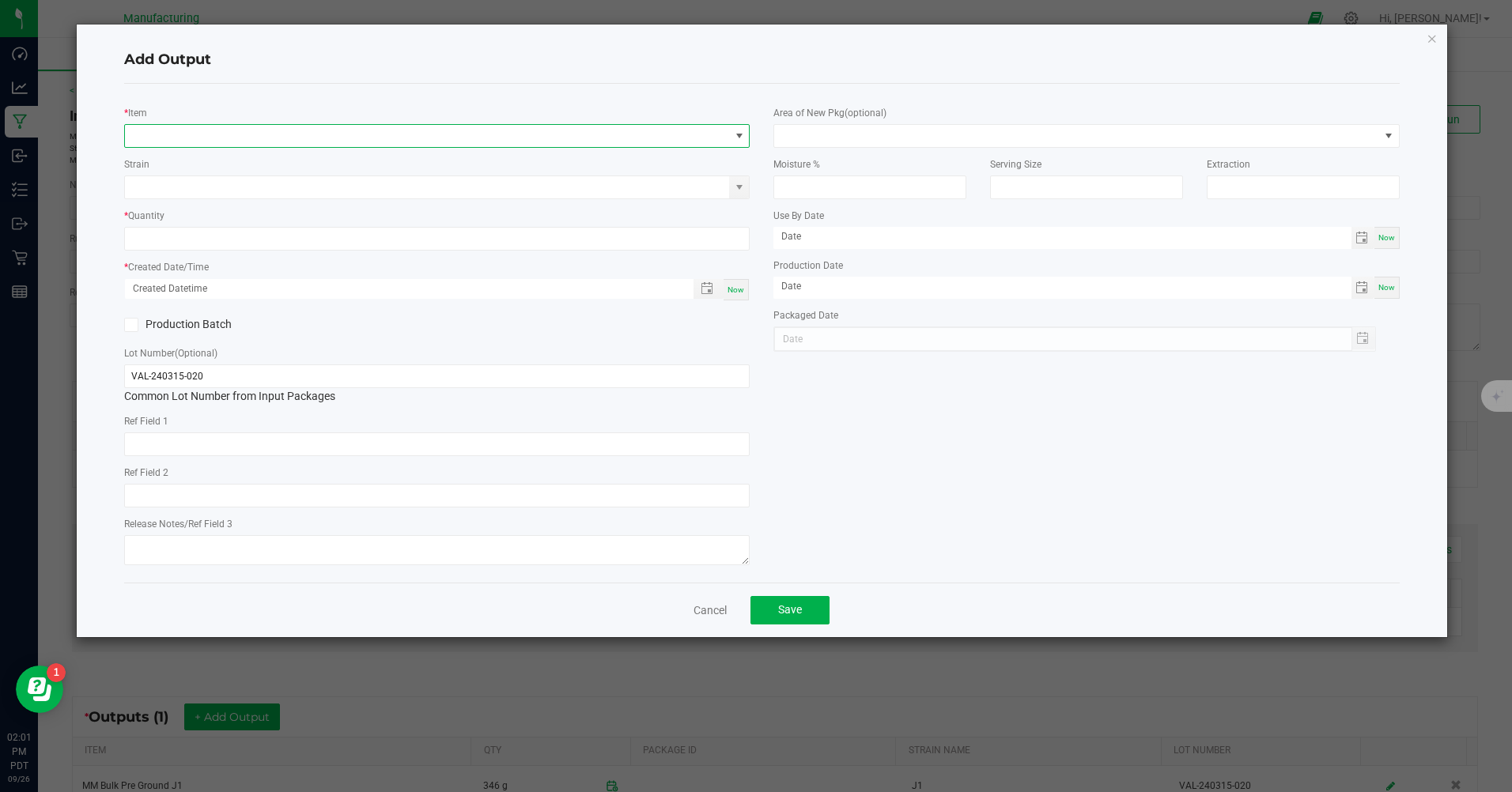
click at [438, 142] on span "NO DATA FOUND" at bounding box center [427, 136] width 604 height 22
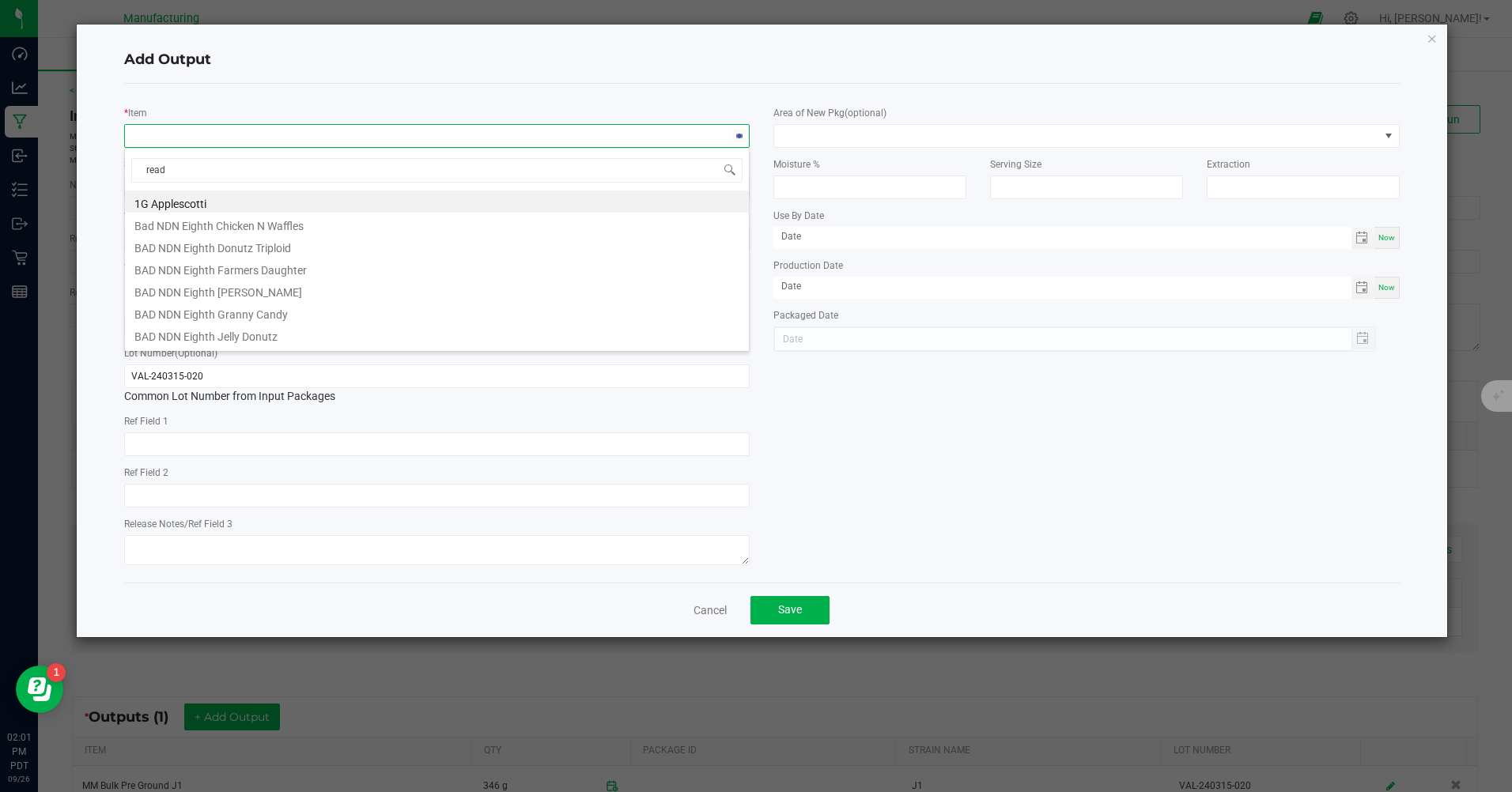
type input "ready"
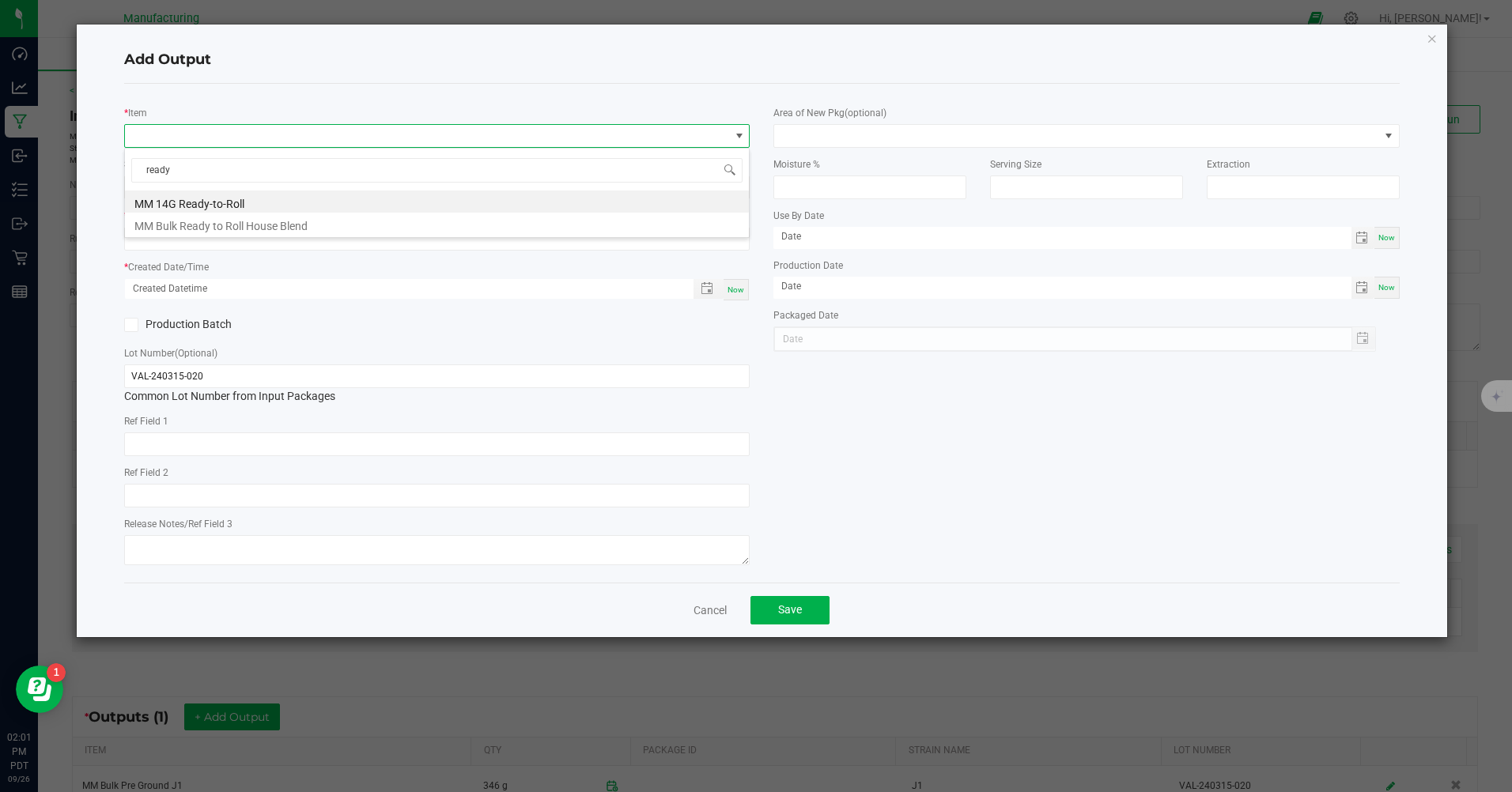
click at [265, 226] on li "MM Bulk Ready to Roll House Blend" at bounding box center [437, 224] width 624 height 22
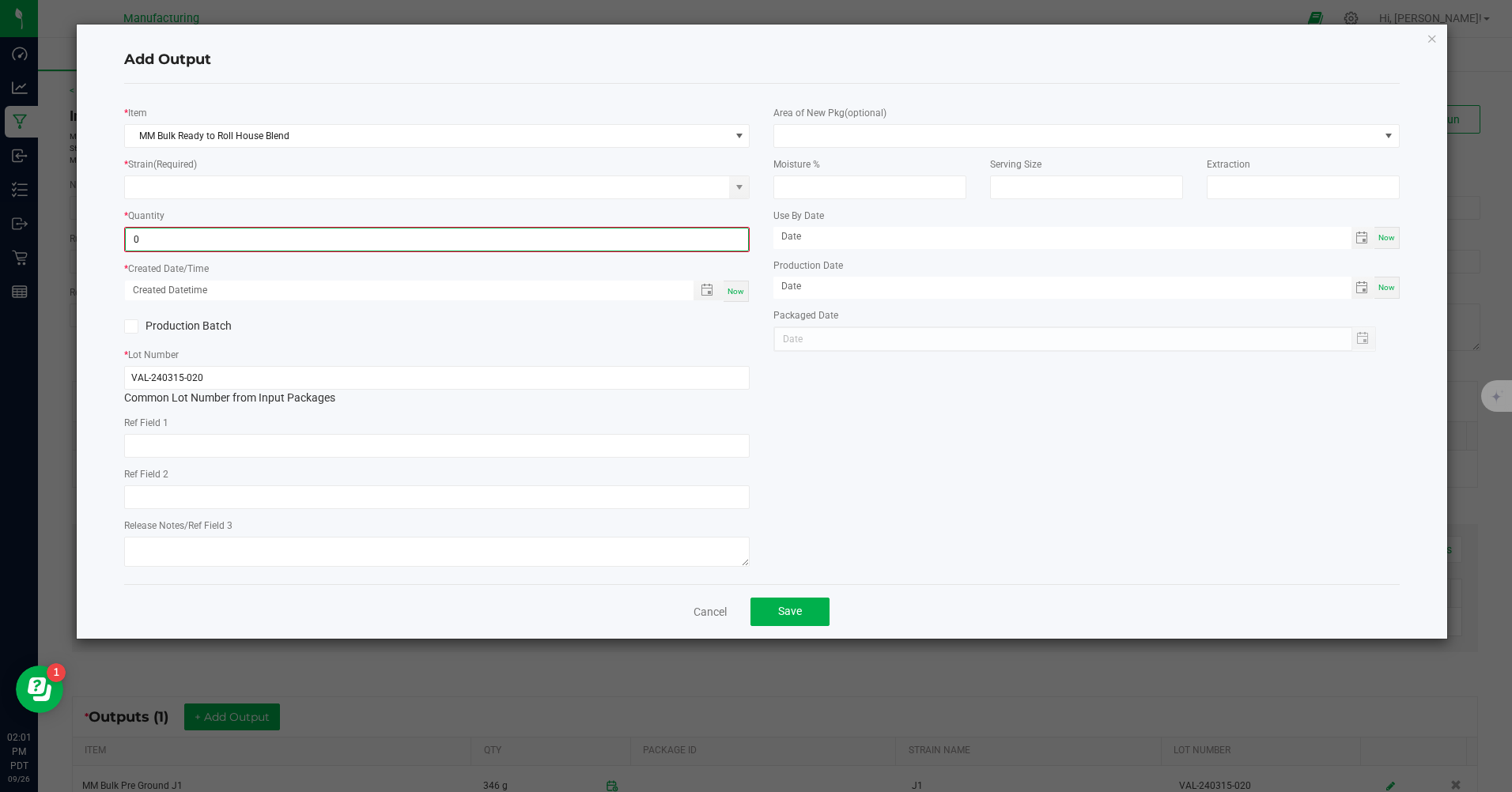
click at [212, 245] on input "0" at bounding box center [437, 239] width 622 height 22
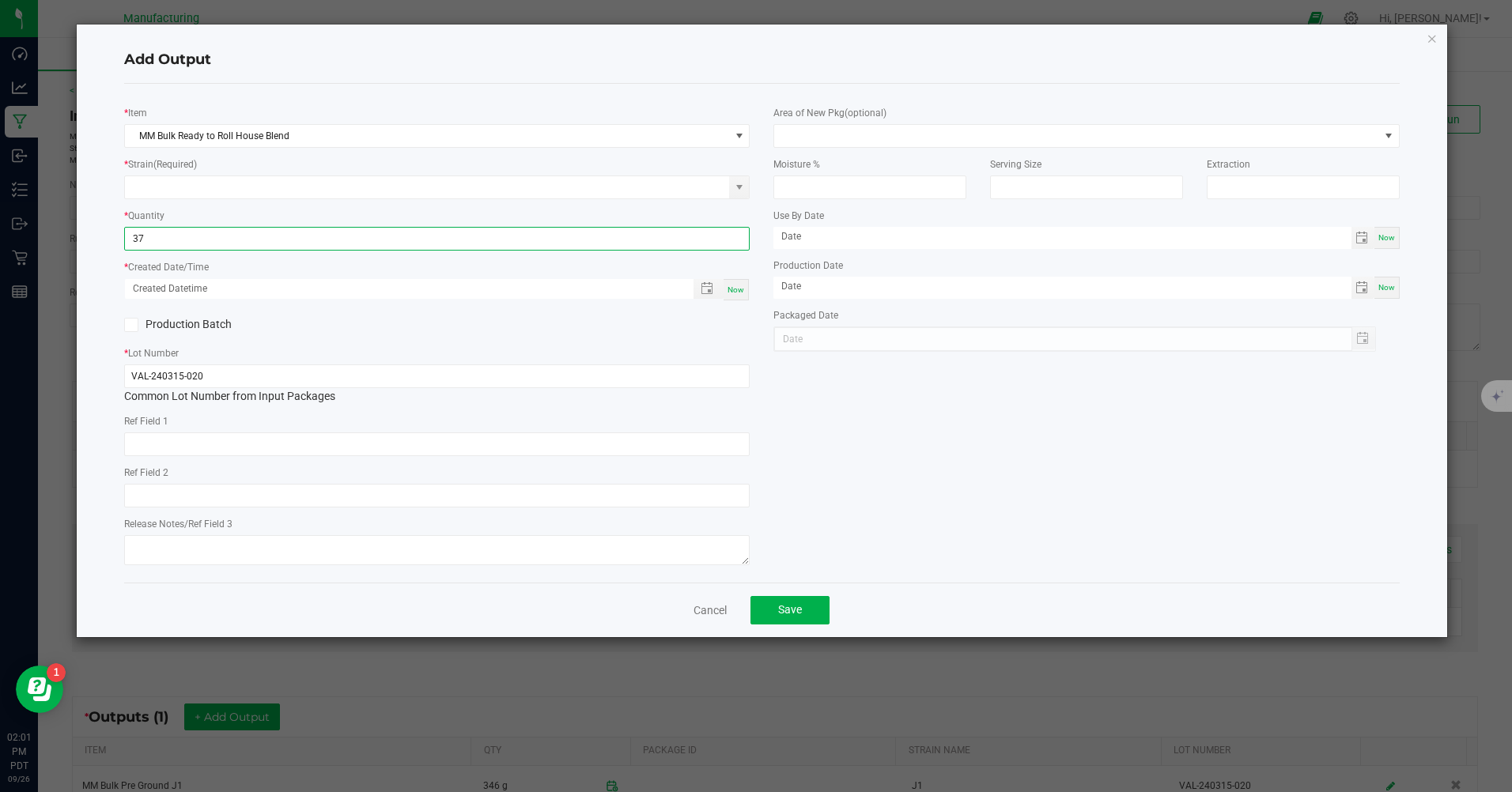
type input "37.0000 g"
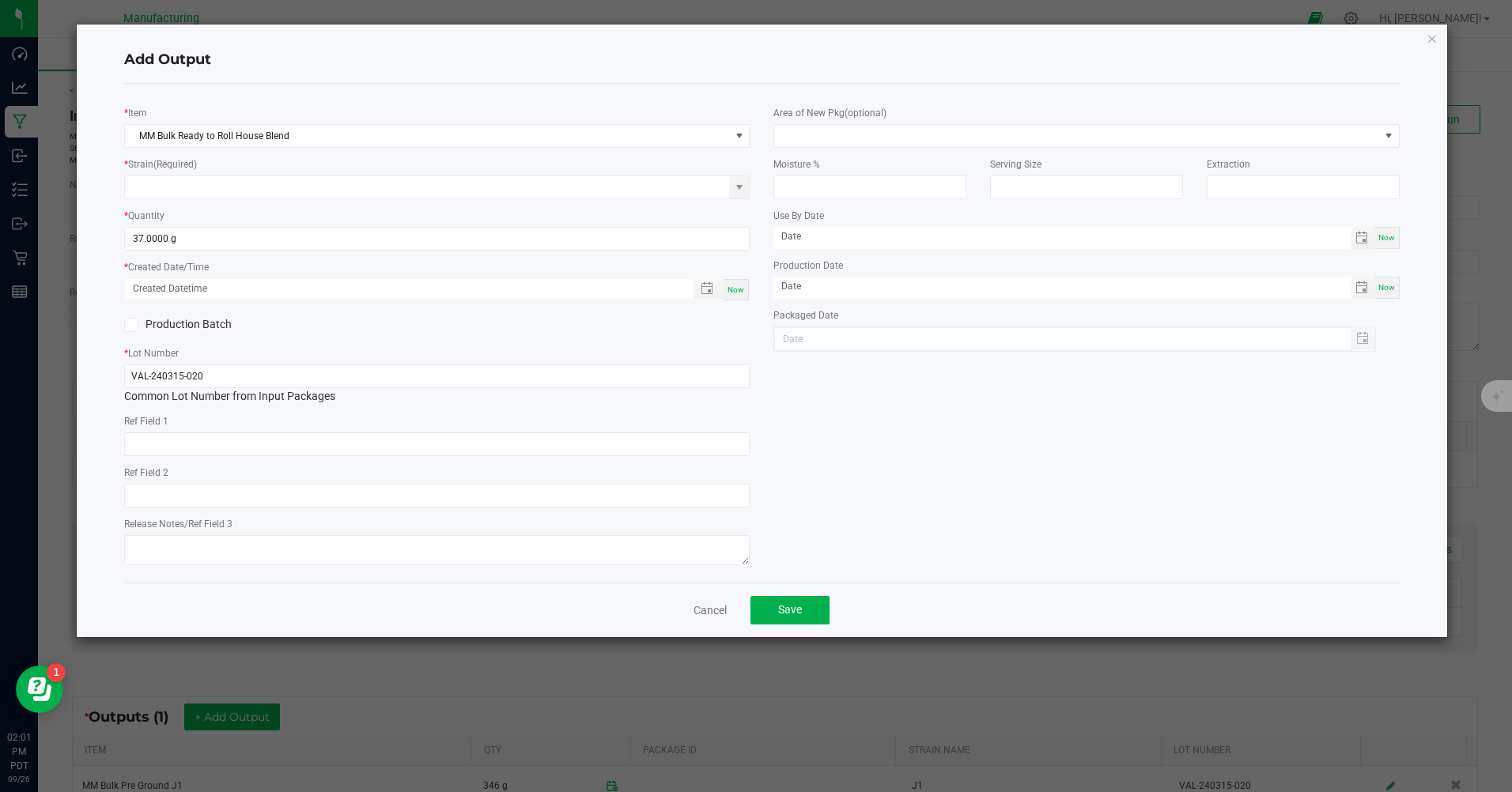
click at [744, 283] on div "Now" at bounding box center [737, 289] width 25 height 22
type input "[DATE] 2:01 PM"
type input "[DATE]"
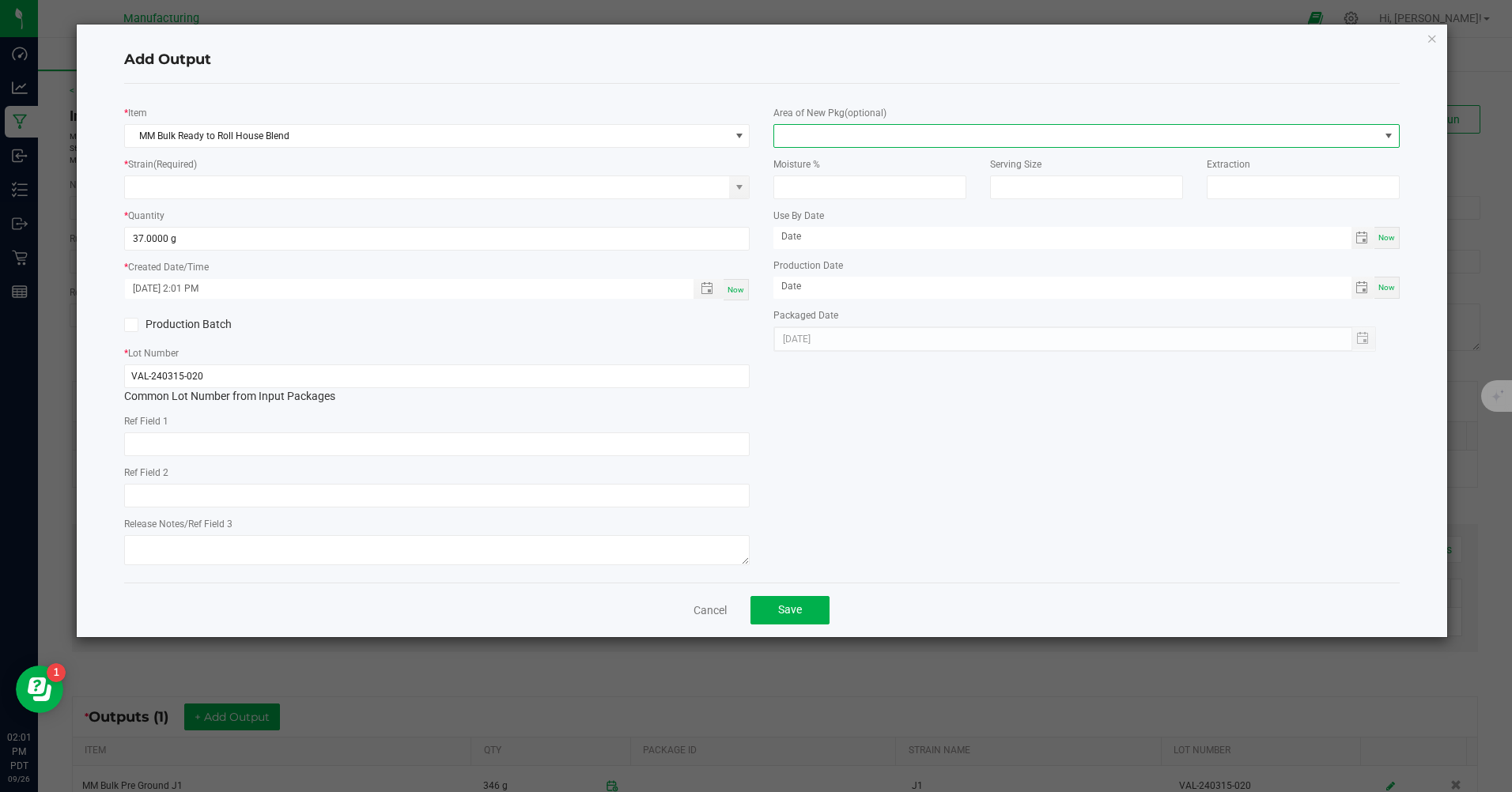
click at [1029, 141] on span at bounding box center [1077, 136] width 604 height 22
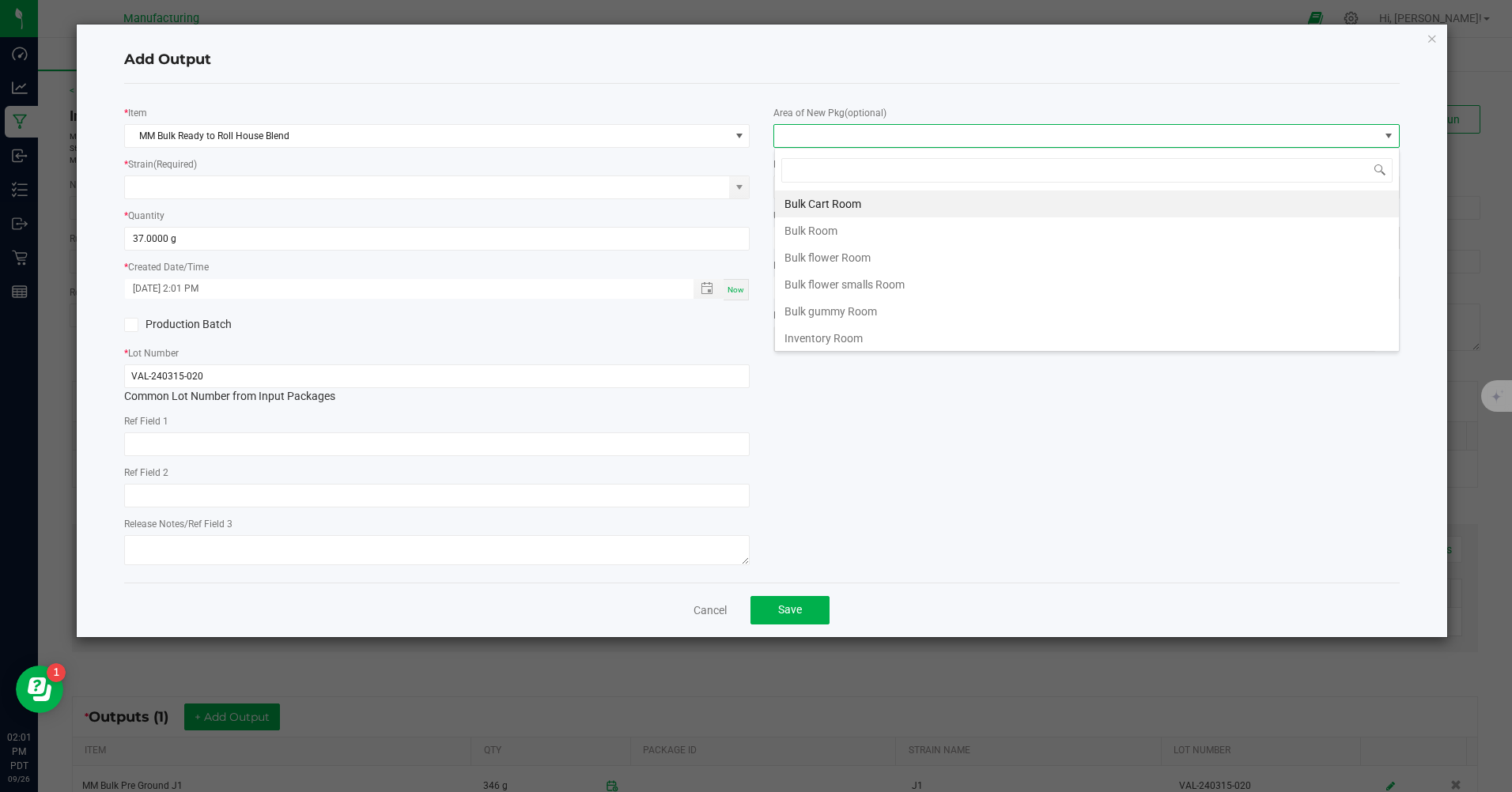
click at [875, 258] on li "Bulk flower Room" at bounding box center [1087, 258] width 624 height 27
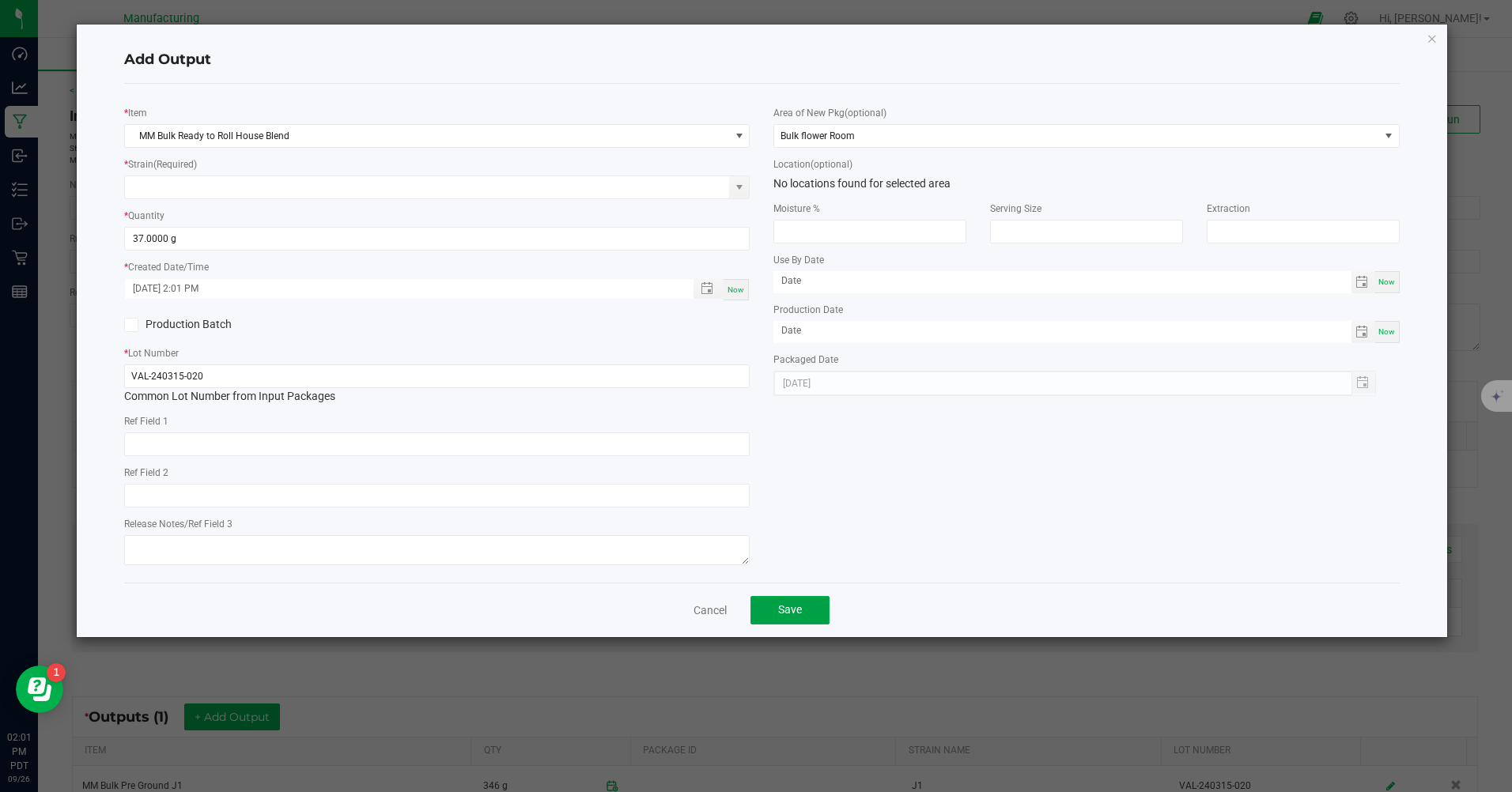
click at [800, 615] on span "Save" at bounding box center [790, 610] width 23 height 13
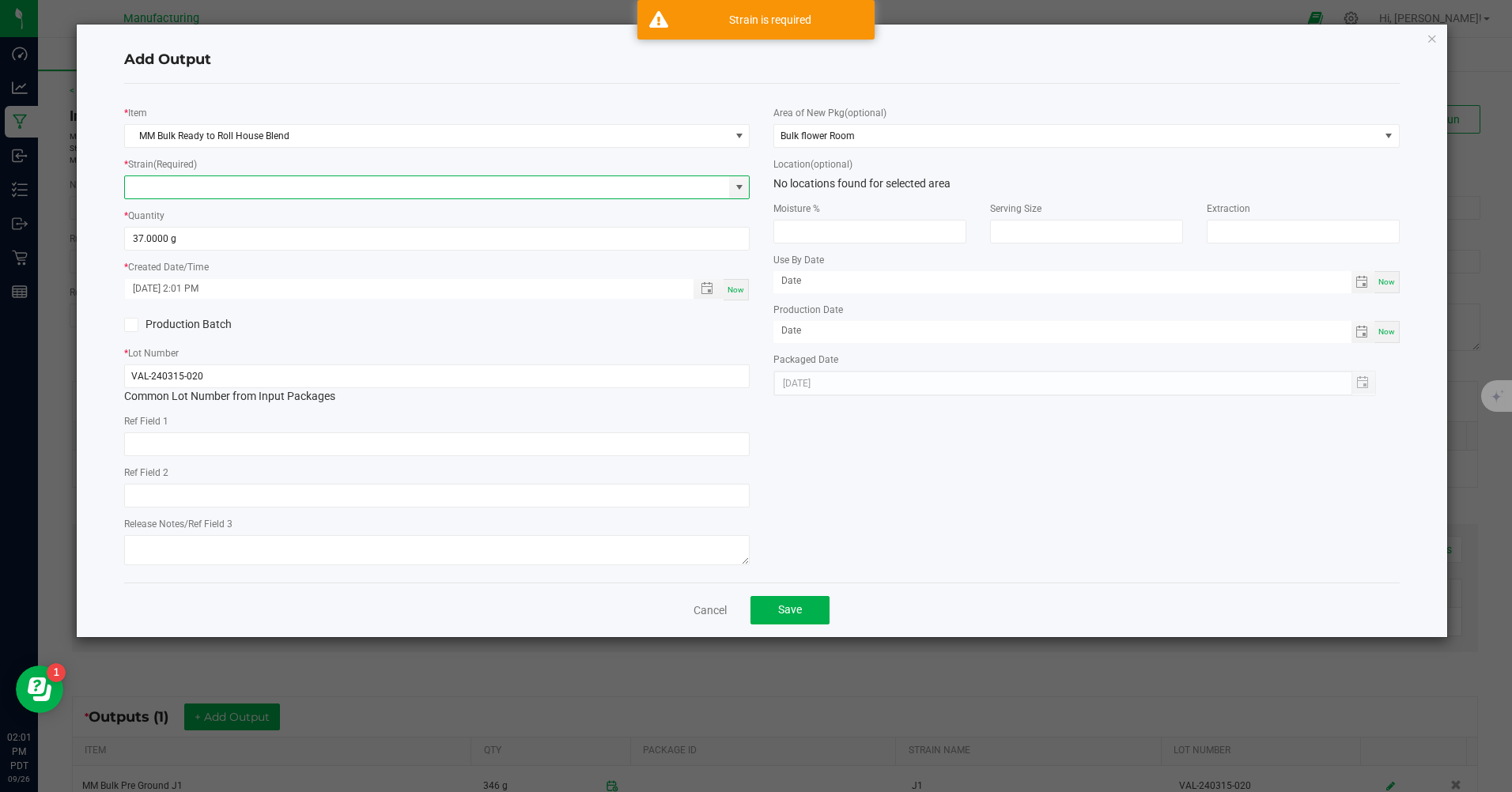
click at [196, 187] on input at bounding box center [427, 187] width 604 height 22
click at [735, 191] on span at bounding box center [739, 187] width 13 height 13
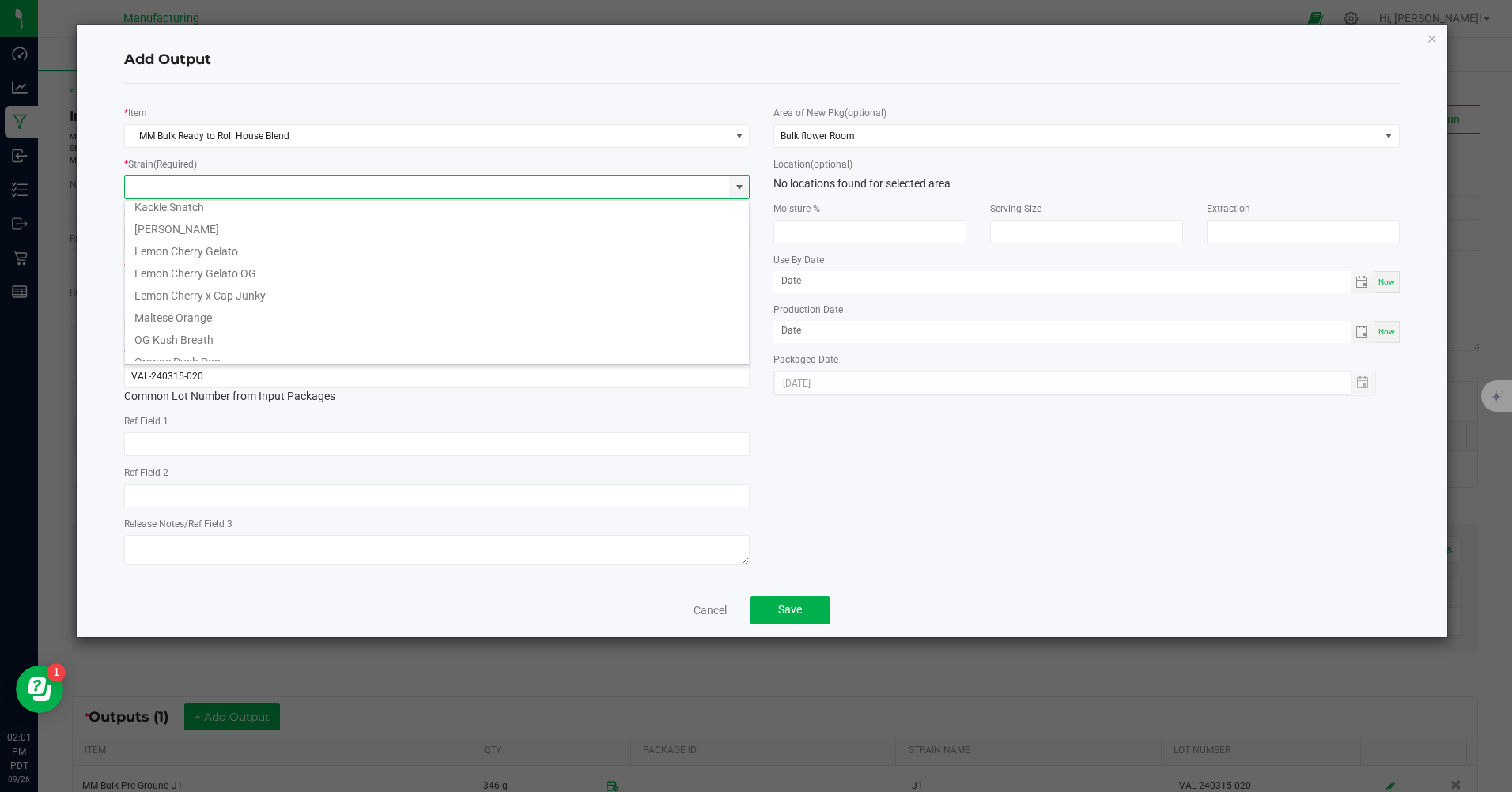
scroll to position [554, 0]
click at [410, 263] on li "House Special" at bounding box center [437, 258] width 624 height 22
type input "House Special"
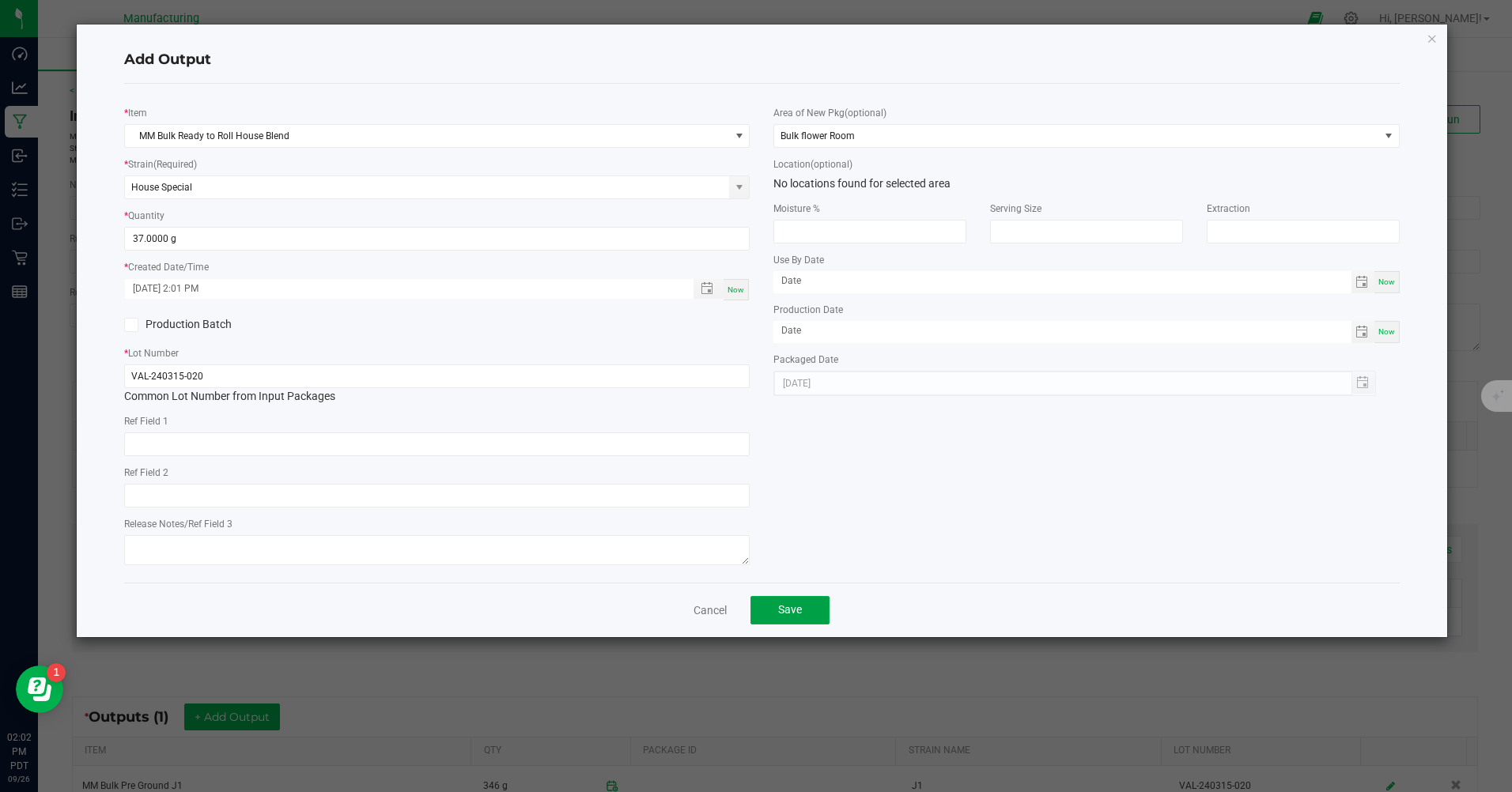
click at [808, 619] on button "Save" at bounding box center [791, 610] width 79 height 29
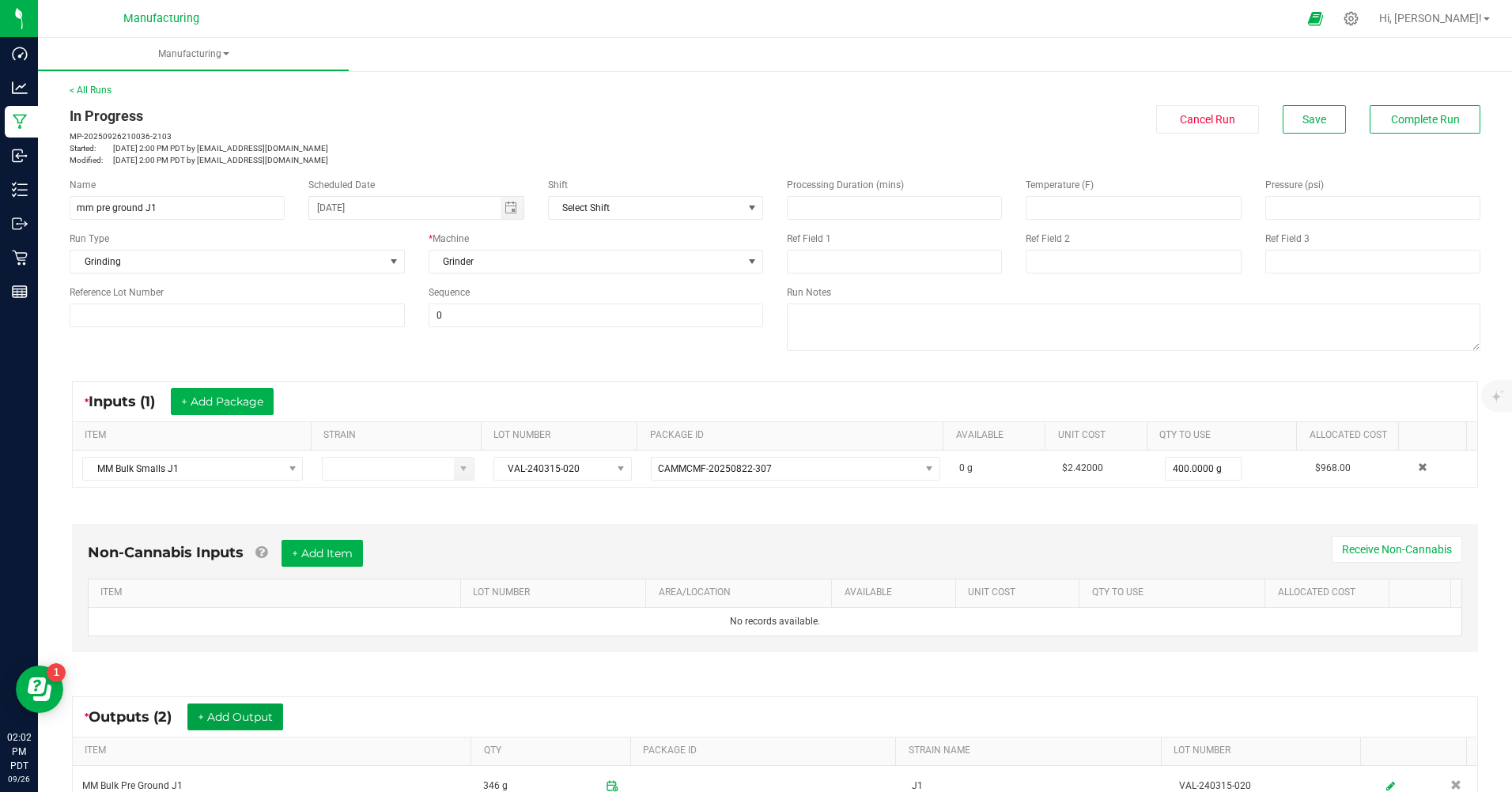
scroll to position [236, 0]
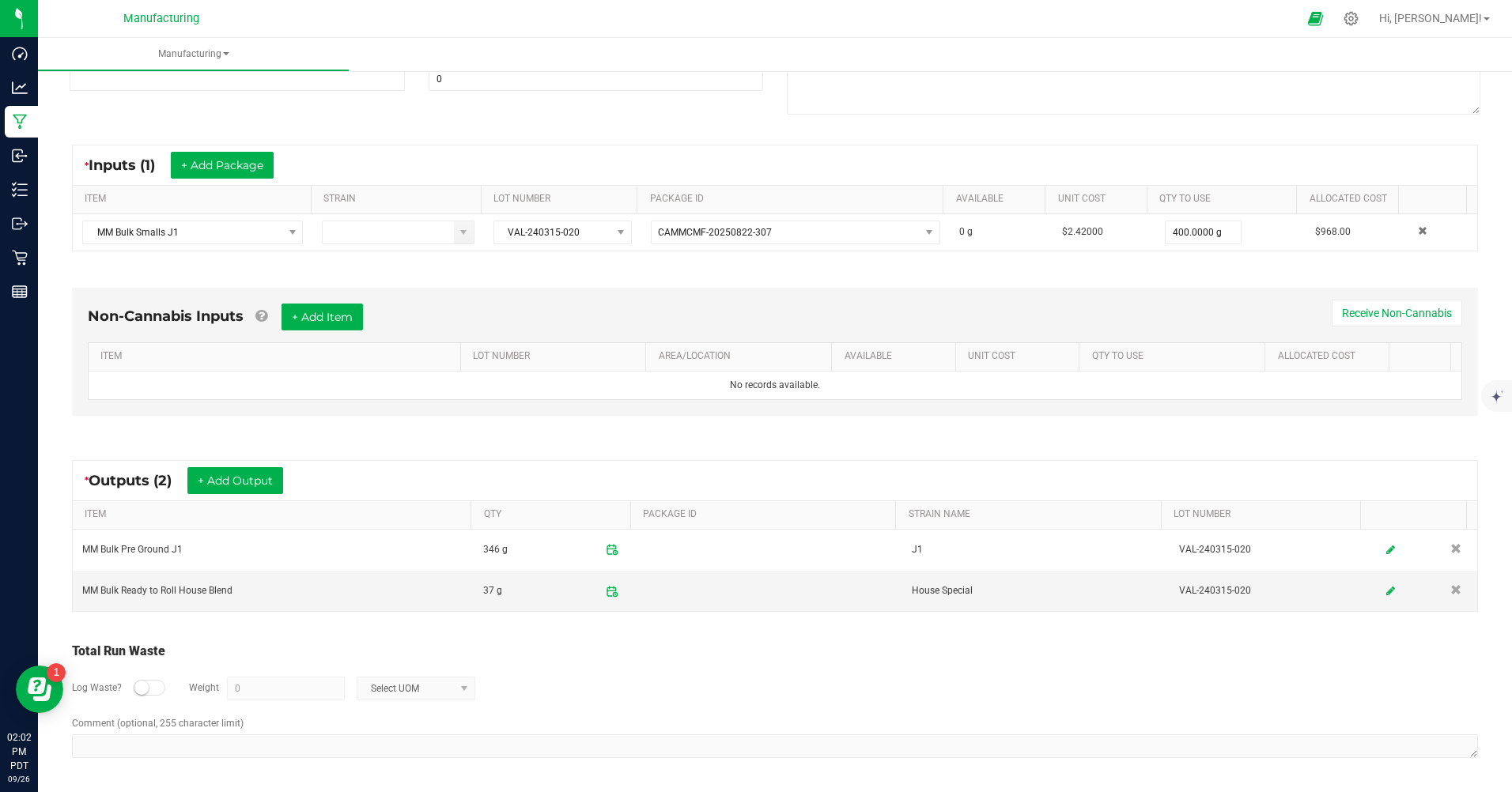
click at [149, 687] on div at bounding box center [149, 688] width 31 height 16
click at [276, 690] on input "0" at bounding box center [285, 689] width 116 height 22
click at [406, 680] on span "Select UOM" at bounding box center [406, 689] width 97 height 22
click at [425, 558] on li "Gram" at bounding box center [414, 551] width 117 height 22
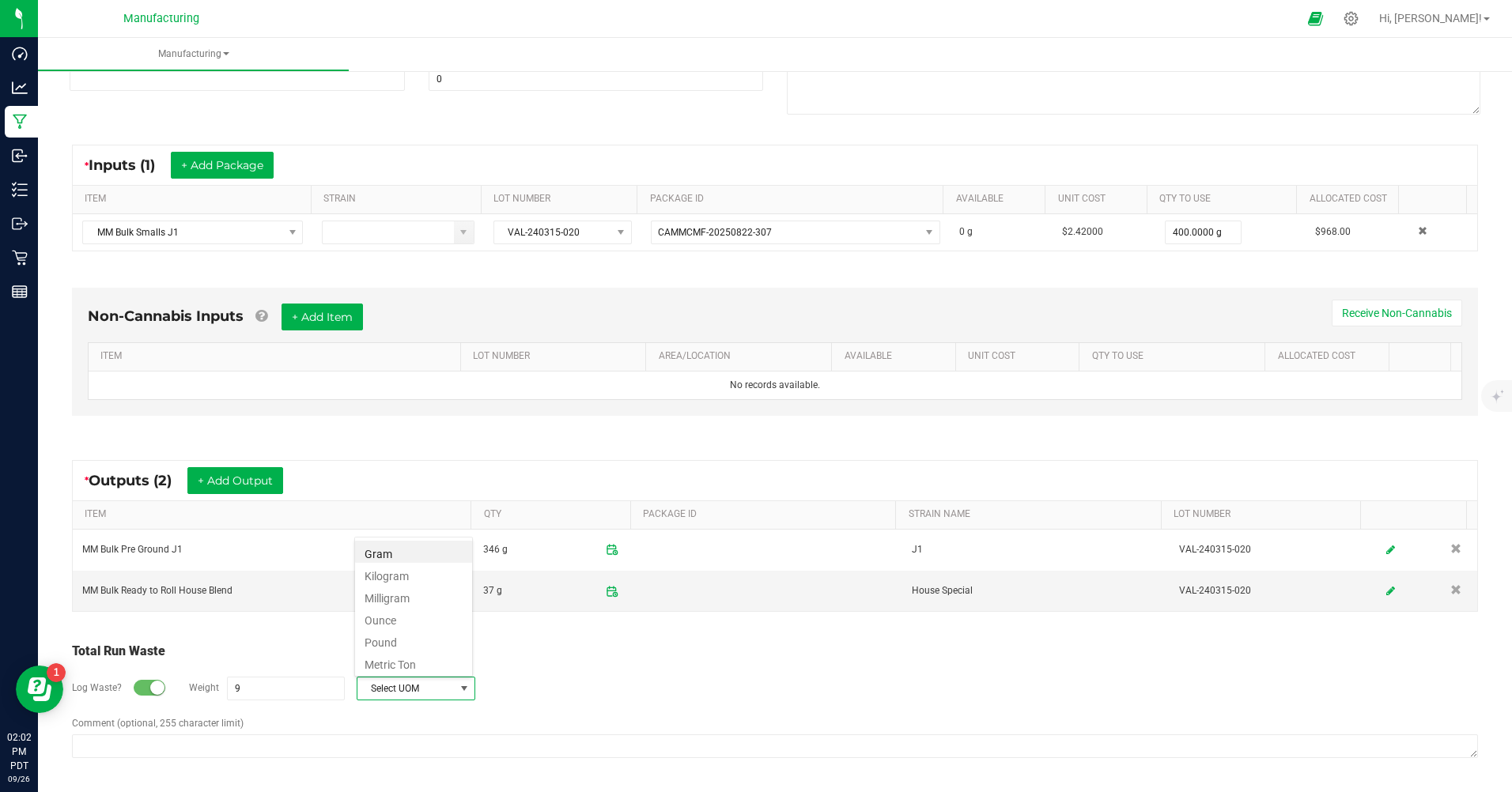
type input "9 g"
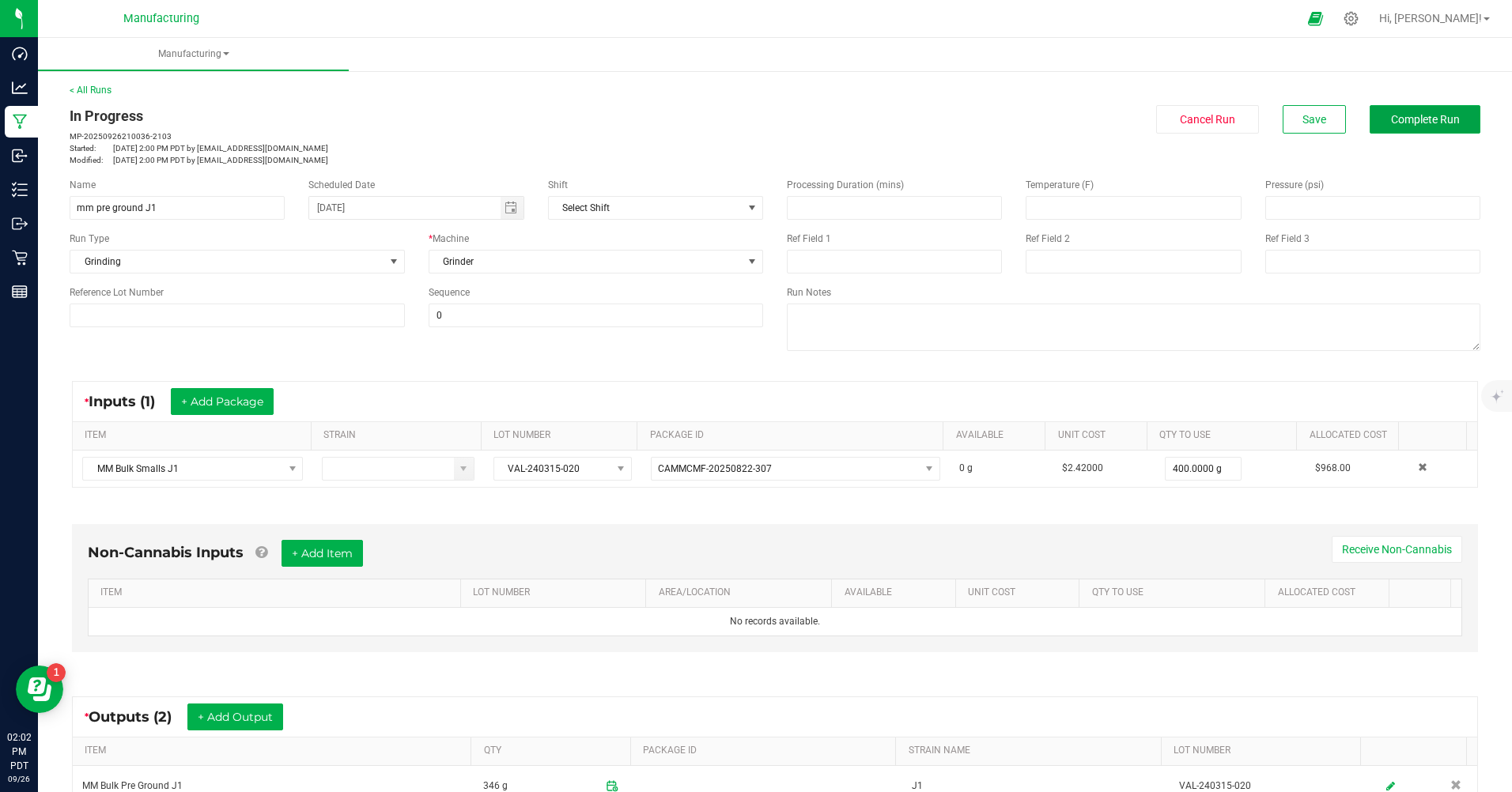
click at [1380, 126] on button "Complete Run" at bounding box center [1425, 120] width 111 height 29
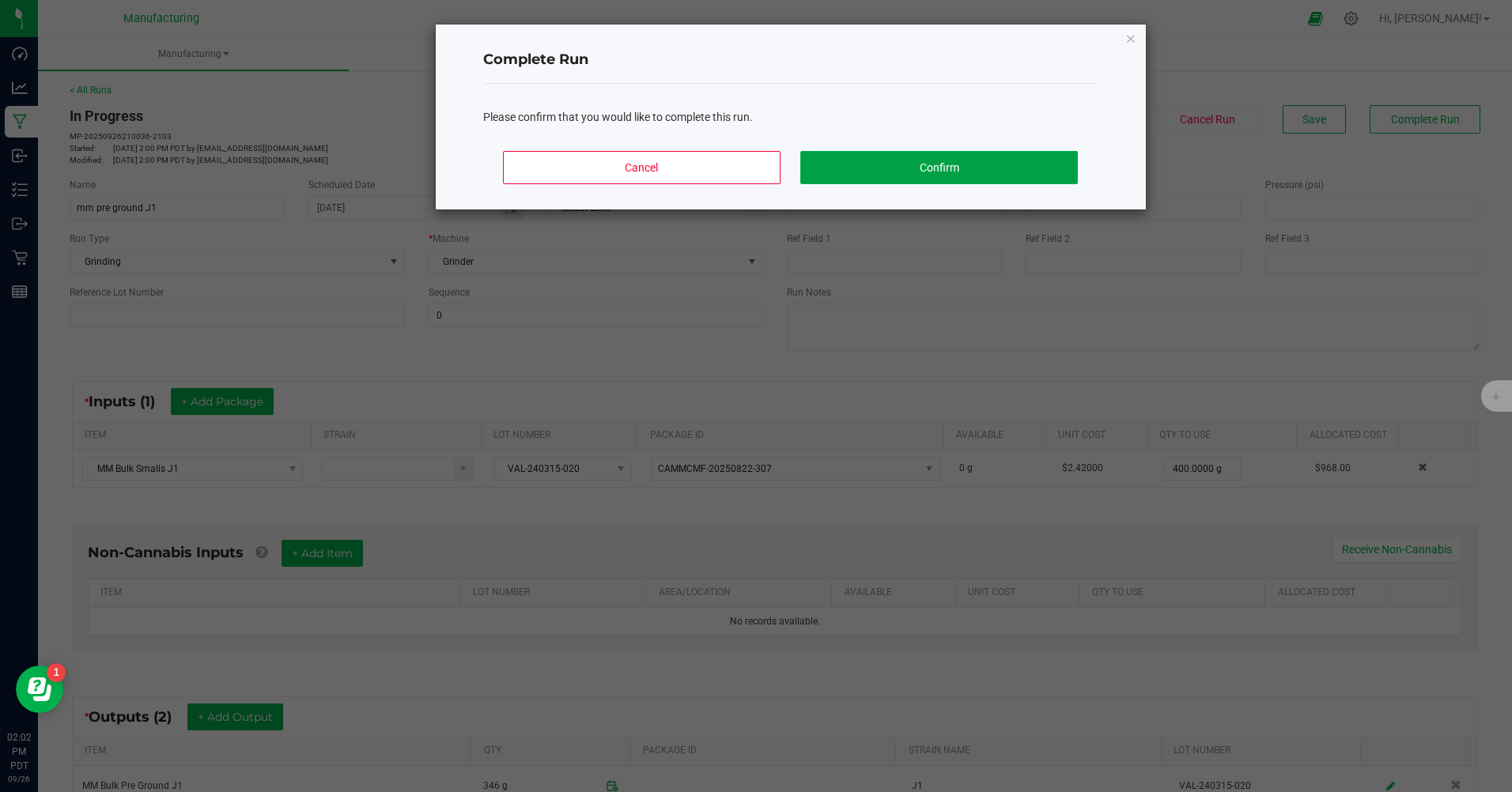
click at [934, 174] on button "Confirm" at bounding box center [939, 167] width 277 height 33
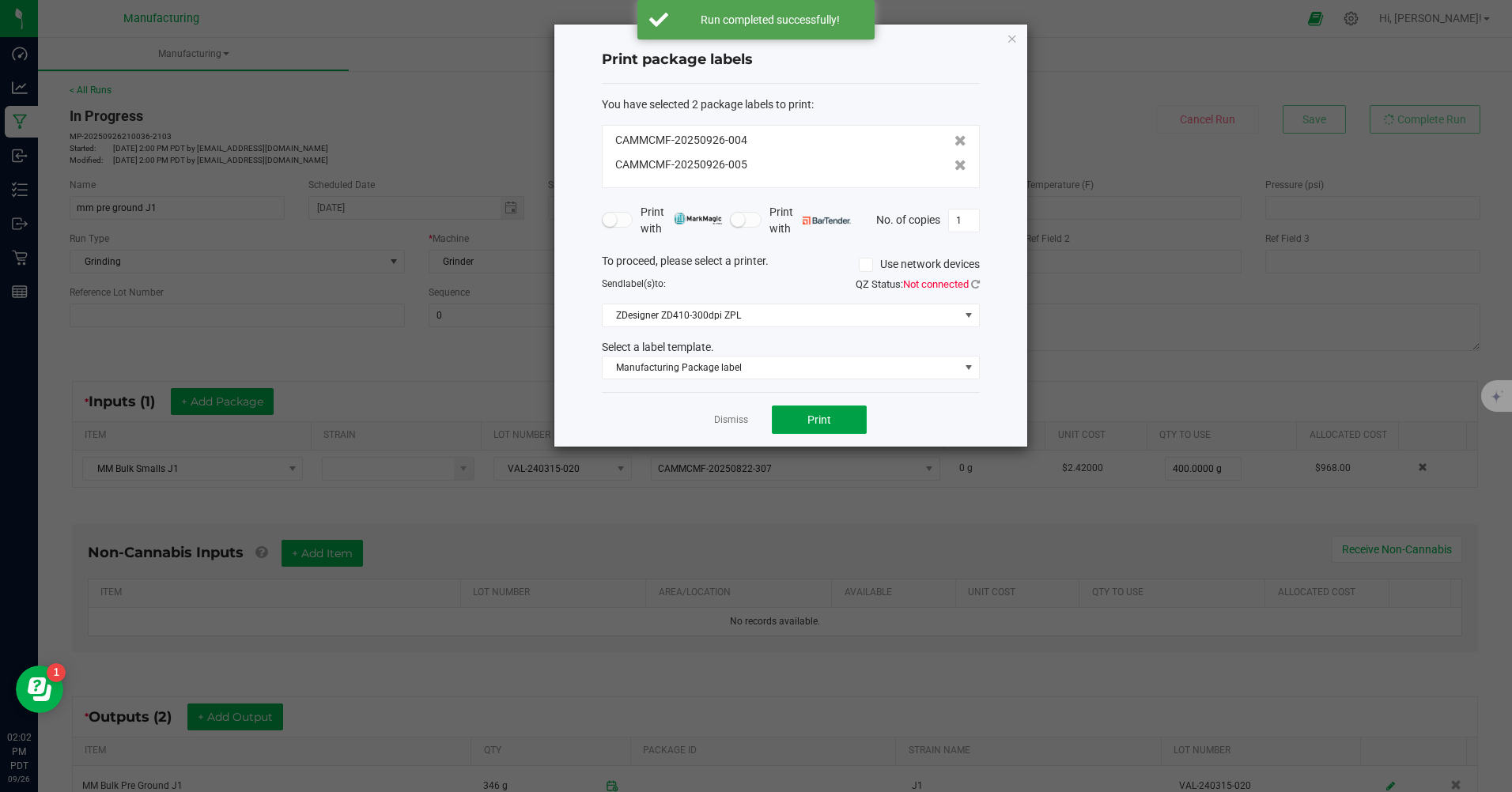
click at [843, 412] on button "Print" at bounding box center [819, 420] width 95 height 29
click at [725, 416] on link "Dismiss" at bounding box center [731, 420] width 34 height 13
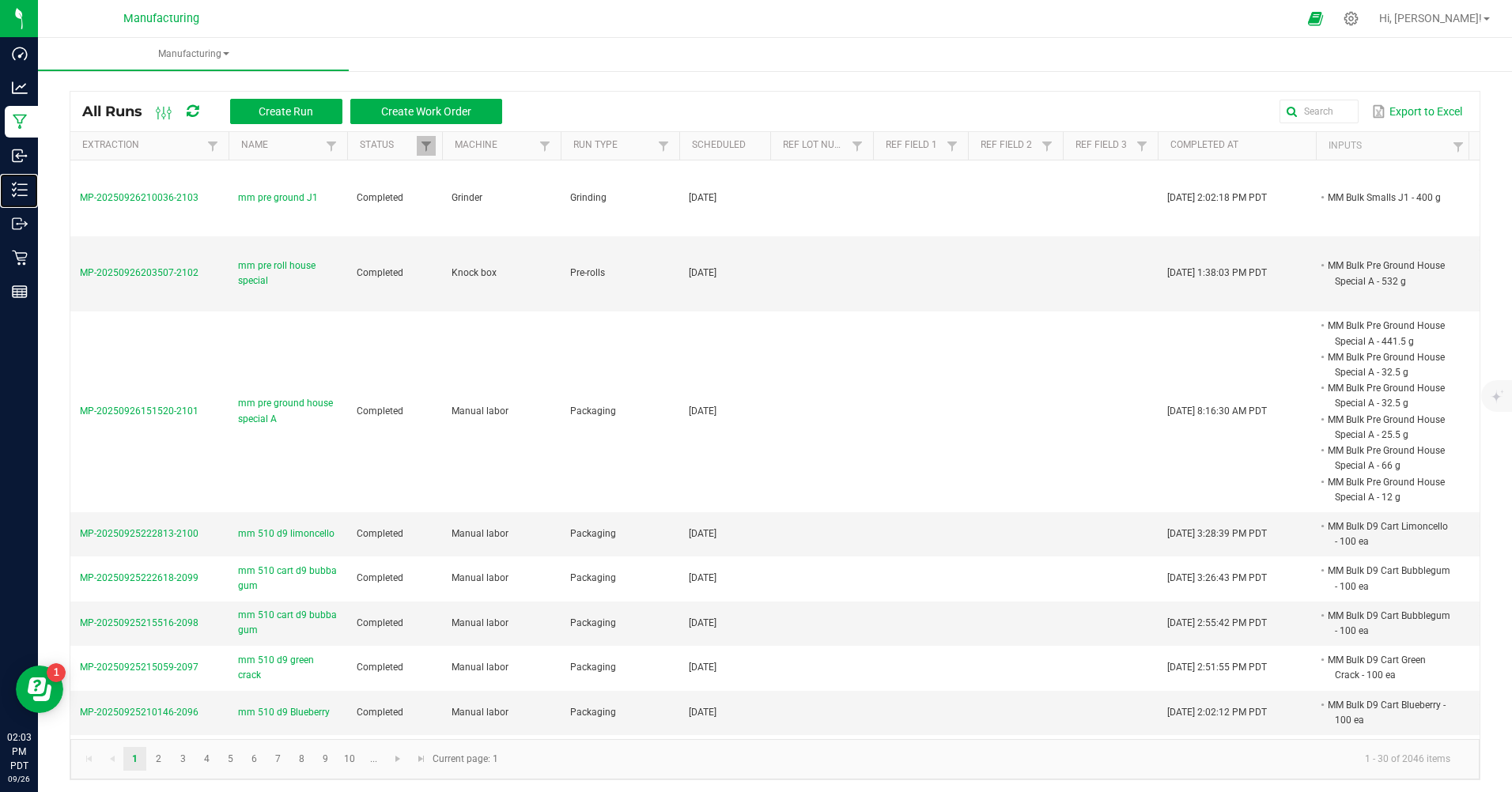
click at [0, 0] on p "Inventory" at bounding box center [0, 0] width 0 height 0
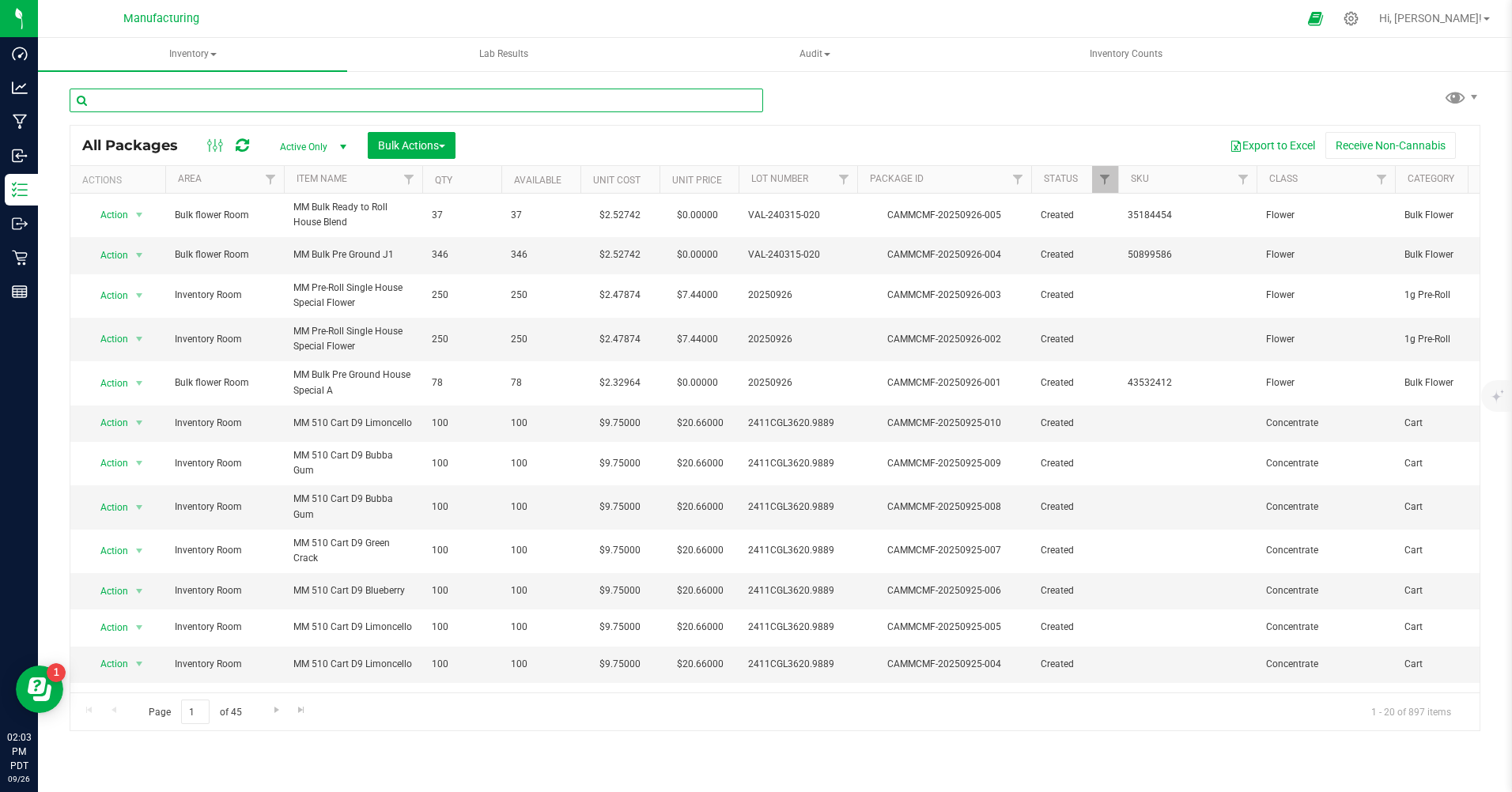
click at [216, 101] on input "text" at bounding box center [416, 100] width 693 height 23
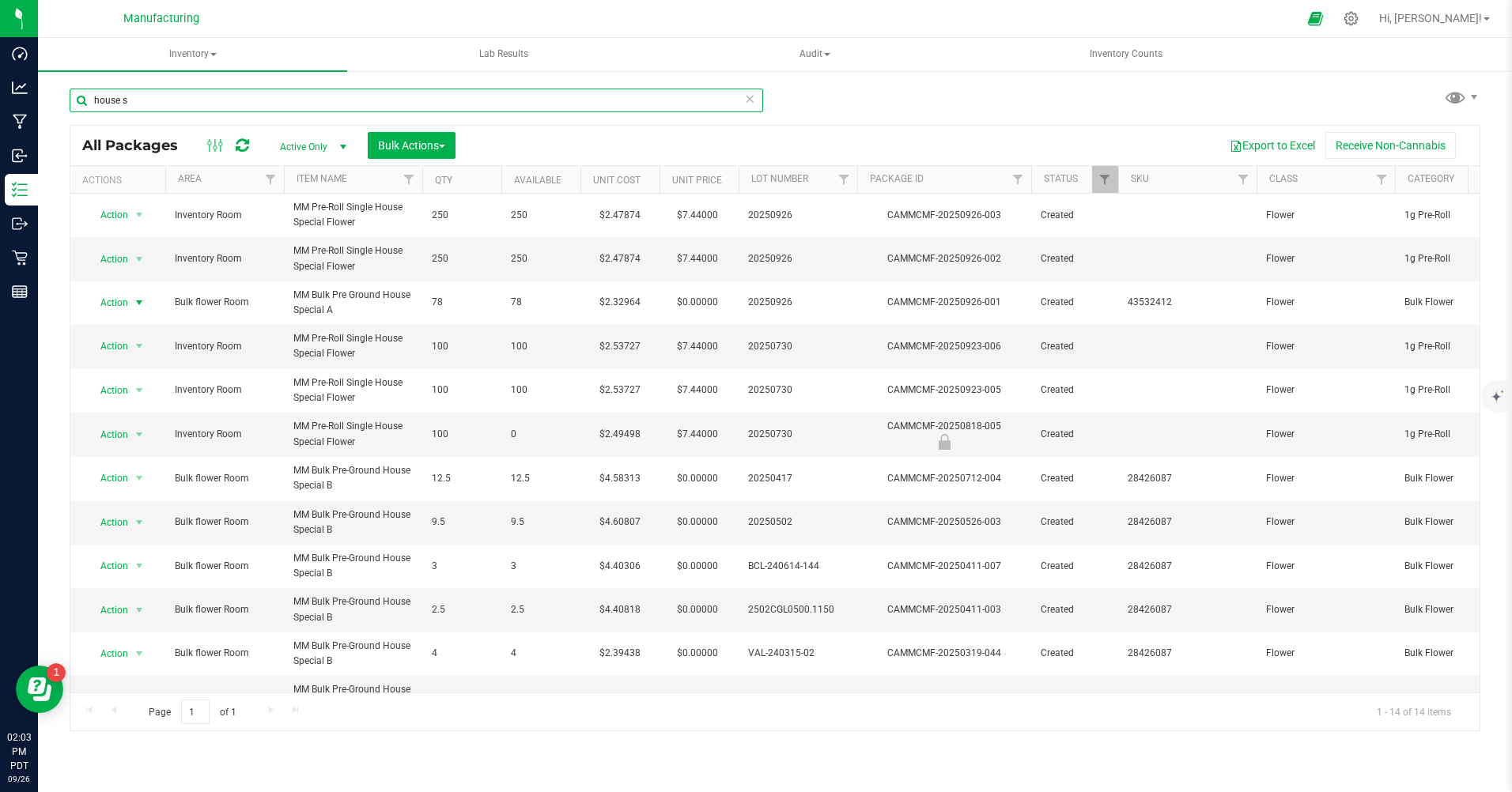
type input "house s"
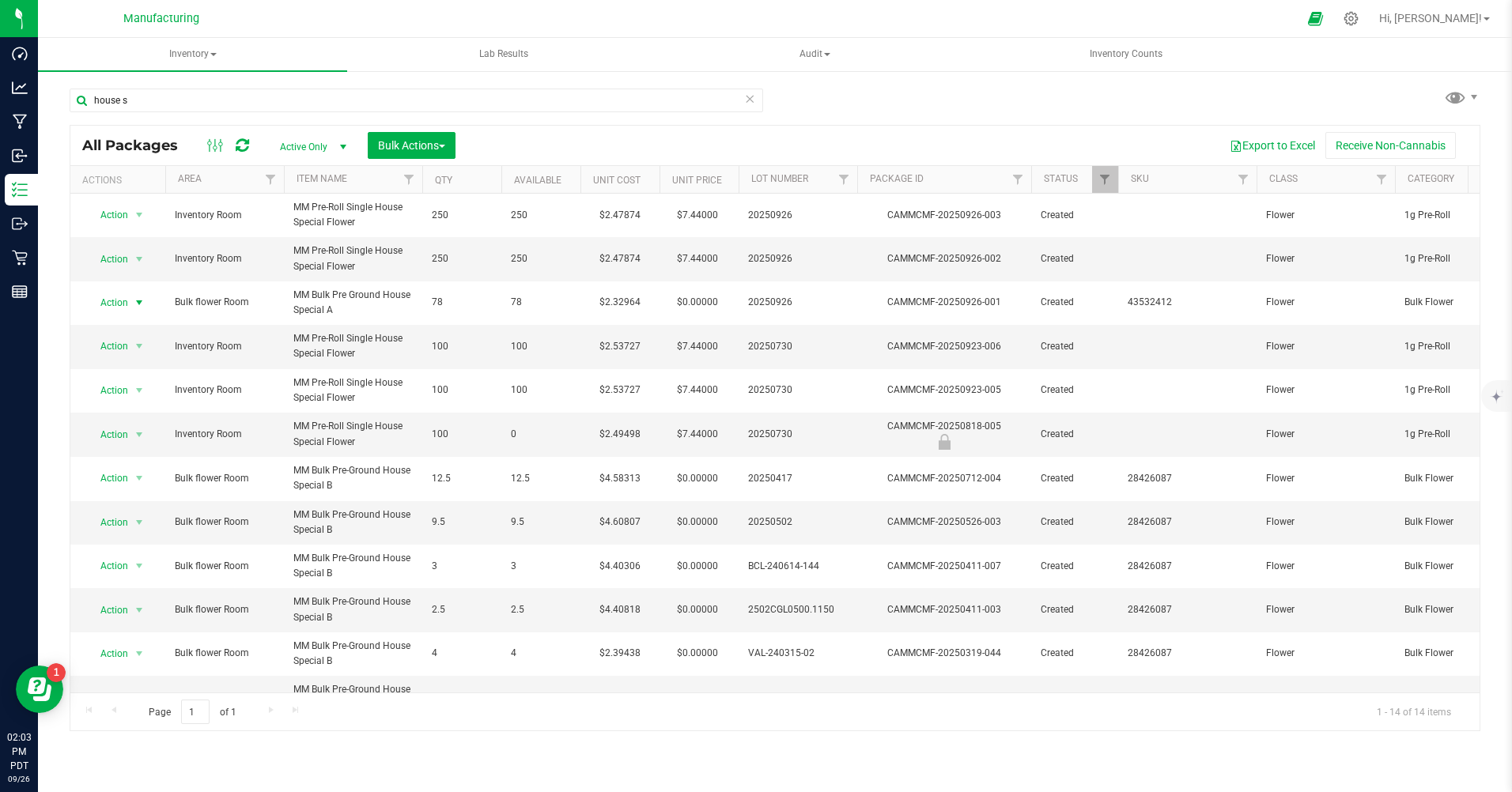
click at [136, 300] on span "select" at bounding box center [139, 303] width 13 height 13
click at [141, 473] on li "Print package label" at bounding box center [138, 470] width 102 height 23
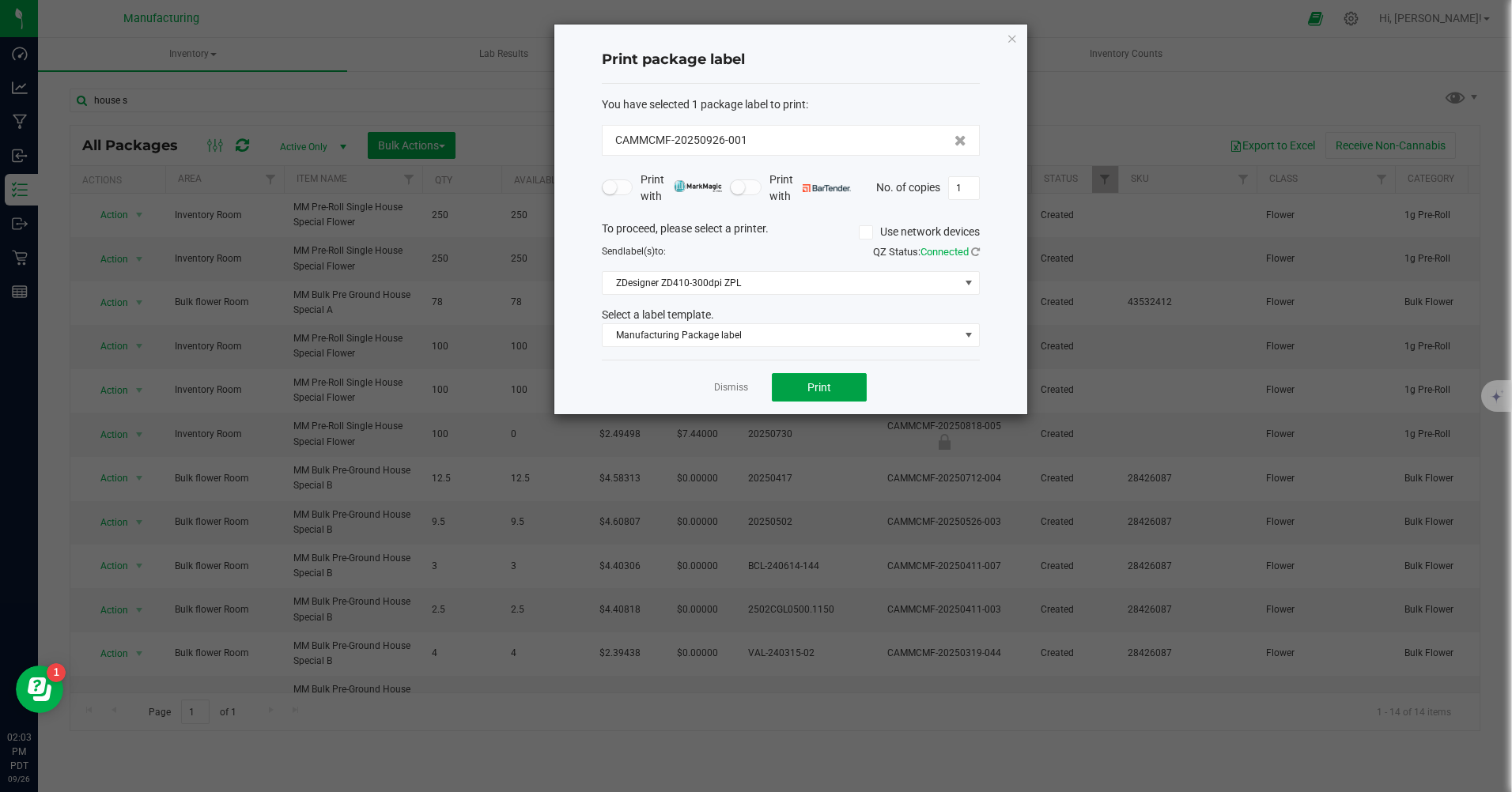
click at [793, 388] on button "Print" at bounding box center [819, 387] width 95 height 29
click at [739, 393] on link "Dismiss" at bounding box center [731, 387] width 34 height 13
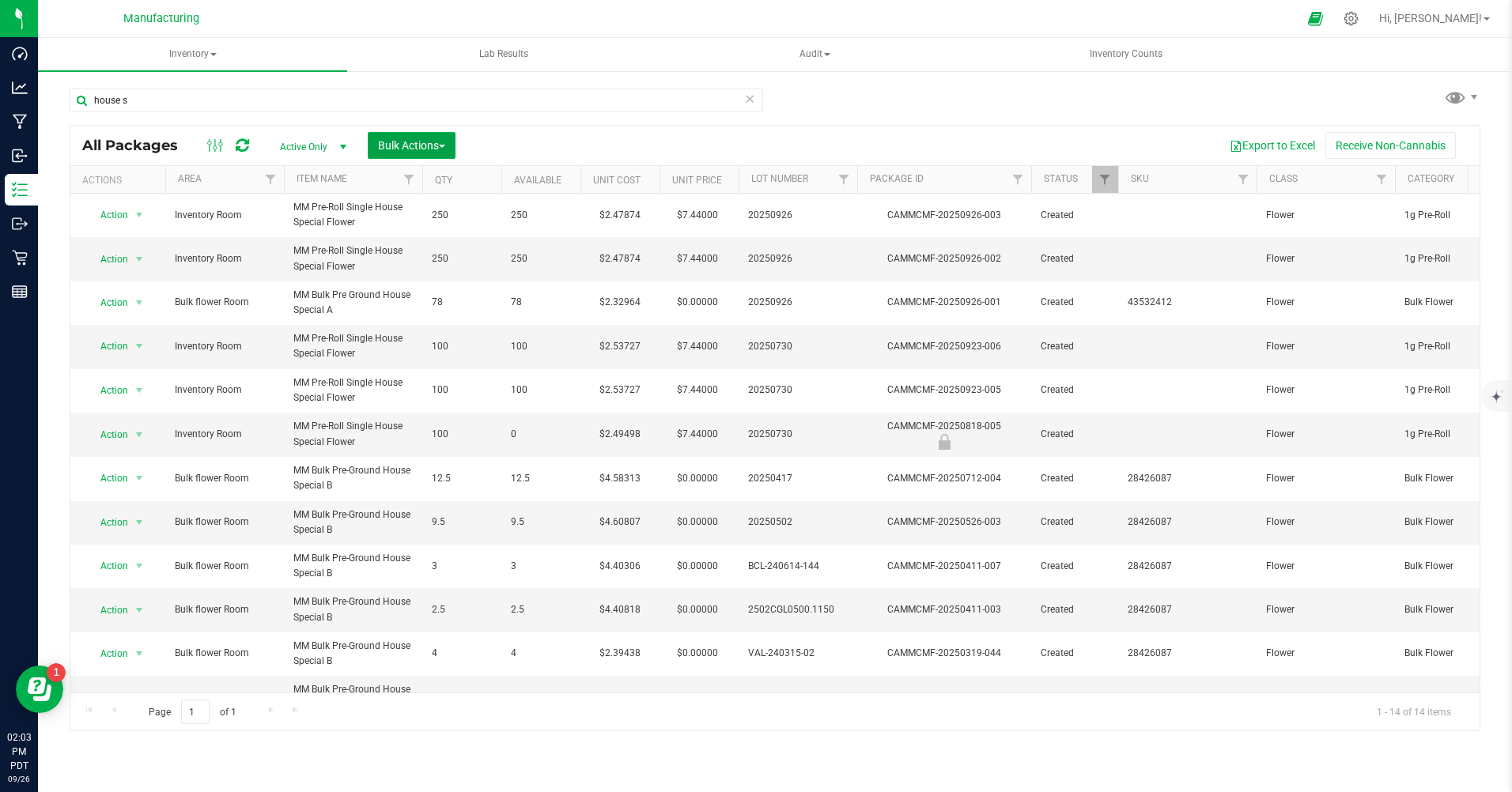
click at [385, 145] on span "Bulk Actions" at bounding box center [411, 146] width 67 height 13
click at [428, 239] on span "Combine packages" at bounding box center [422, 239] width 91 height 13
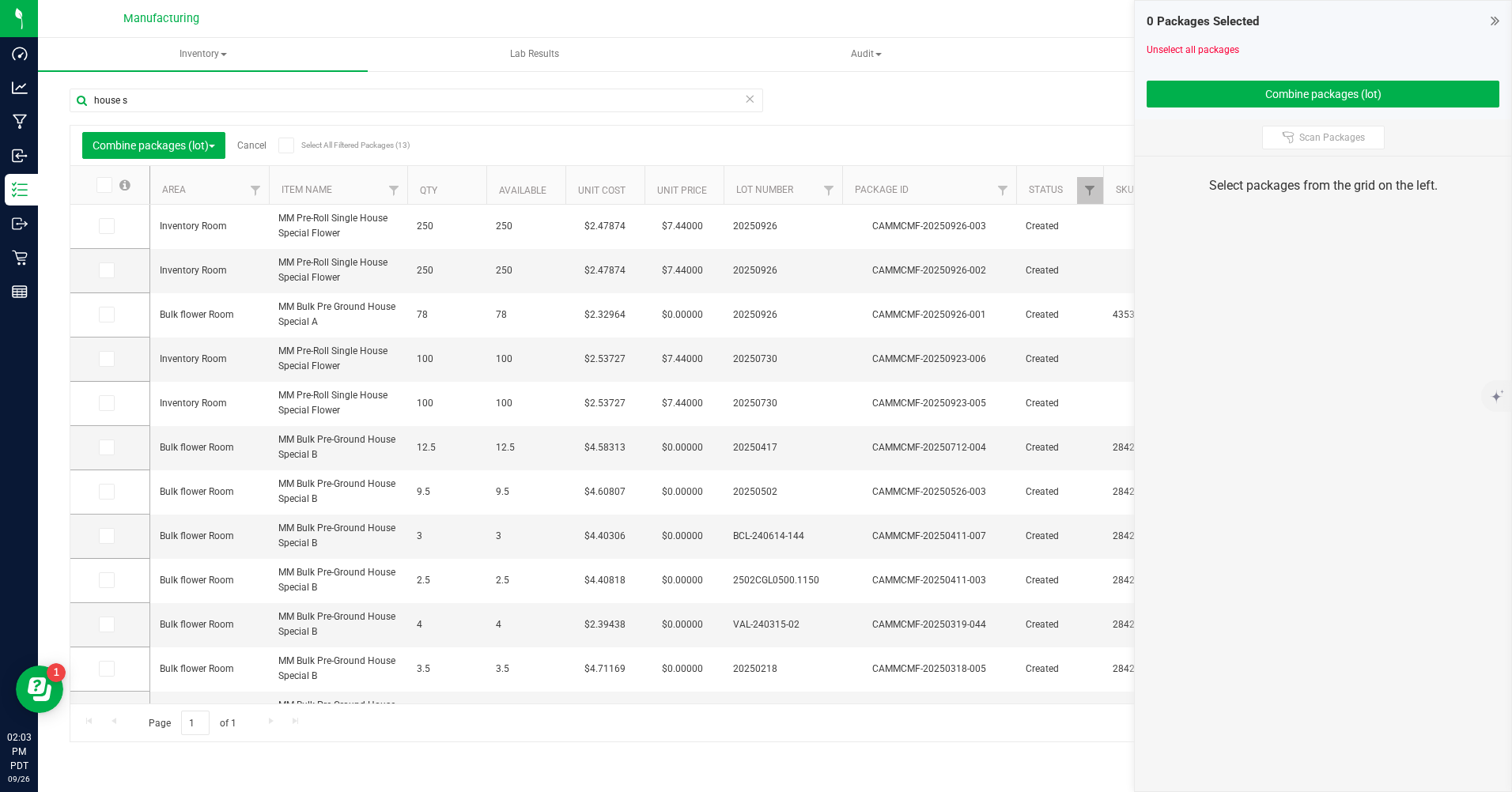
click at [98, 449] on td at bounding box center [110, 448] width 79 height 44
click at [108, 448] on icon at bounding box center [105, 448] width 10 height 0
click at [0, 0] on input "checkbox" at bounding box center [0, 0] width 0 height 0
click at [91, 494] on td at bounding box center [110, 492] width 79 height 44
click at [105, 492] on icon at bounding box center [105, 492] width 10 height 0
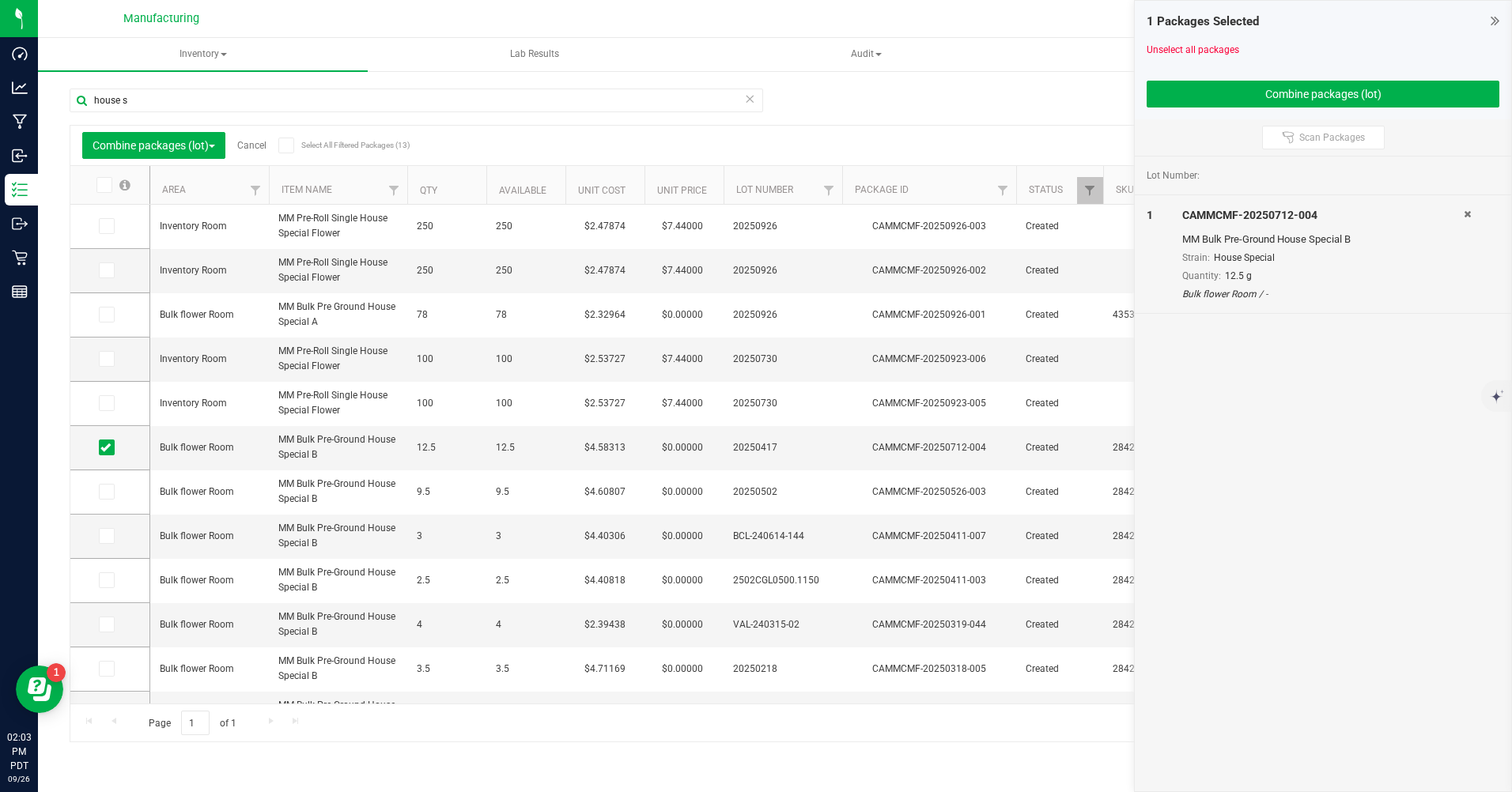
click at [0, 0] on input "checkbox" at bounding box center [0, 0] width 0 height 0
click at [112, 533] on span at bounding box center [107, 536] width 16 height 16
click at [0, 0] on input "checkbox" at bounding box center [0, 0] width 0 height 0
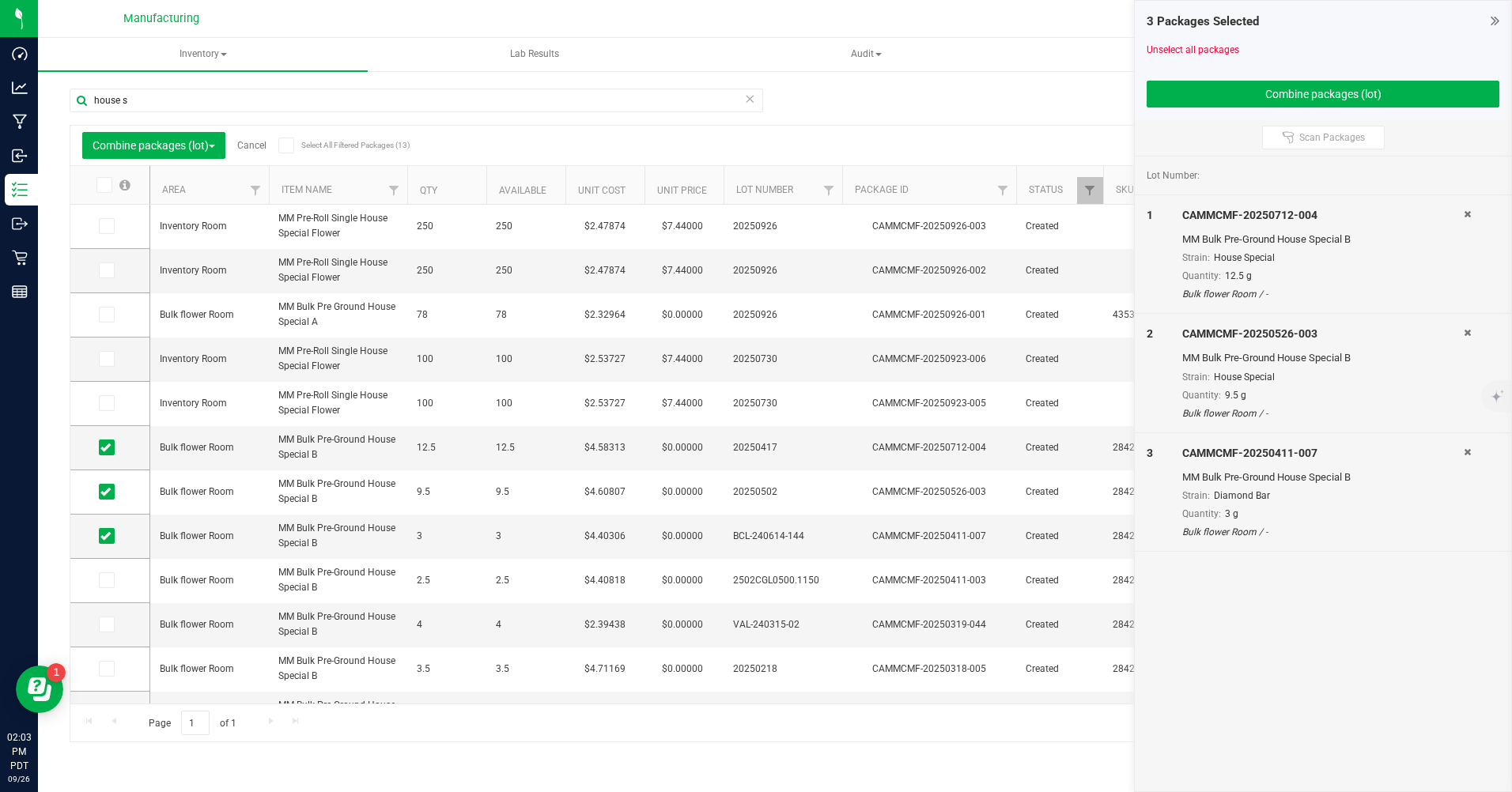
click at [95, 572] on td at bounding box center [110, 581] width 79 height 44
click at [109, 586] on span at bounding box center [107, 581] width 16 height 16
click at [0, 0] on input "checkbox" at bounding box center [0, 0] width 0 height 0
click at [103, 625] on icon at bounding box center [105, 625] width 10 height 0
click at [0, 0] on input "checkbox" at bounding box center [0, 0] width 0 height 0
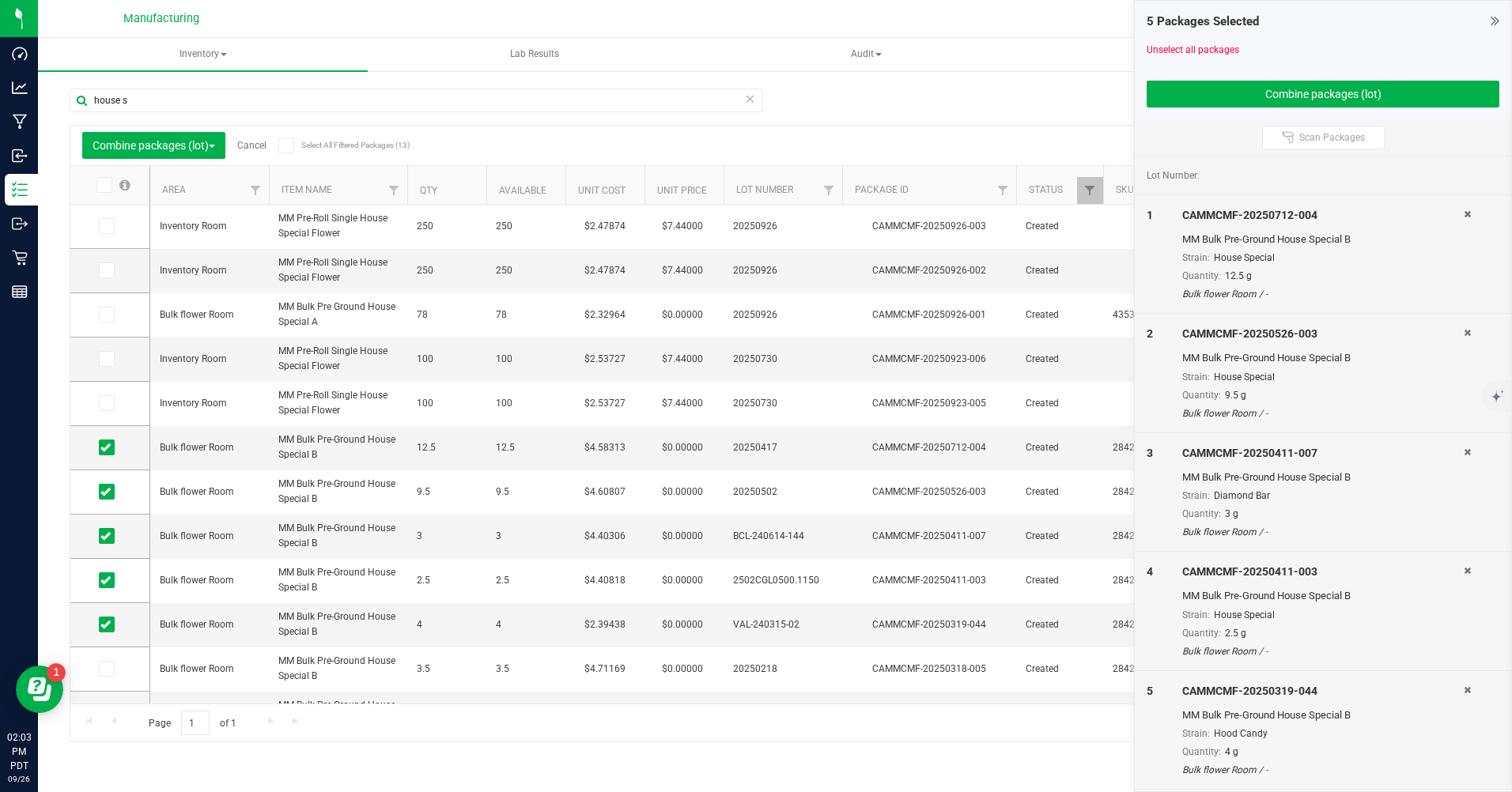
scroll to position [76, 0]
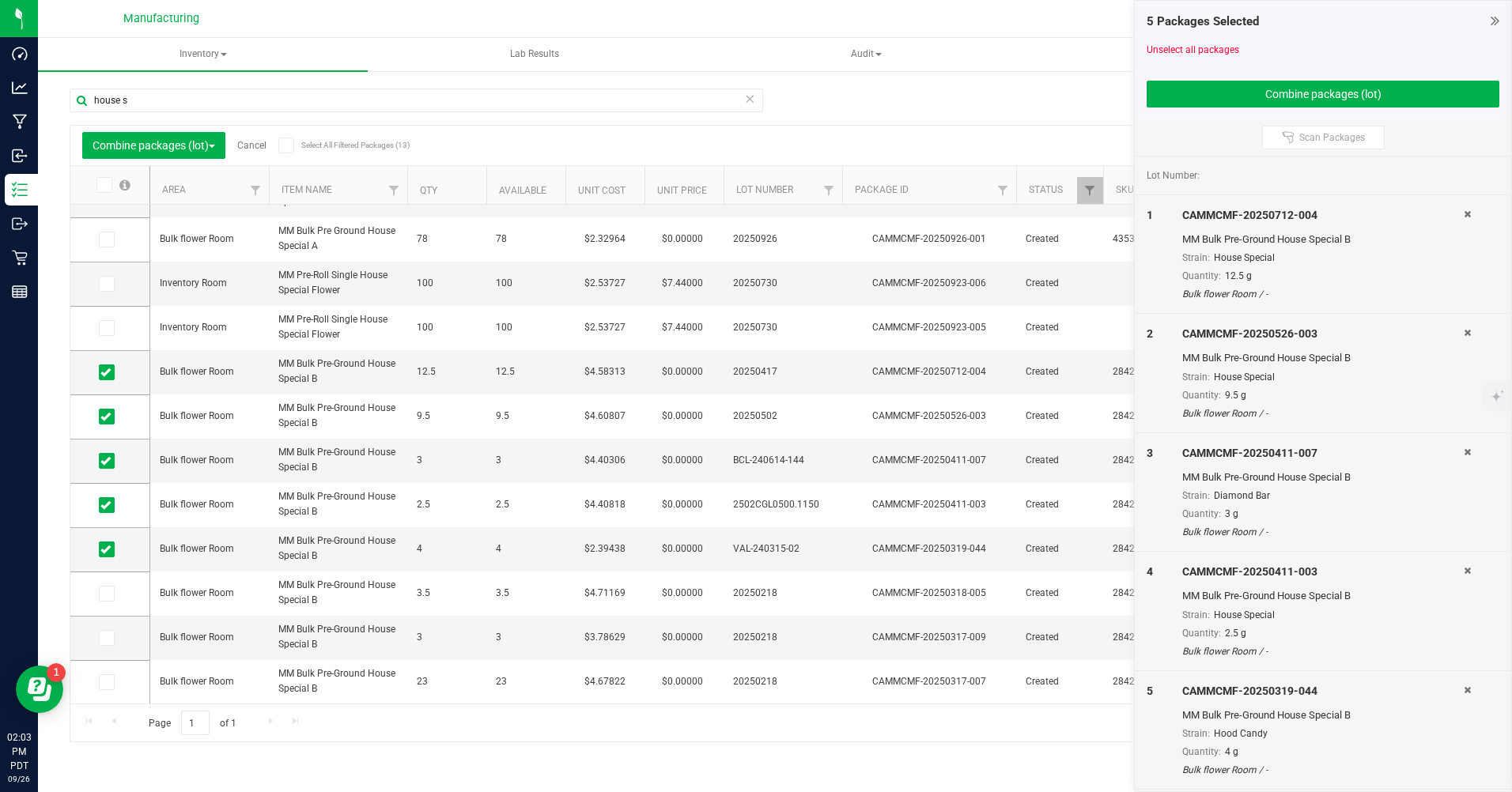
click at [110, 600] on span at bounding box center [107, 594] width 16 height 16
click at [0, 0] on input "checkbox" at bounding box center [0, 0] width 0 height 0
click at [108, 645] on span at bounding box center [107, 638] width 16 height 16
click at [0, 0] on input "checkbox" at bounding box center [0, 0] width 0 height 0
click at [103, 682] on icon at bounding box center [105, 682] width 10 height 0
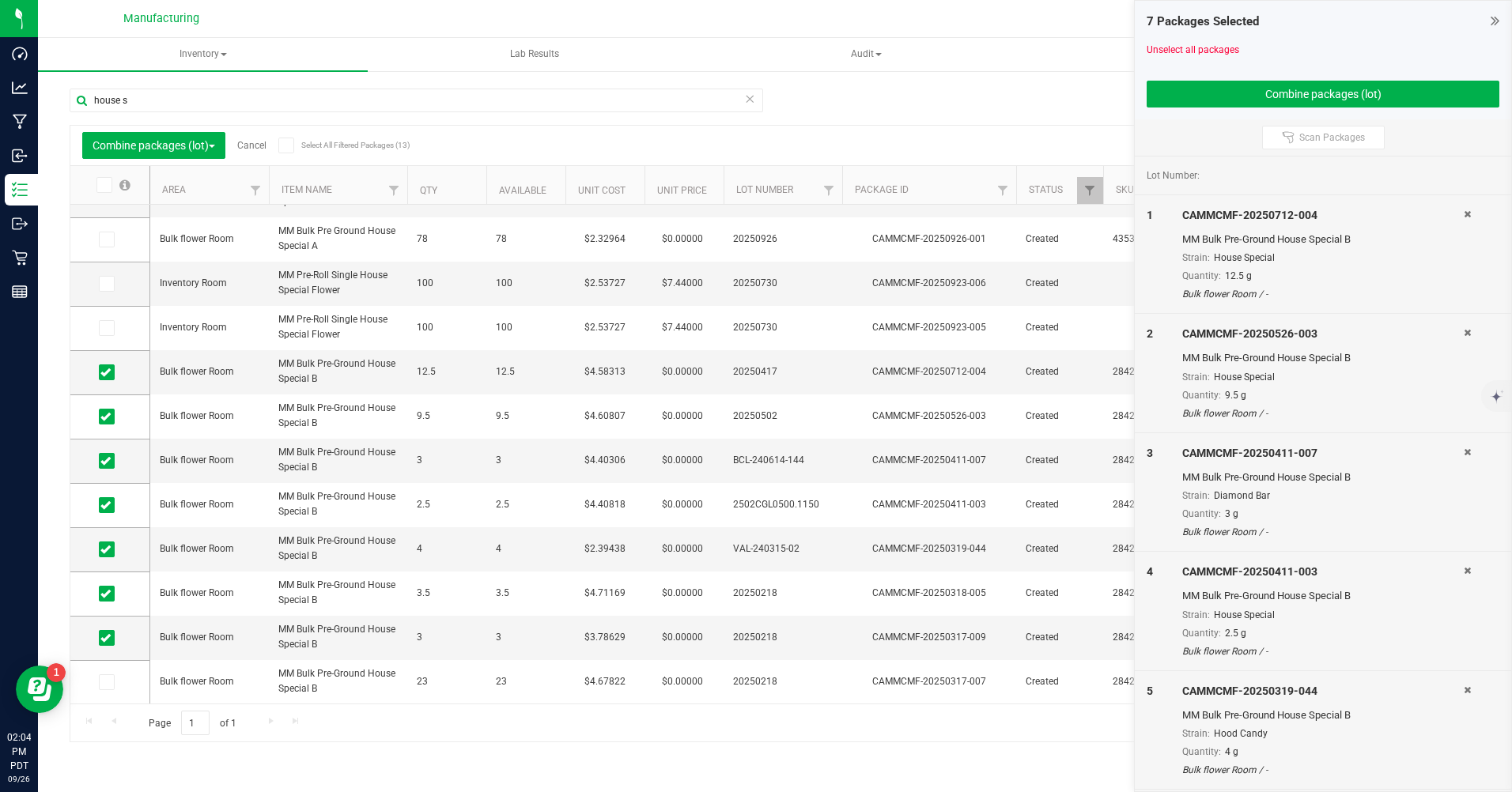
click at [0, 0] on input "checkbox" at bounding box center [0, 0] width 0 height 0
click at [1442, 92] on button "Combine packages (lot)" at bounding box center [1323, 94] width 353 height 27
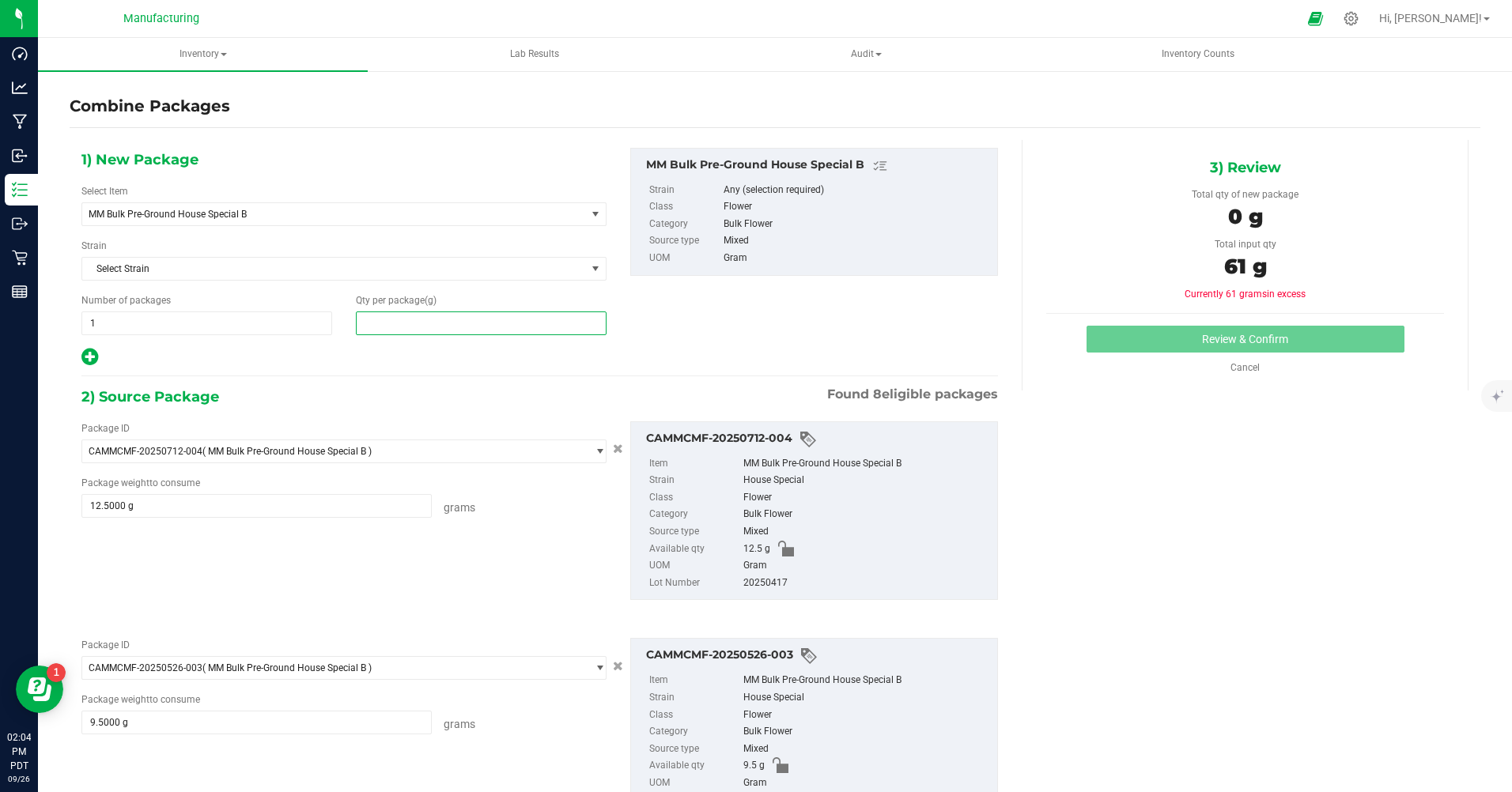
click at [372, 325] on span at bounding box center [481, 323] width 251 height 23
type input "61"
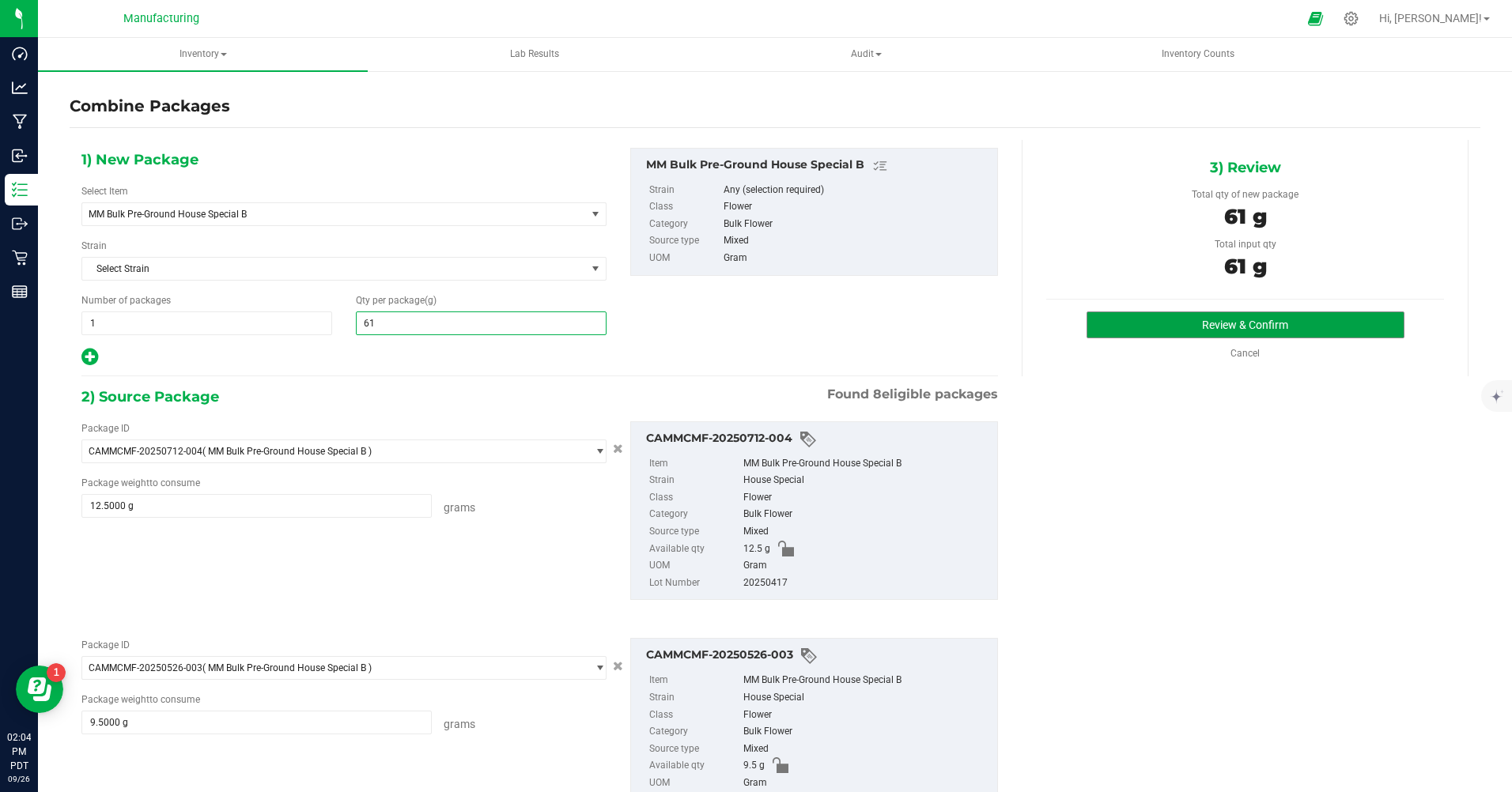
type input "61"
click at [1246, 321] on button "Review & Confirm" at bounding box center [1246, 325] width 318 height 27
click at [510, 386] on div "2) Source Package Found 8 eligible packages" at bounding box center [540, 396] width 917 height 23
click at [603, 271] on div "1) New Package Select Item MM Bulk Pre-Ground House Special B 1G Applescotti Ba…" at bounding box center [344, 257] width 549 height 219
click at [586, 263] on span "select" at bounding box center [596, 269] width 20 height 22
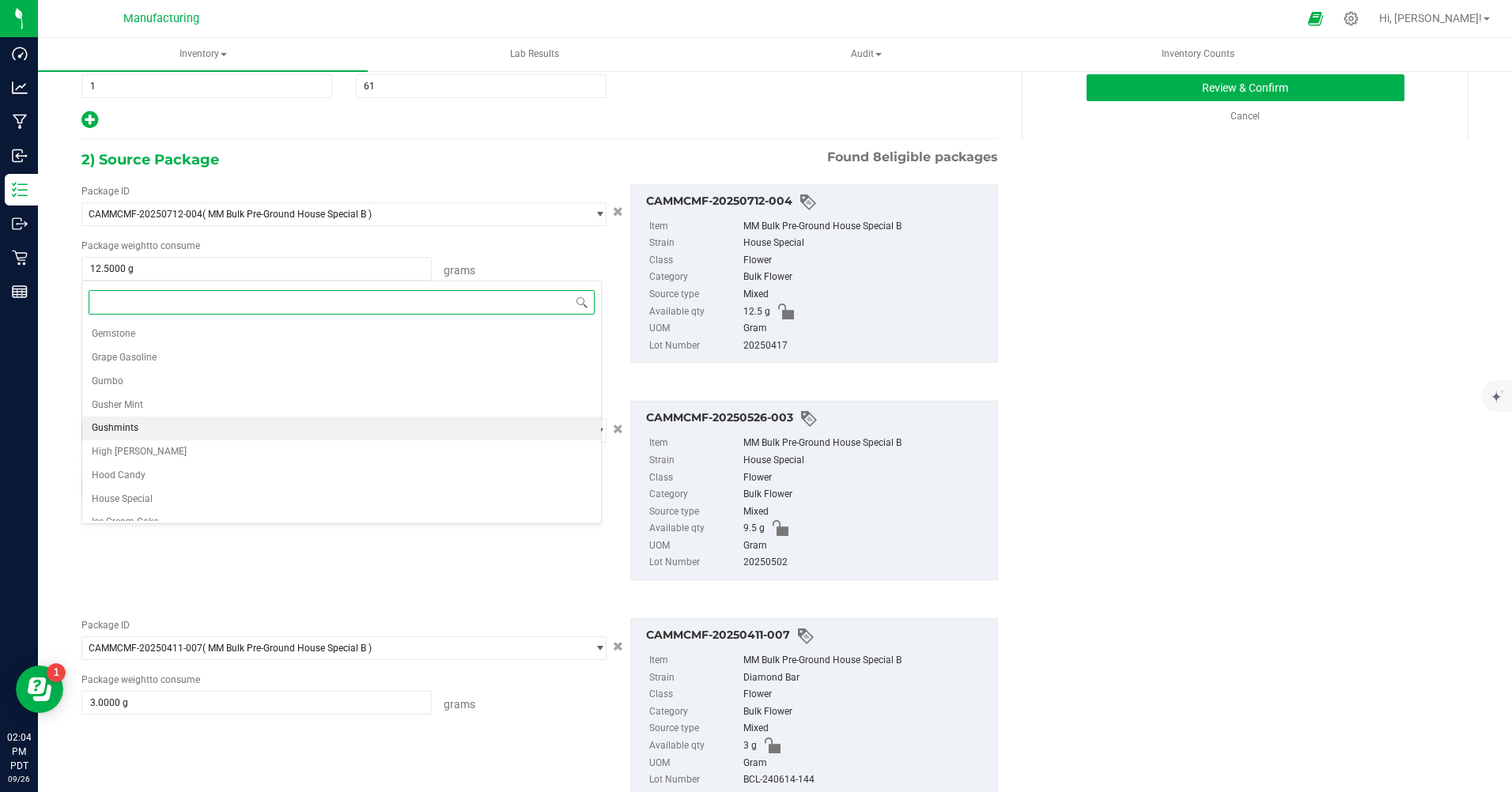
scroll to position [475, 0]
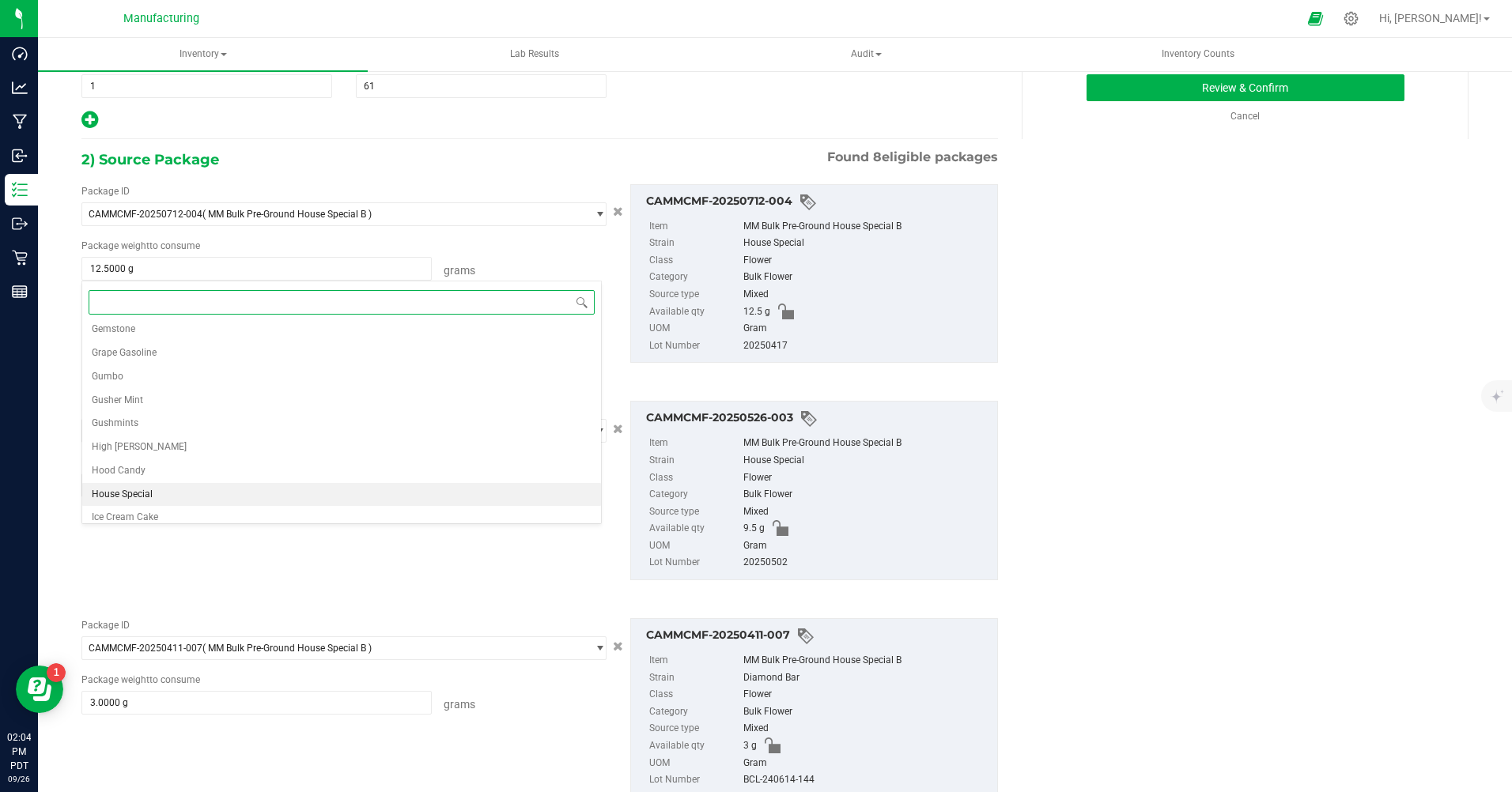
click at [136, 502] on span "House Special" at bounding box center [122, 494] width 61 height 21
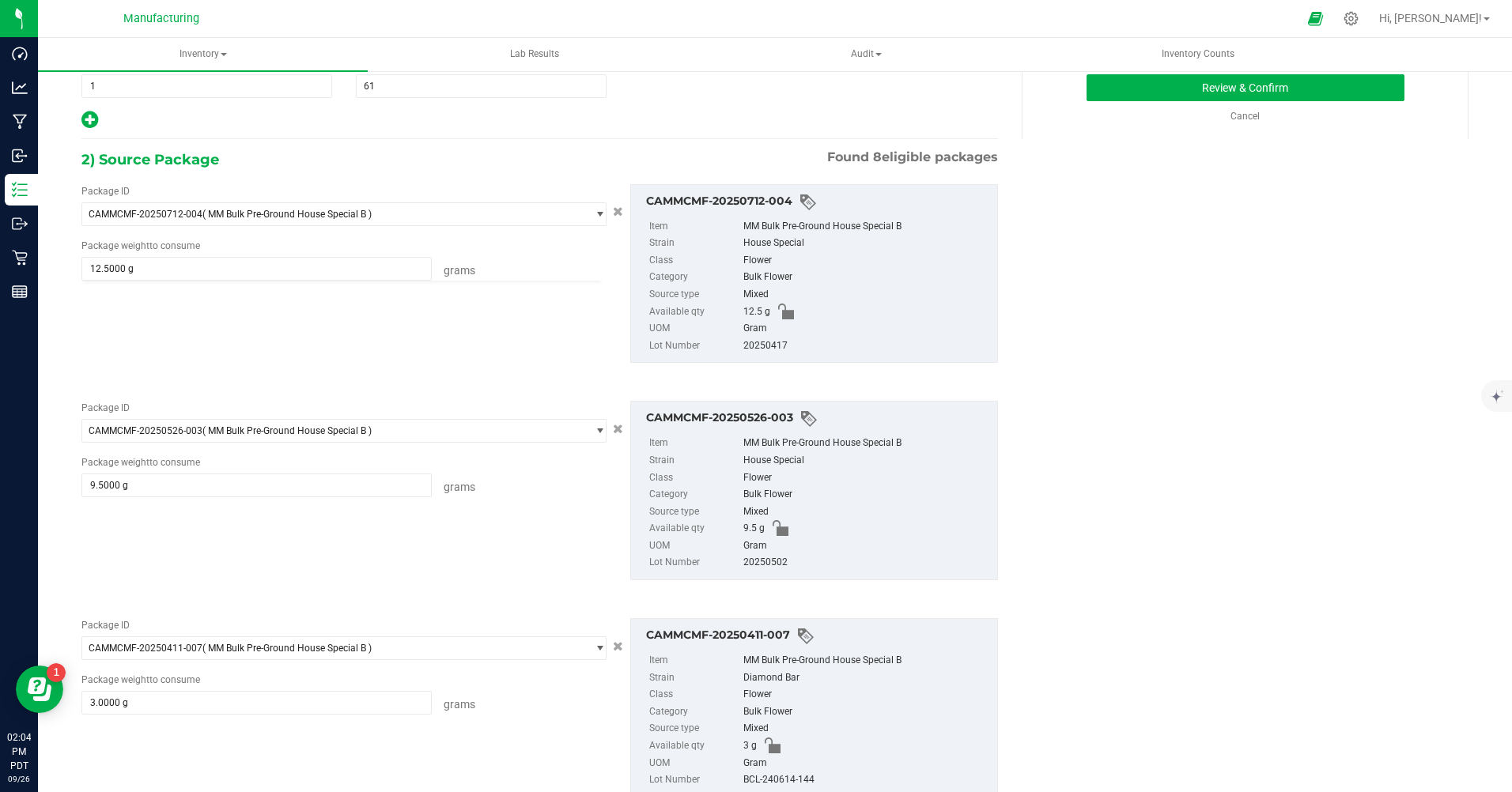
scroll to position [218, 0]
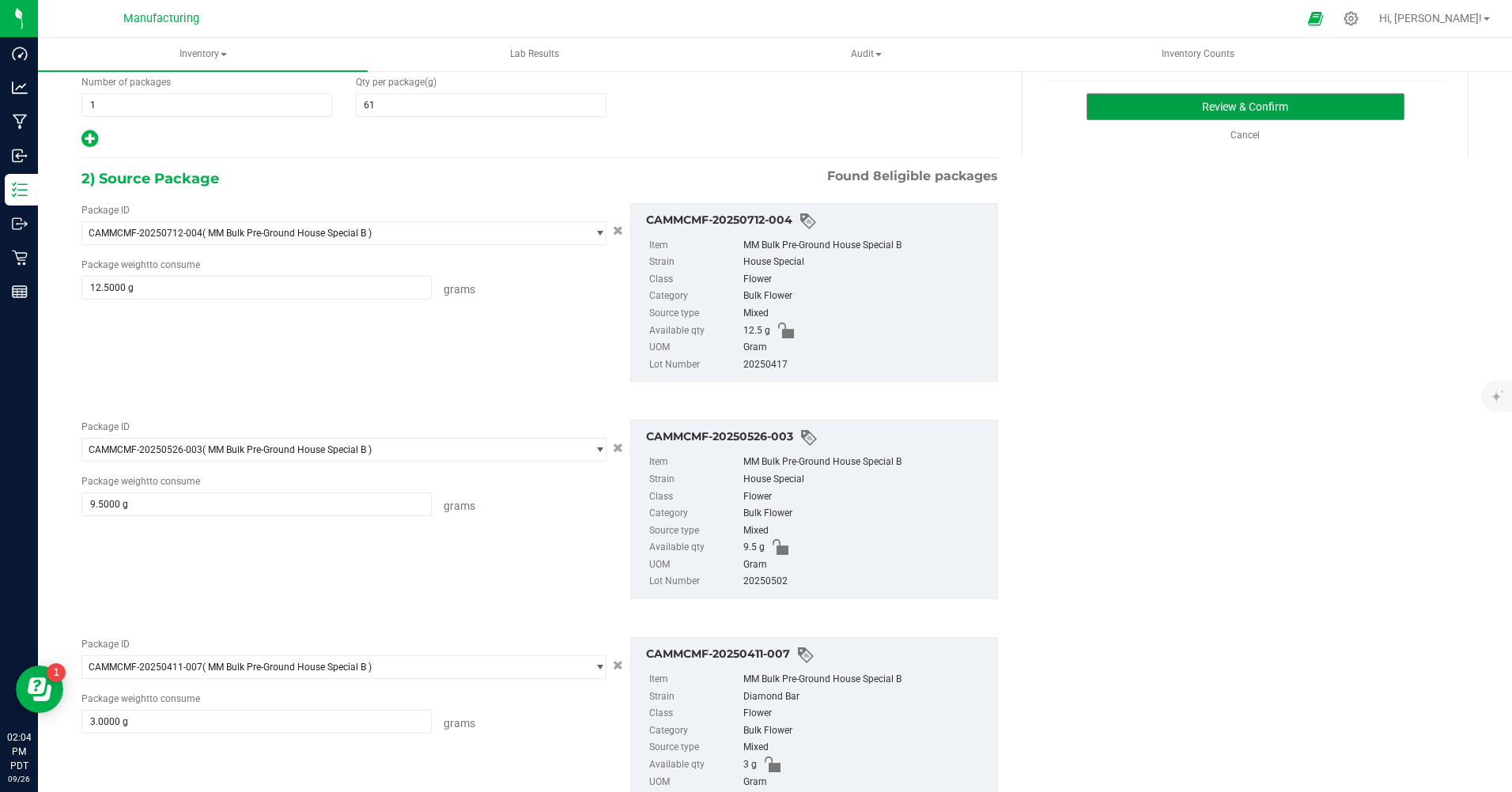
click at [1302, 109] on button "Review & Confirm" at bounding box center [1246, 107] width 318 height 27
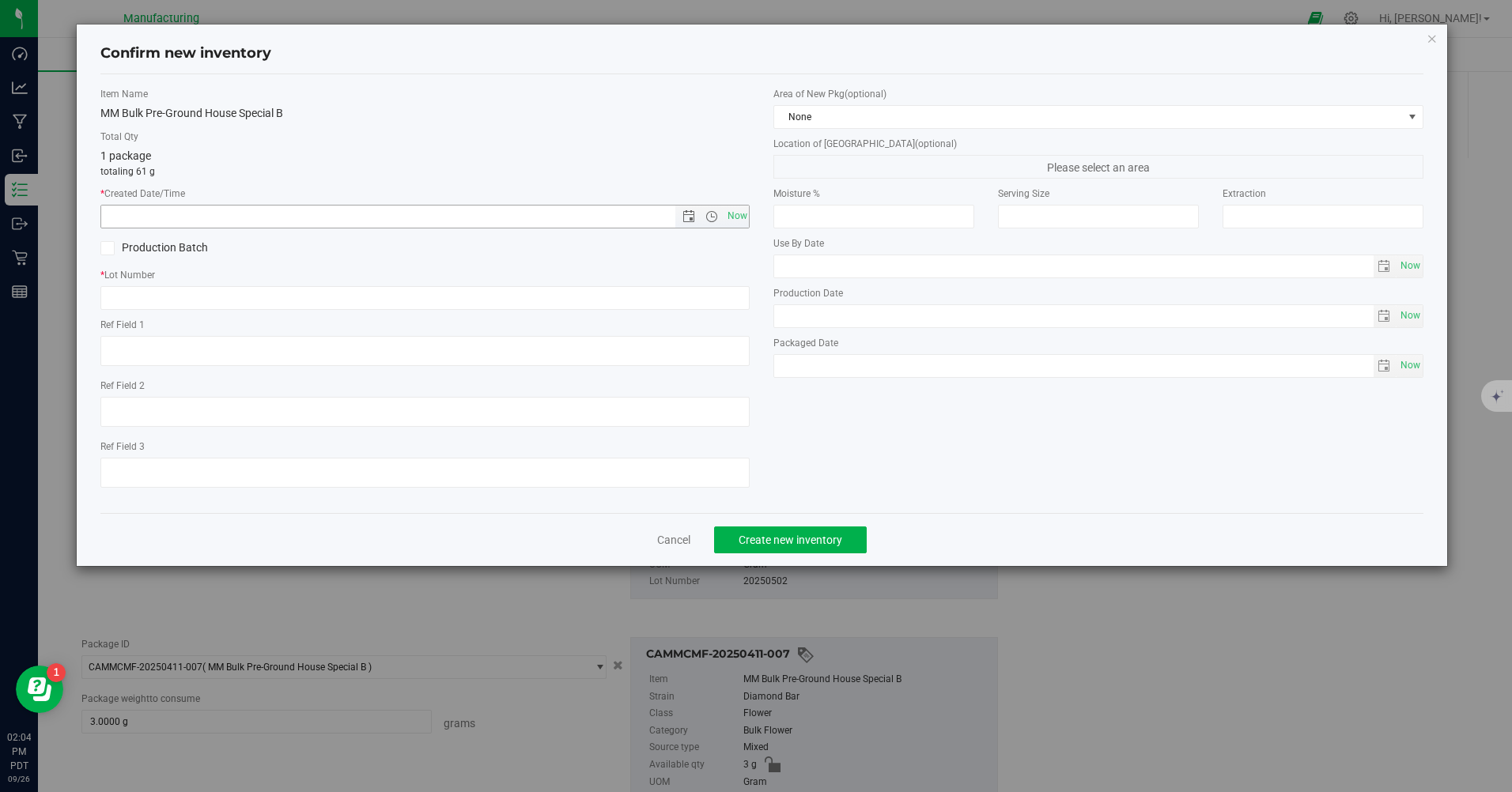
click at [738, 218] on span "Now" at bounding box center [738, 217] width 27 height 23
type input "[DATE] 2:04 PM"
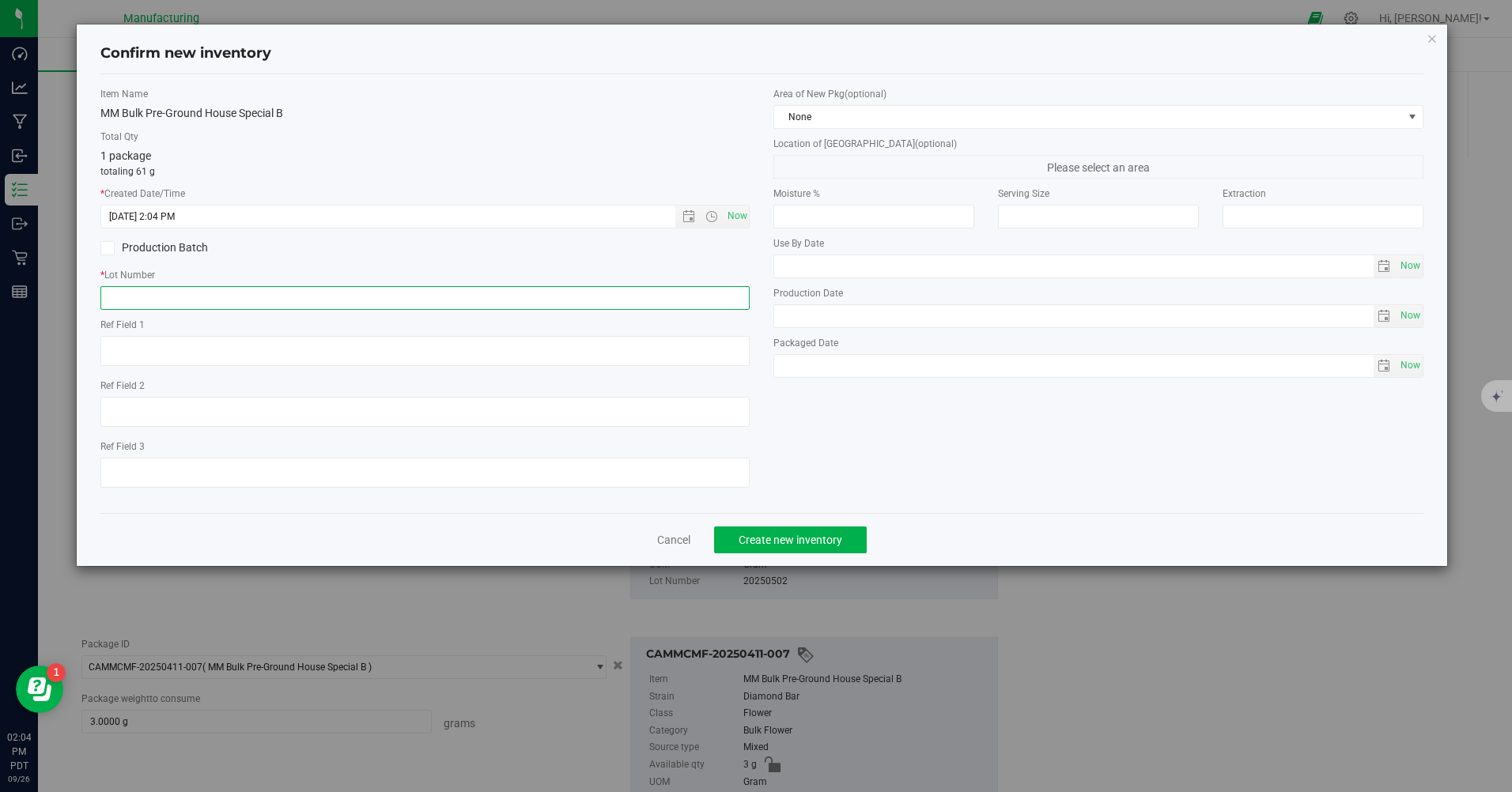
click at [327, 298] on input "text" at bounding box center [425, 298] width 649 height 23
type input "20250925"
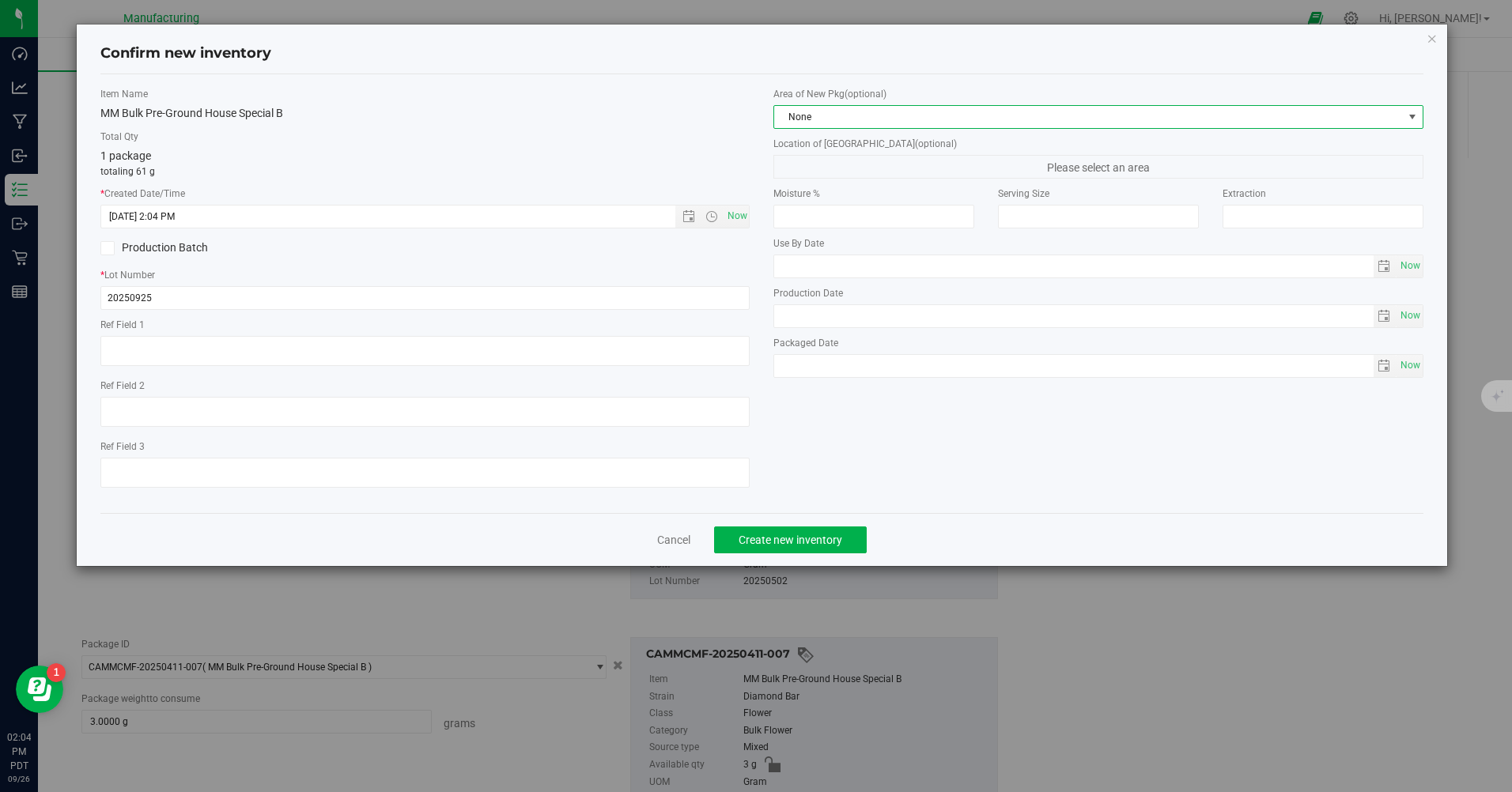
click at [904, 115] on span "None" at bounding box center [1088, 117] width 628 height 22
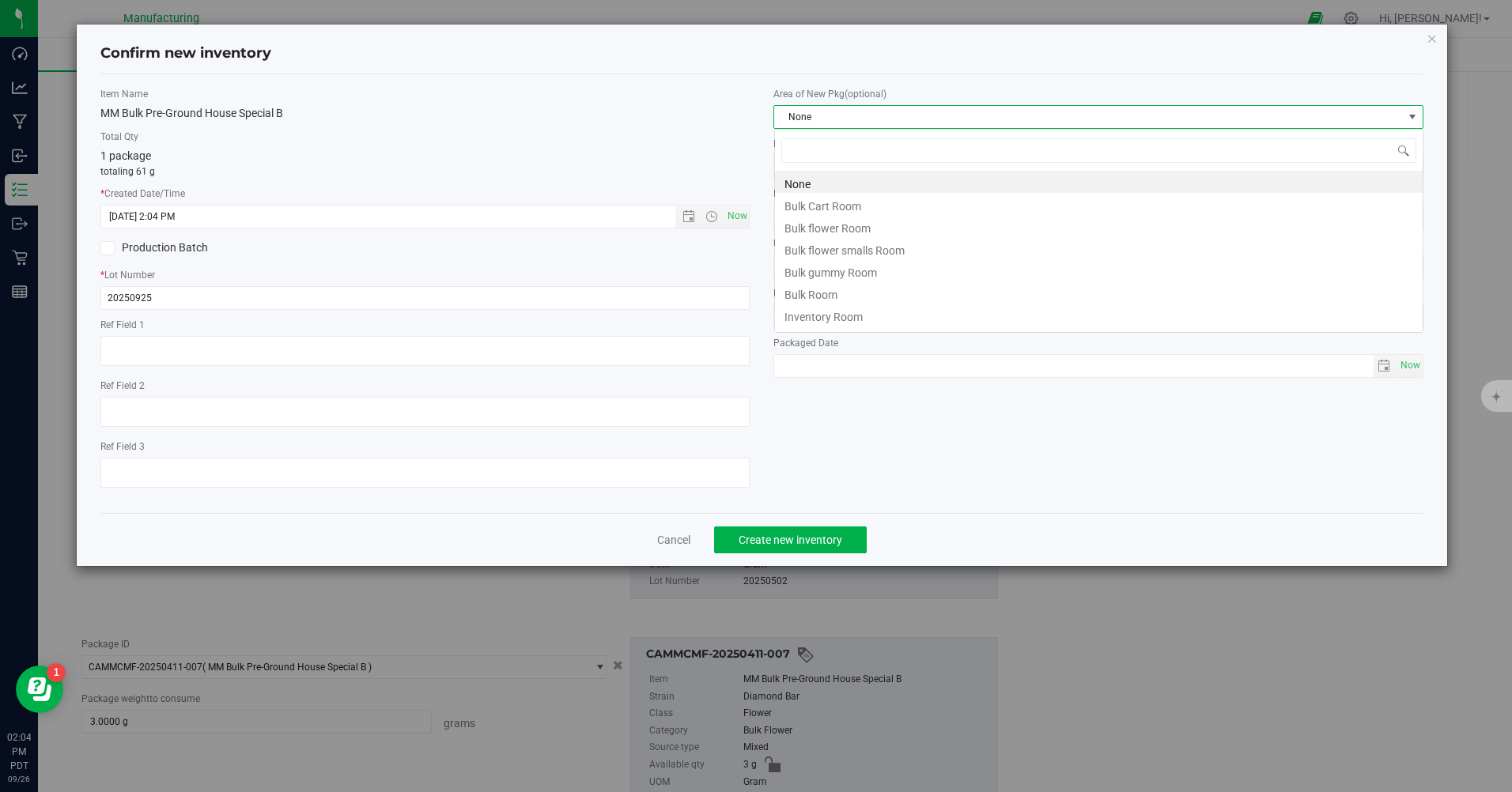
scroll to position [23, 649]
click at [831, 226] on li "Bulk flower Room" at bounding box center [1099, 226] width 648 height 22
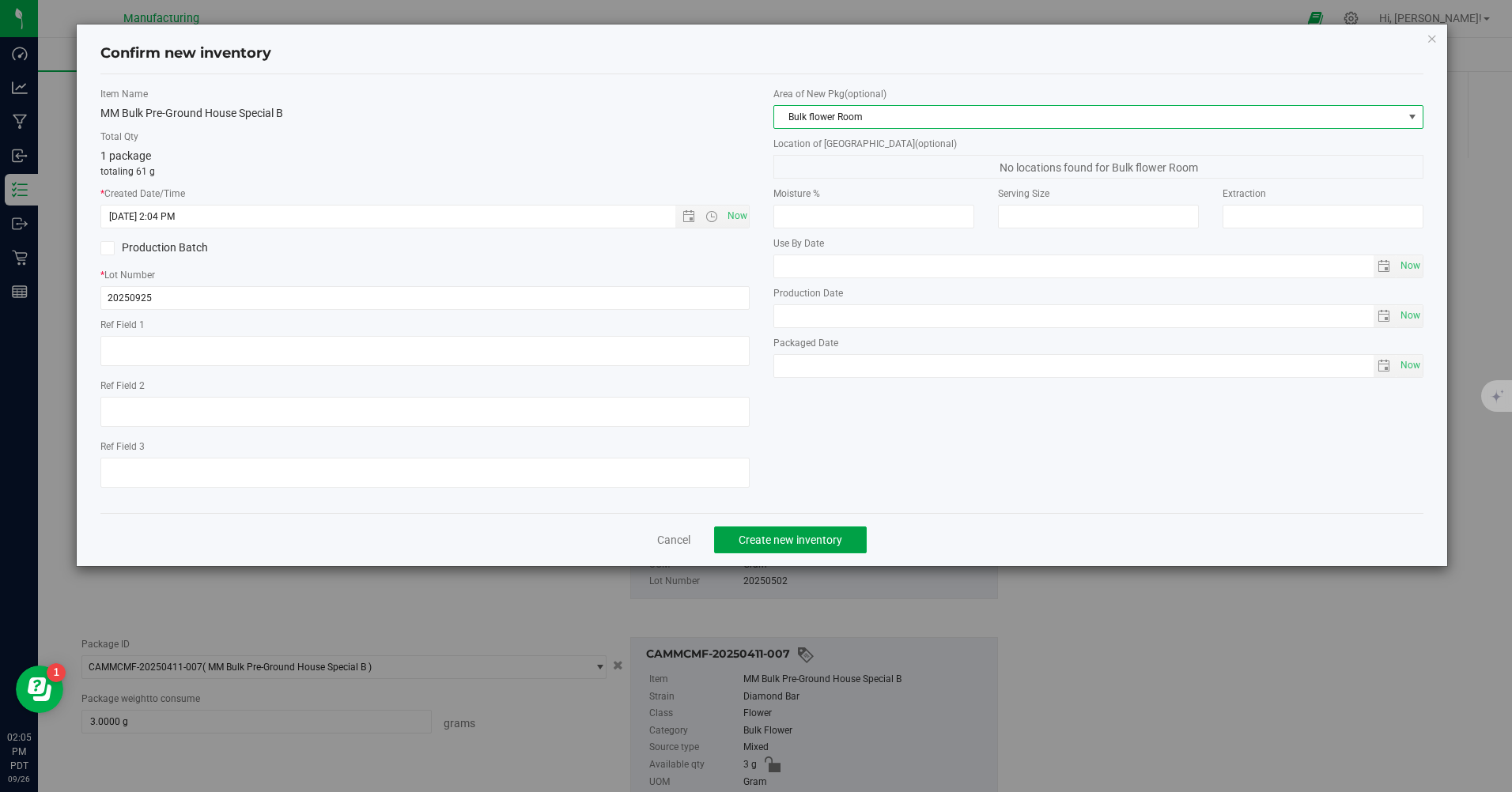
click at [823, 533] on button "Create new inventory" at bounding box center [791, 540] width 153 height 27
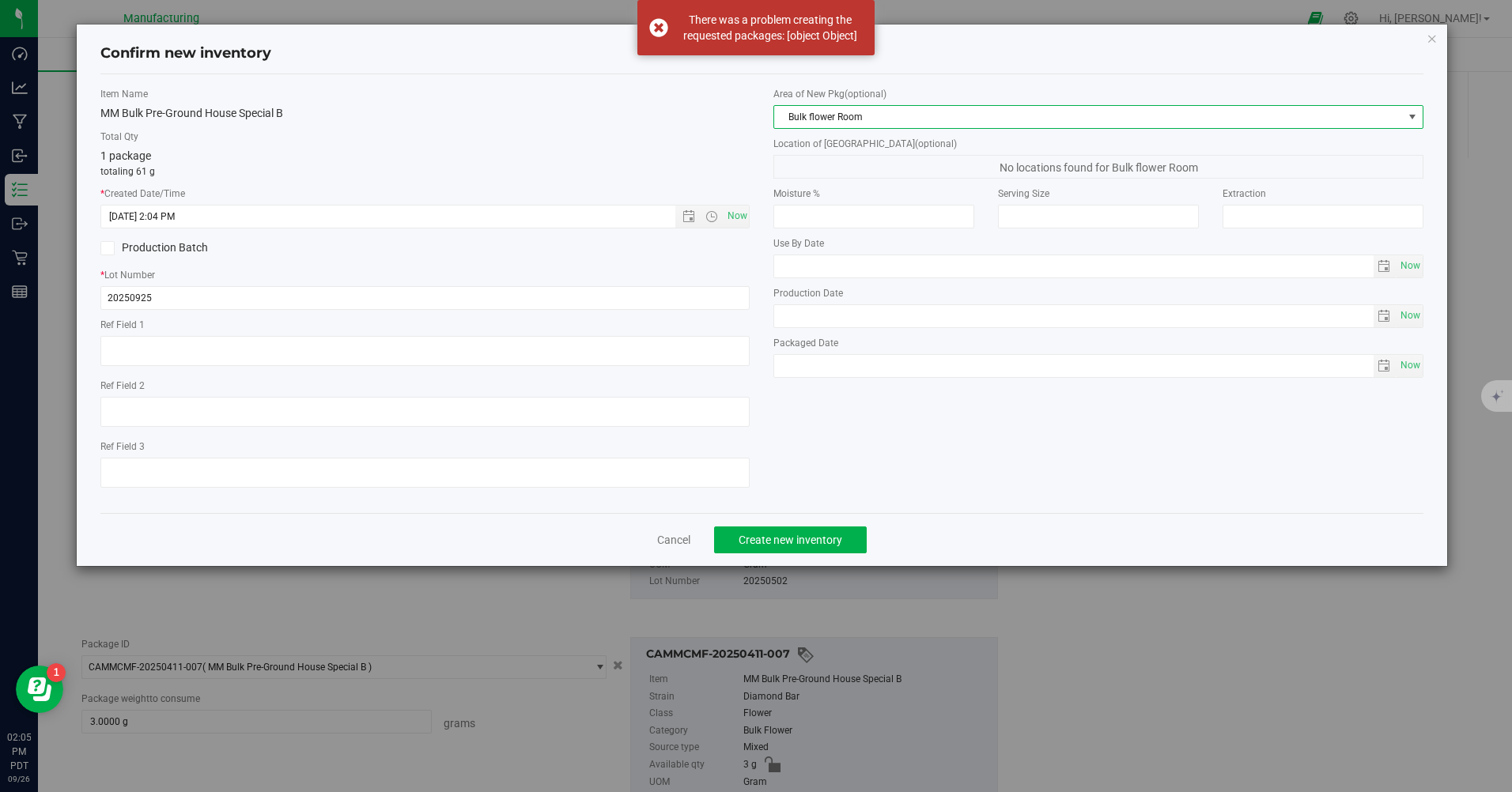
click at [850, 126] on span "Bulk flower Room" at bounding box center [1088, 117] width 628 height 22
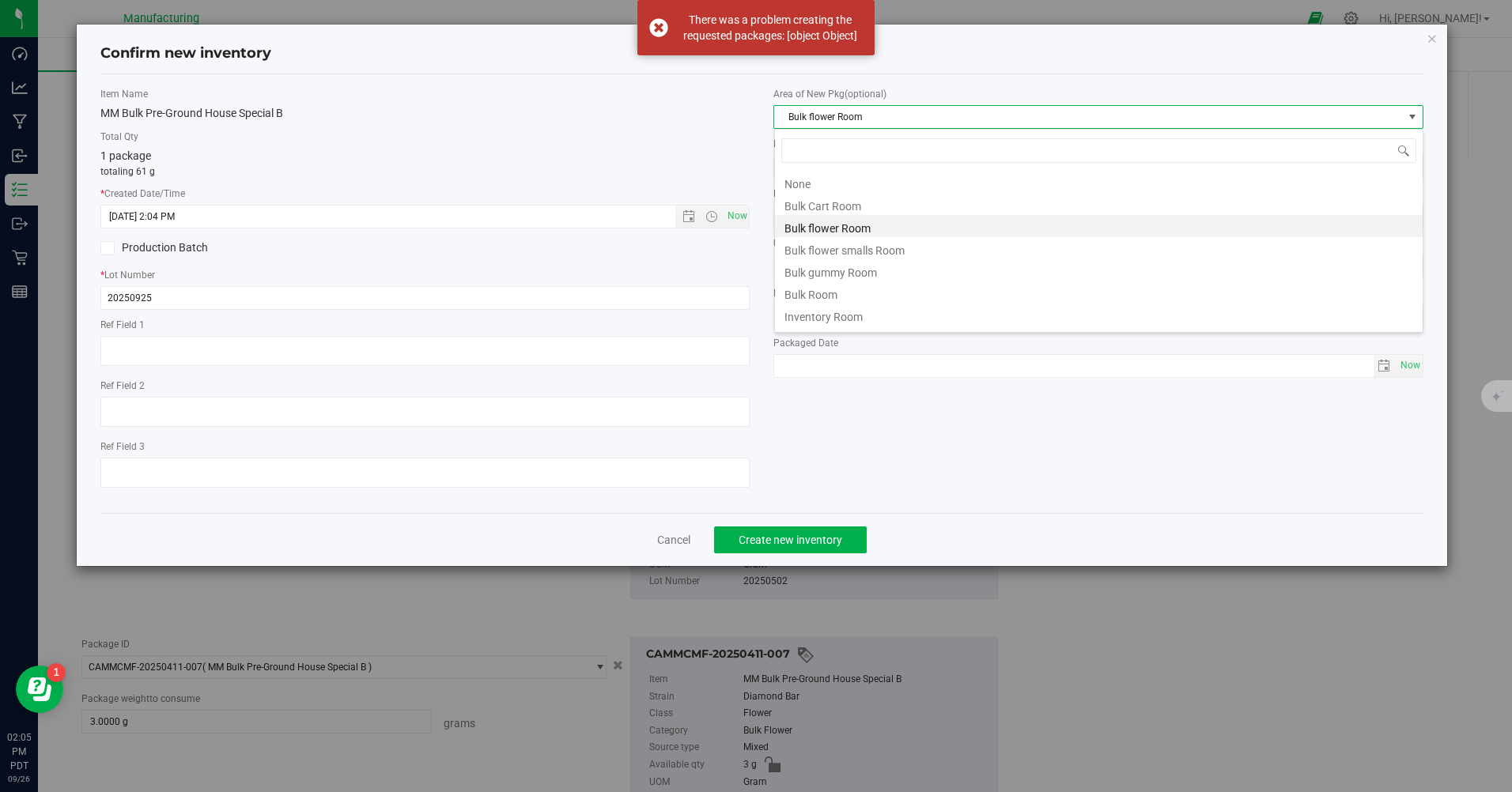
click at [867, 111] on span "Bulk flower Room" at bounding box center [1088, 117] width 628 height 22
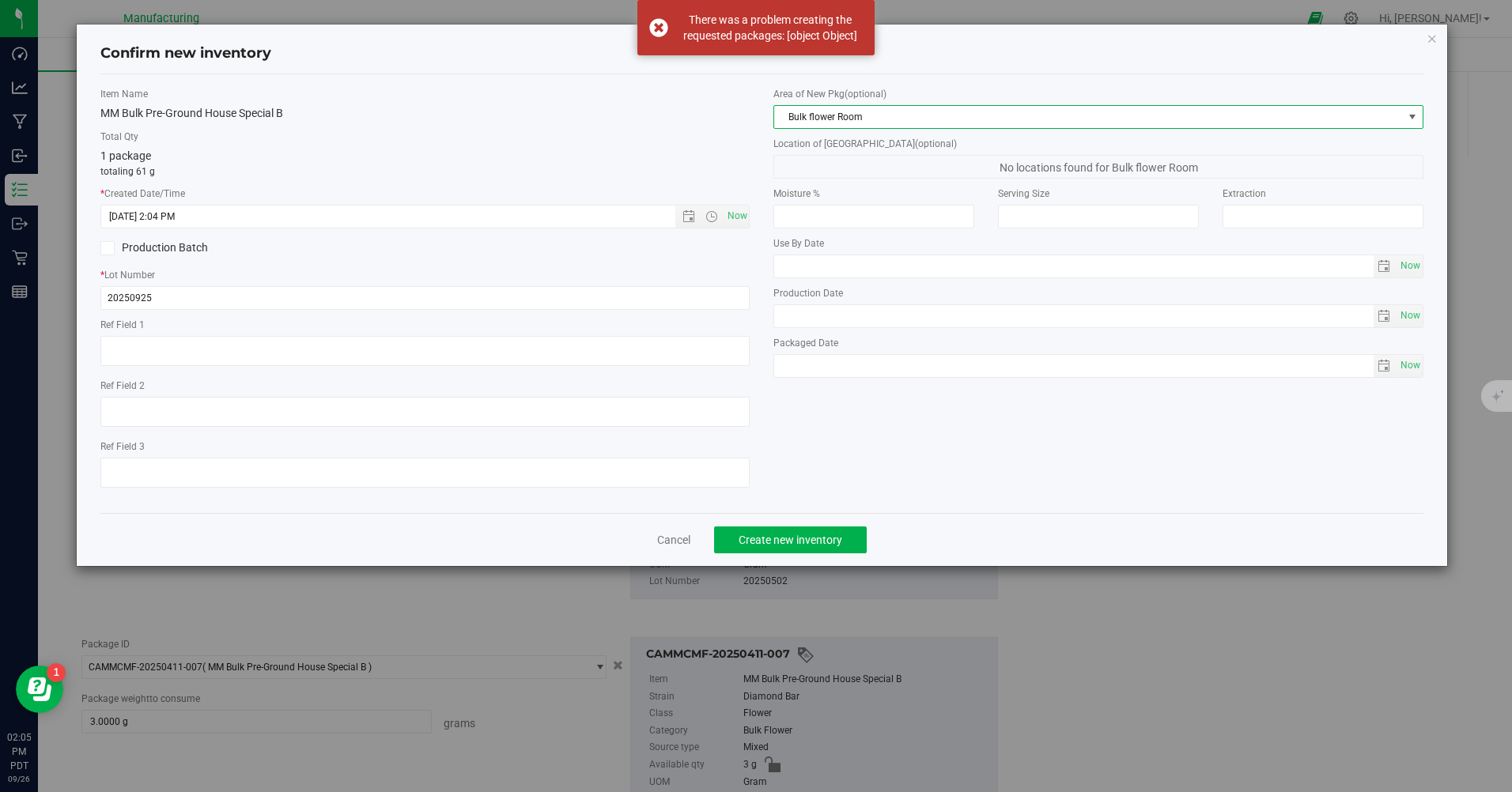
click at [867, 111] on span "Bulk flower Room" at bounding box center [1088, 117] width 628 height 22
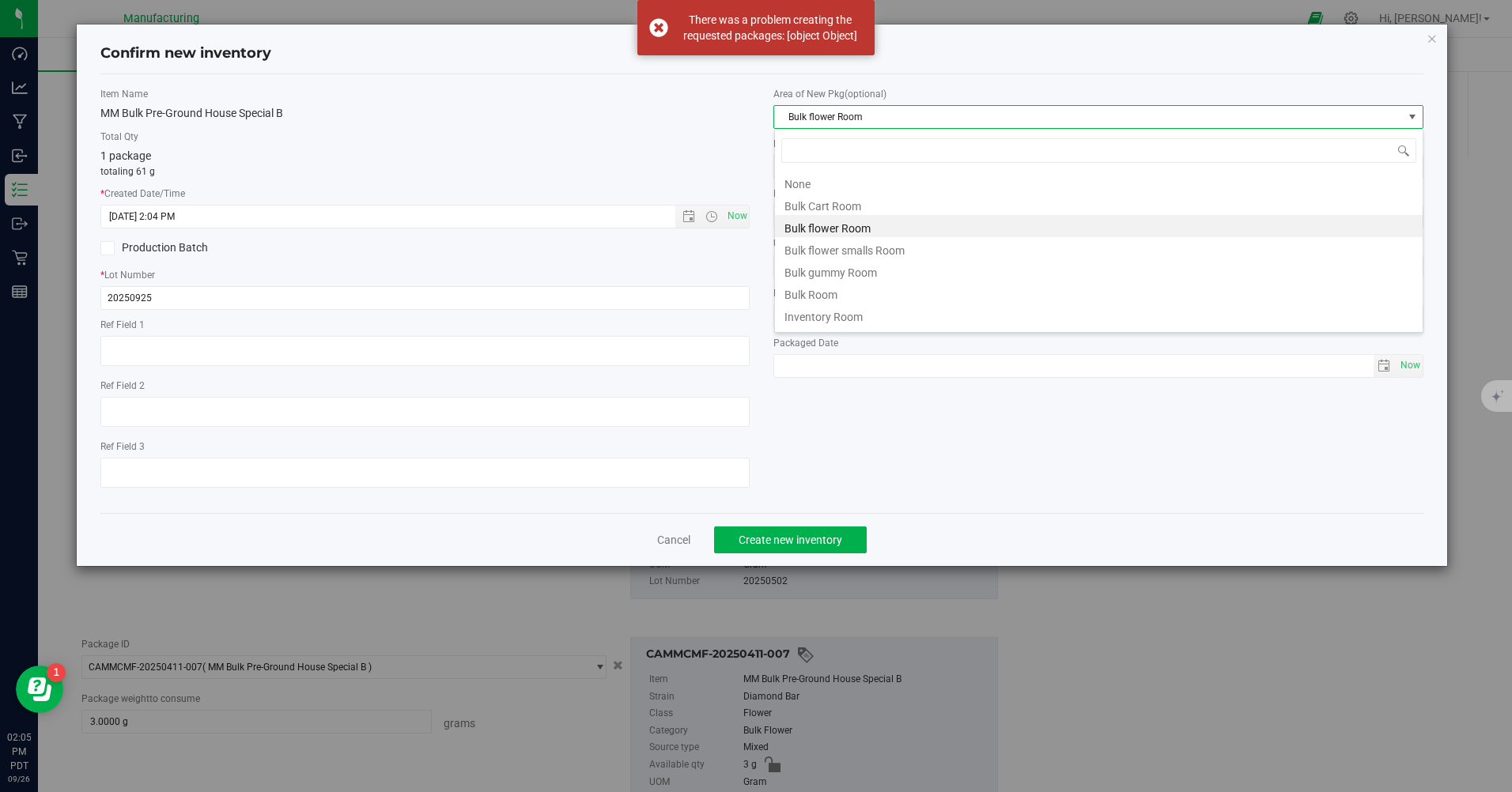
click at [847, 251] on li "Bulk flower smalls Room" at bounding box center [1099, 248] width 648 height 22
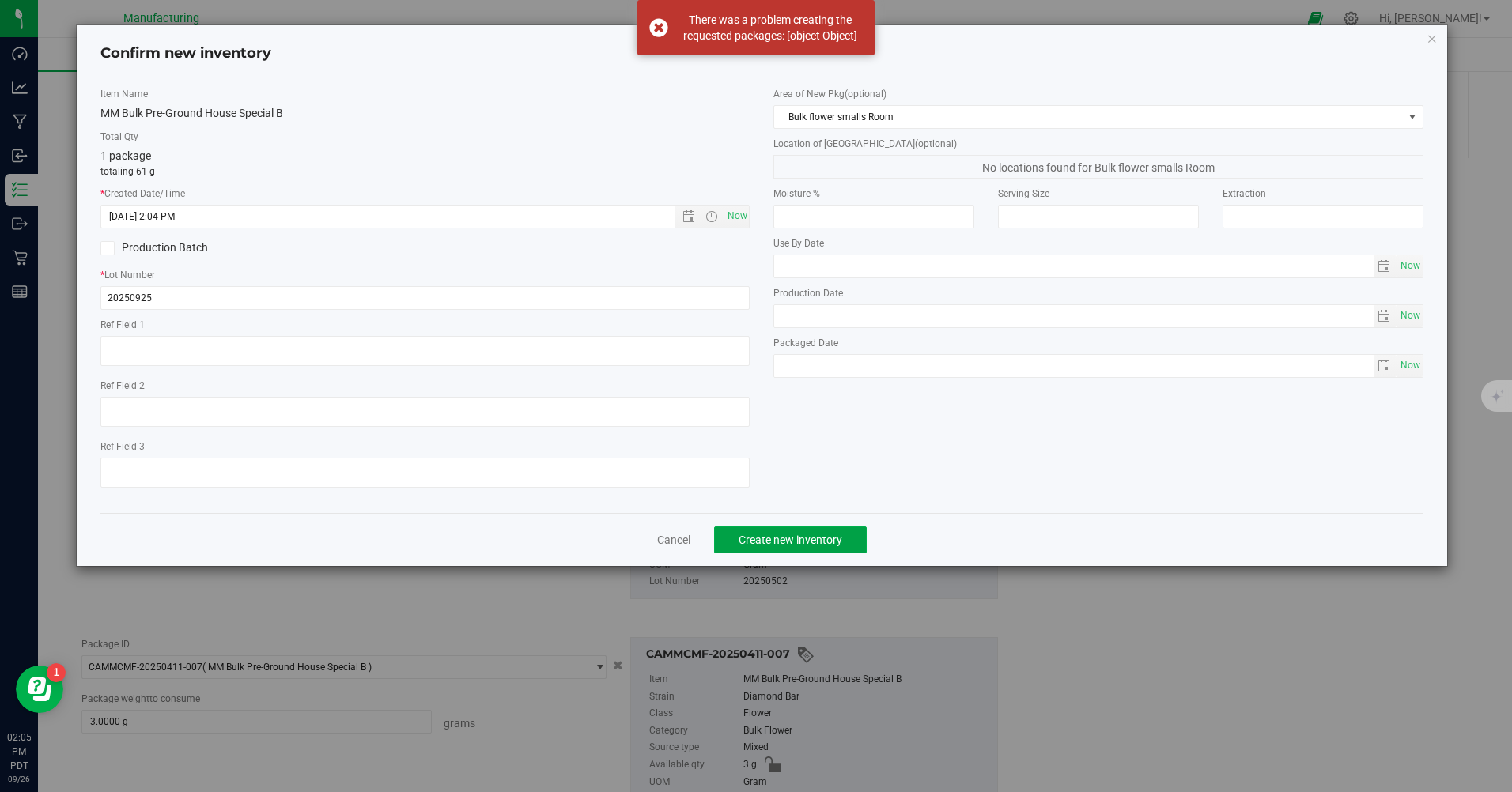
click at [792, 547] on button "Create new inventory" at bounding box center [791, 540] width 153 height 27
click at [796, 542] on span "Create new inventory" at bounding box center [790, 540] width 103 height 13
click at [796, 542] on span "Create new inventory" at bounding box center [796, 540] width 103 height 13
click at [790, 535] on span "Create new inventory" at bounding box center [796, 540] width 103 height 13
click at [680, 547] on link "Cancel" at bounding box center [674, 540] width 33 height 16
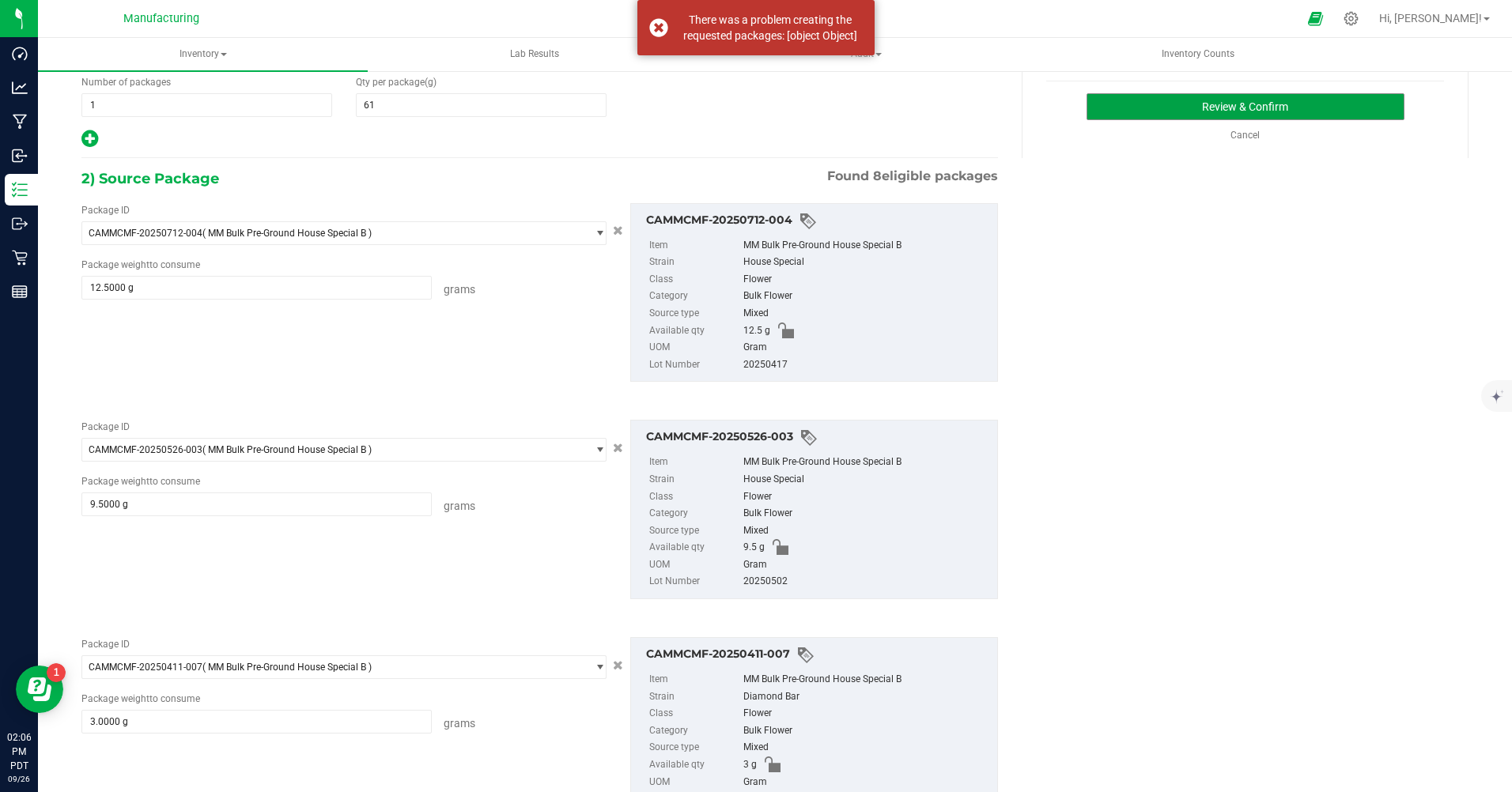
scroll to position [0, 0]
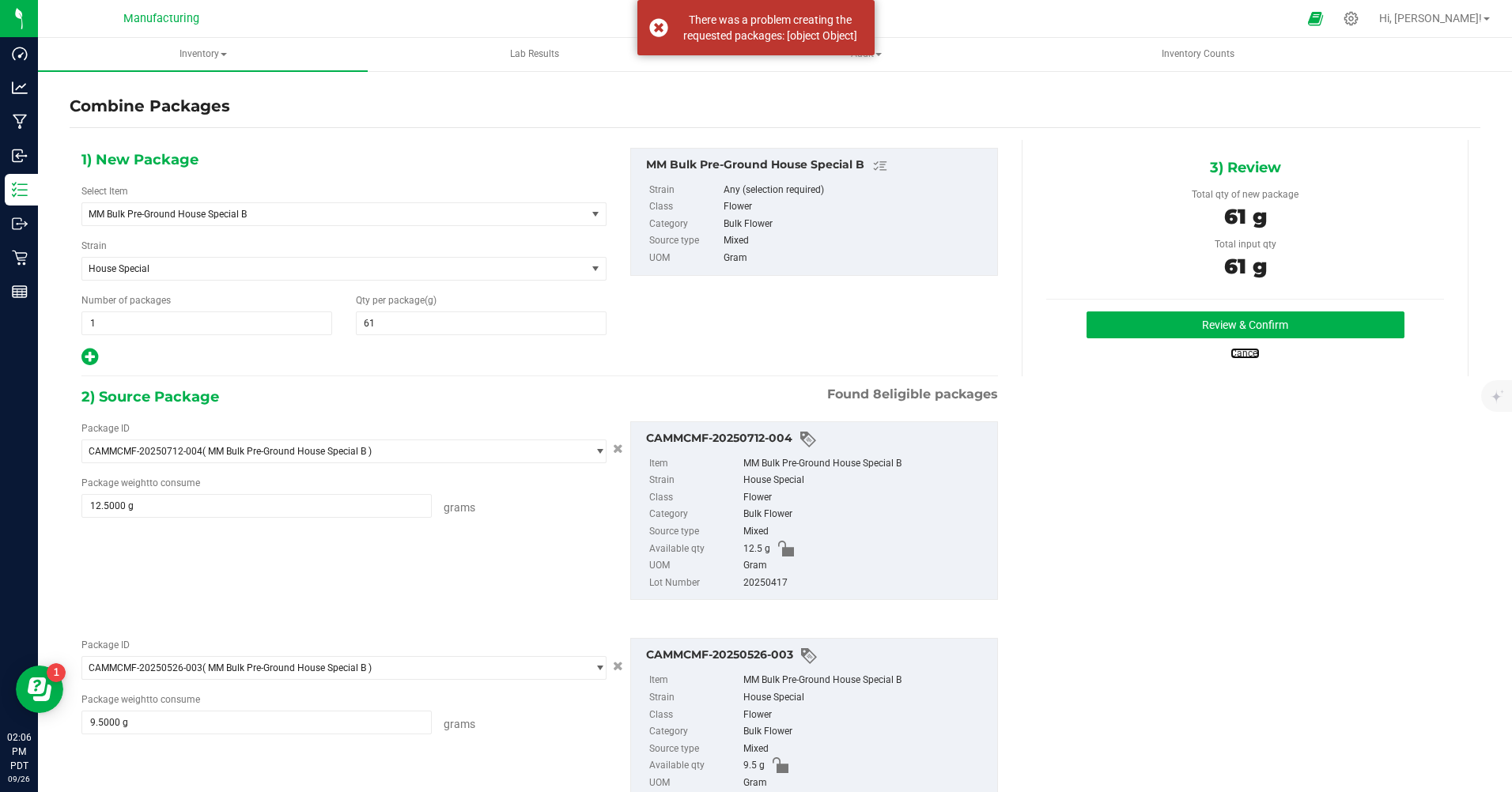
click at [1236, 356] on link "Cancel" at bounding box center [1245, 353] width 30 height 11
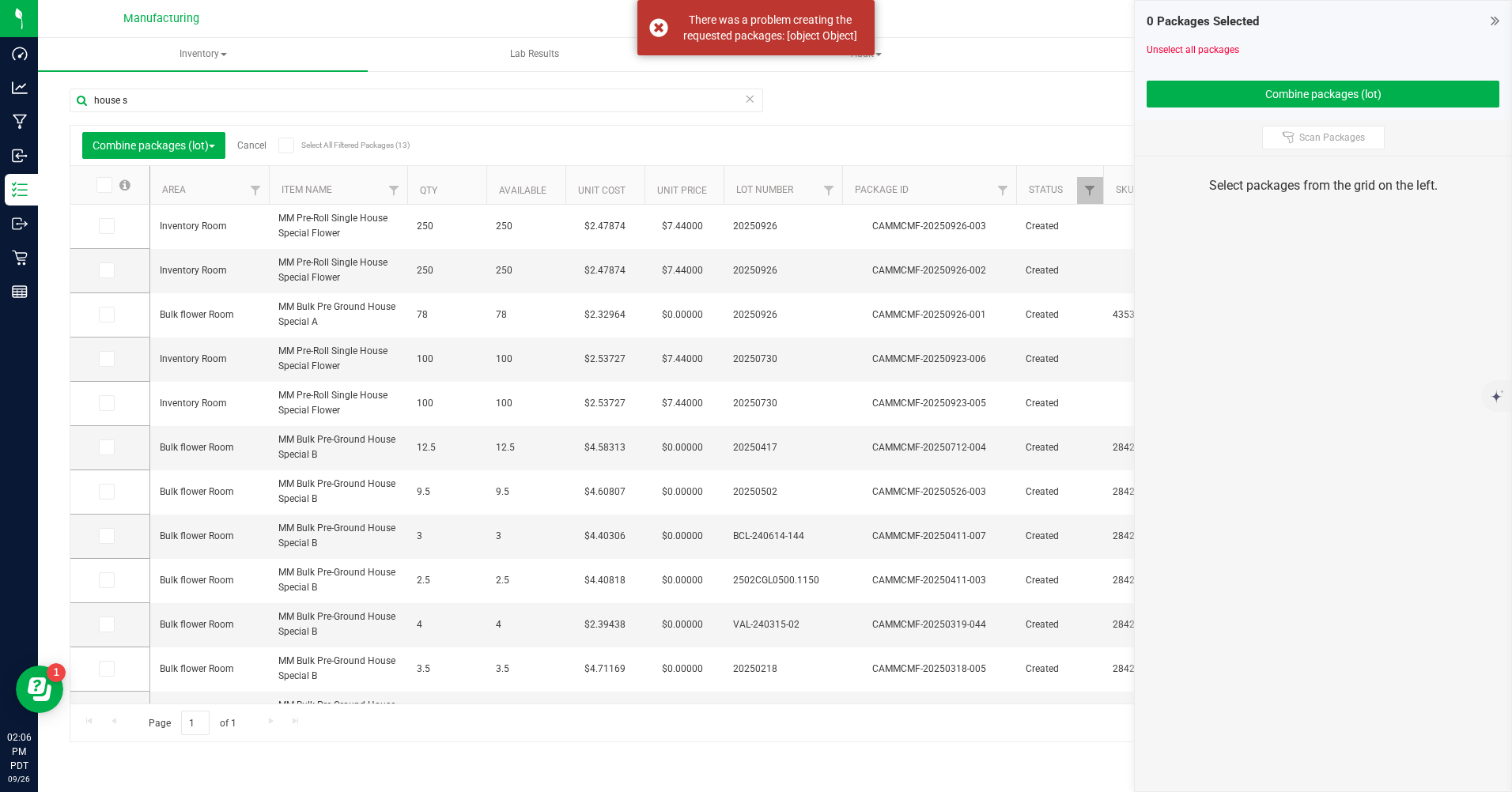
click at [260, 149] on link "Cancel" at bounding box center [252, 146] width 30 height 11
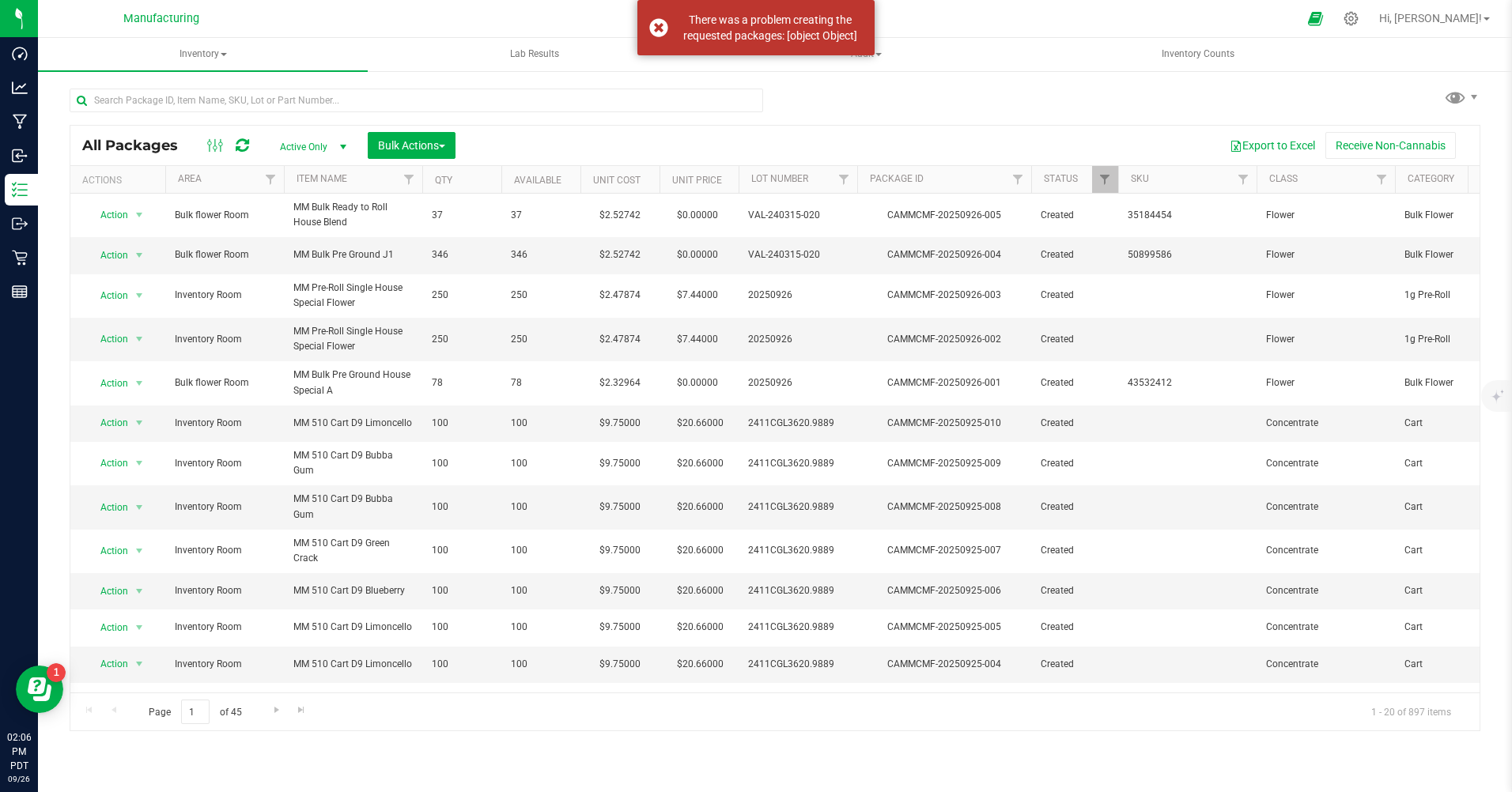
click at [652, 30] on div "There was a problem creating the requested packages: [object Object]" at bounding box center [756, 28] width 237 height 56
